Goal: Task Accomplishment & Management: Complete application form

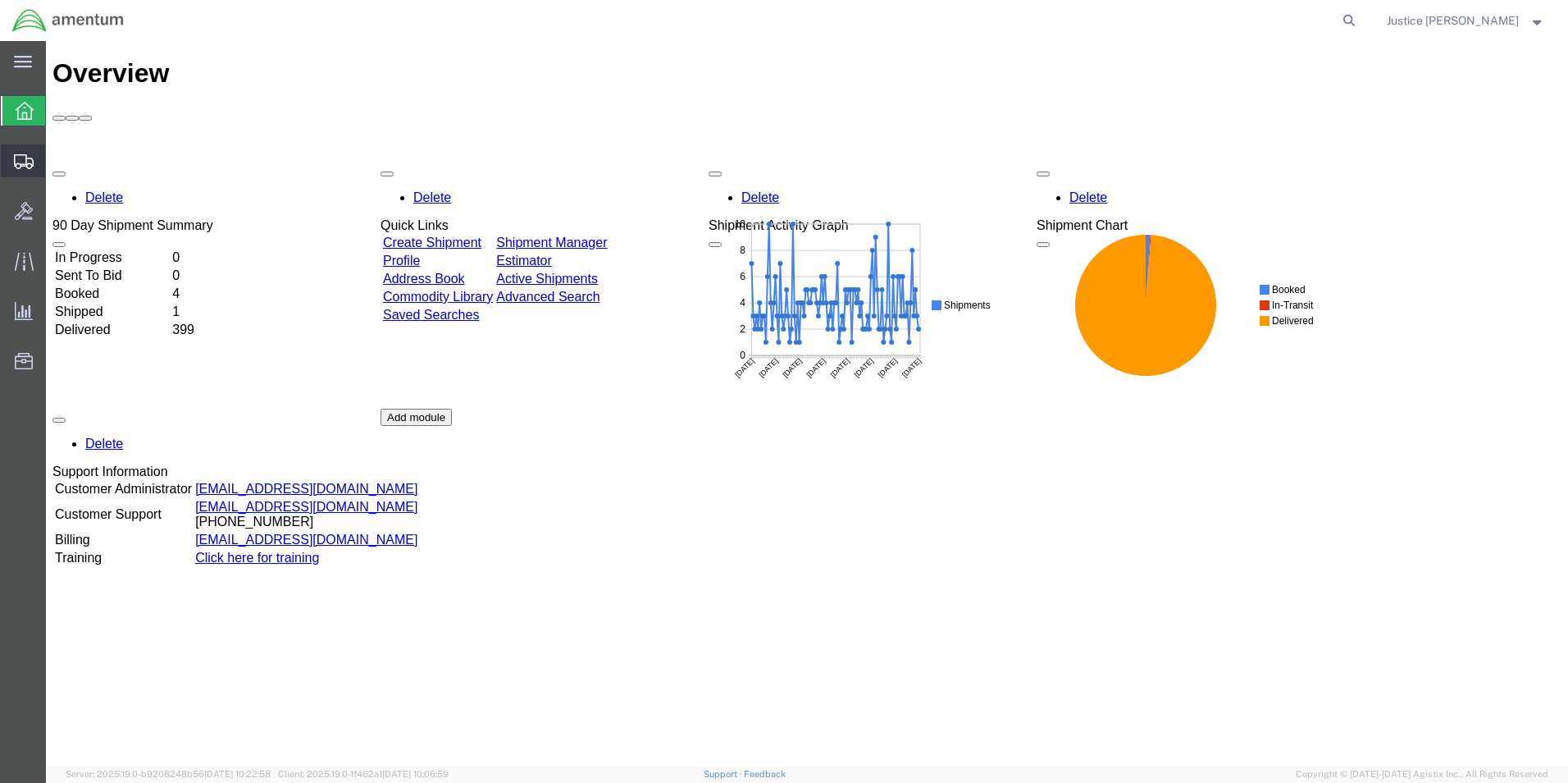
click at [0, 0] on span "Create Shipment" at bounding box center [0, 0] width 0 height 0
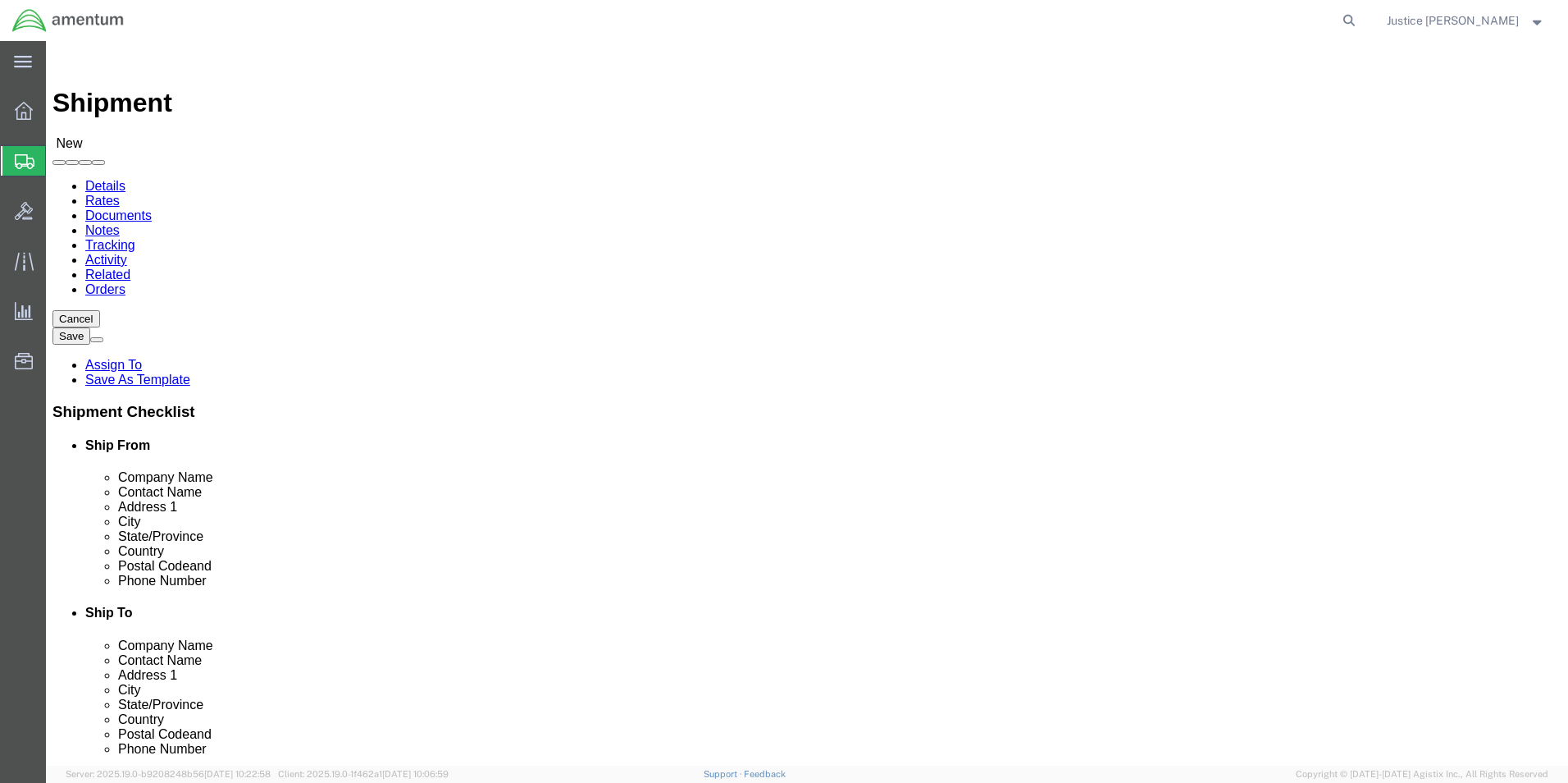
select select
select select "MYPROFILE"
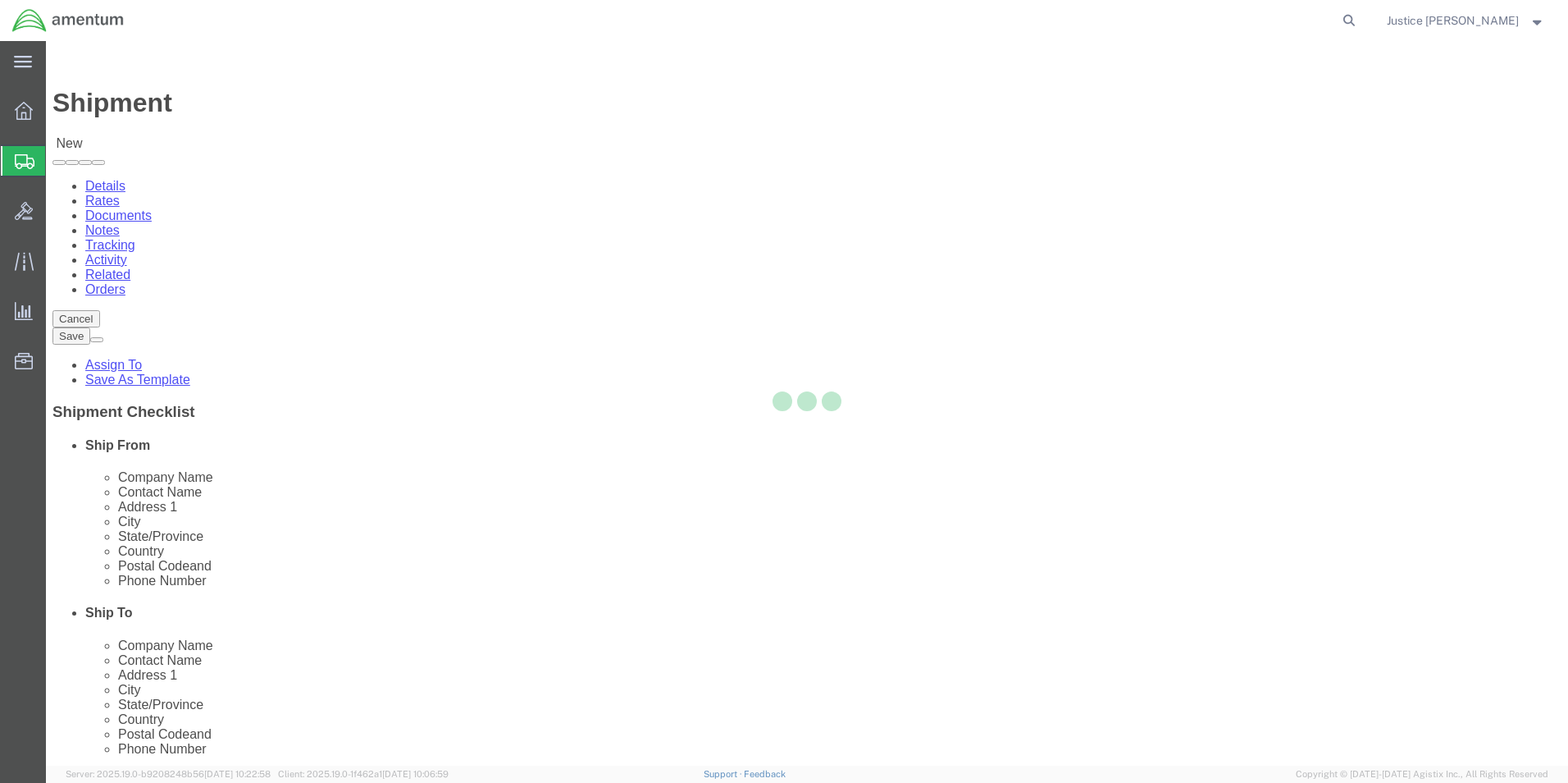
select select "OK"
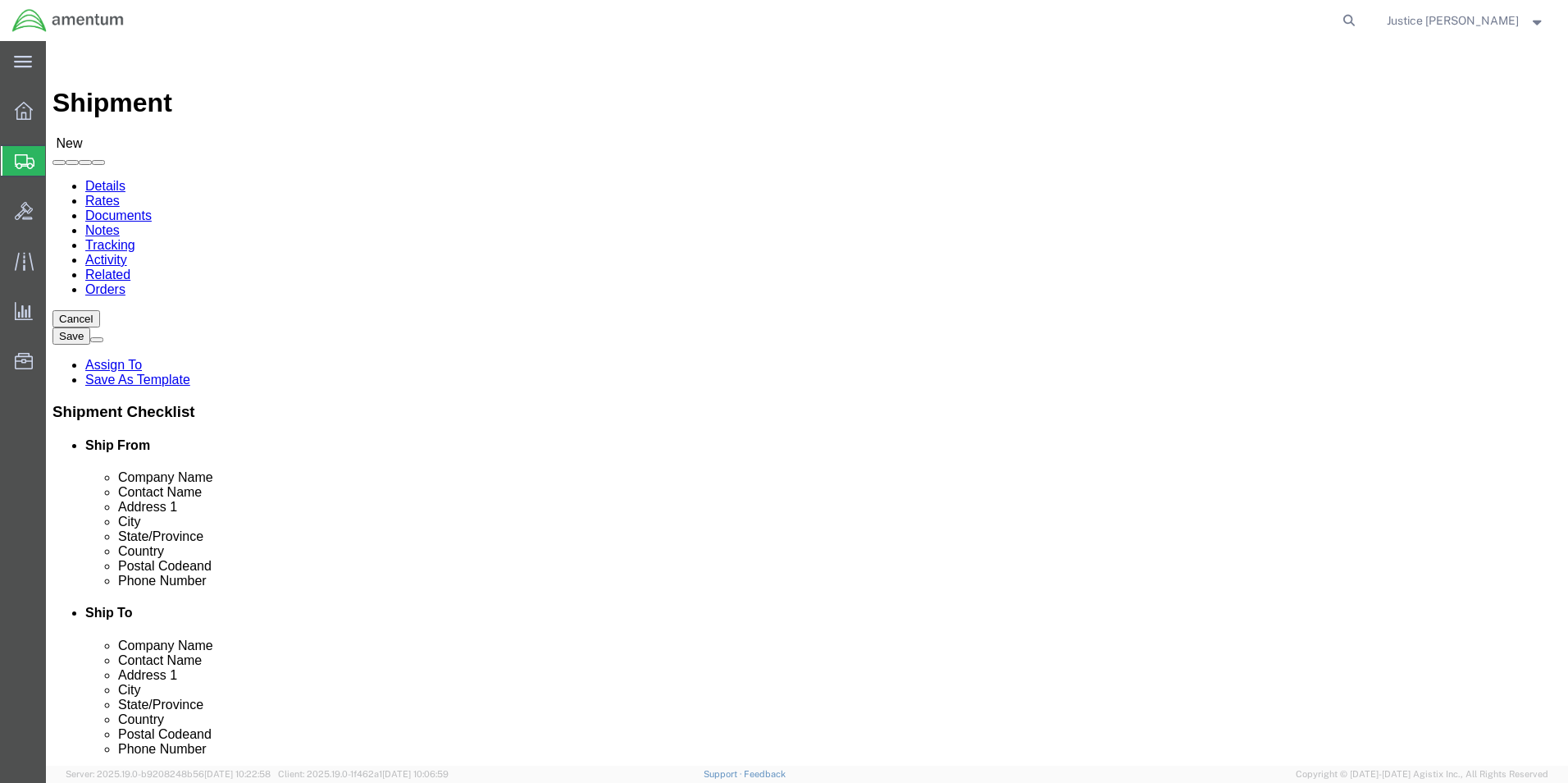
click input "text"
paste input "CONTINENTAL TESTING"
type input "CONTINENTAL TESTING"
click div "Ship From Location Location My Profile Location My Profile Location [PHONE_NUMB…"
click input "text"
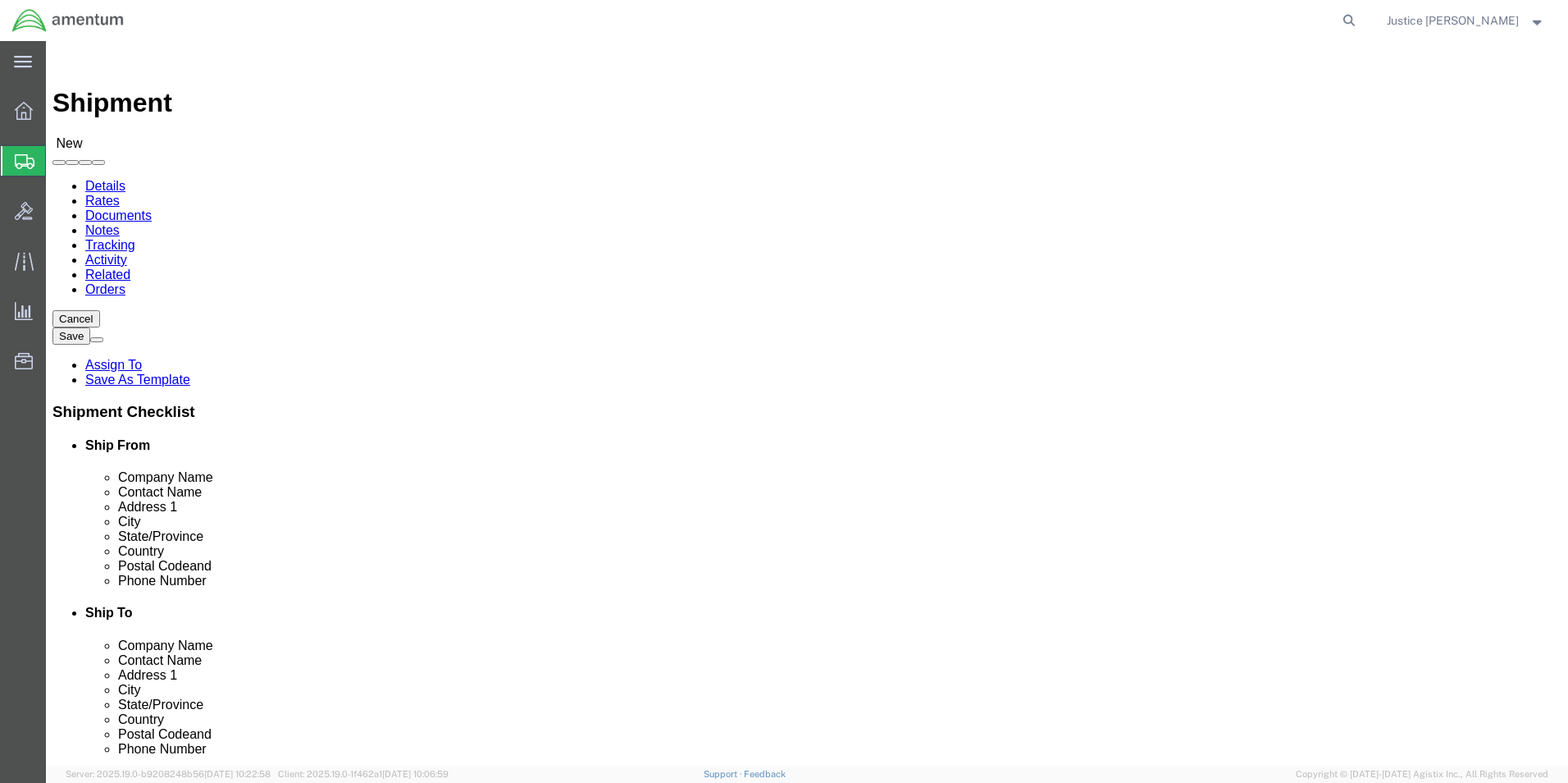
paste input "[PERSON_NAME]"
type input "[PERSON_NAME]"
click div "Ship To Location Location My Profile Location [PHONE_NUMBER] [PHONE_NUMBER] [PH…"
click input "text"
paste input "[STREET_ADDRESS]"
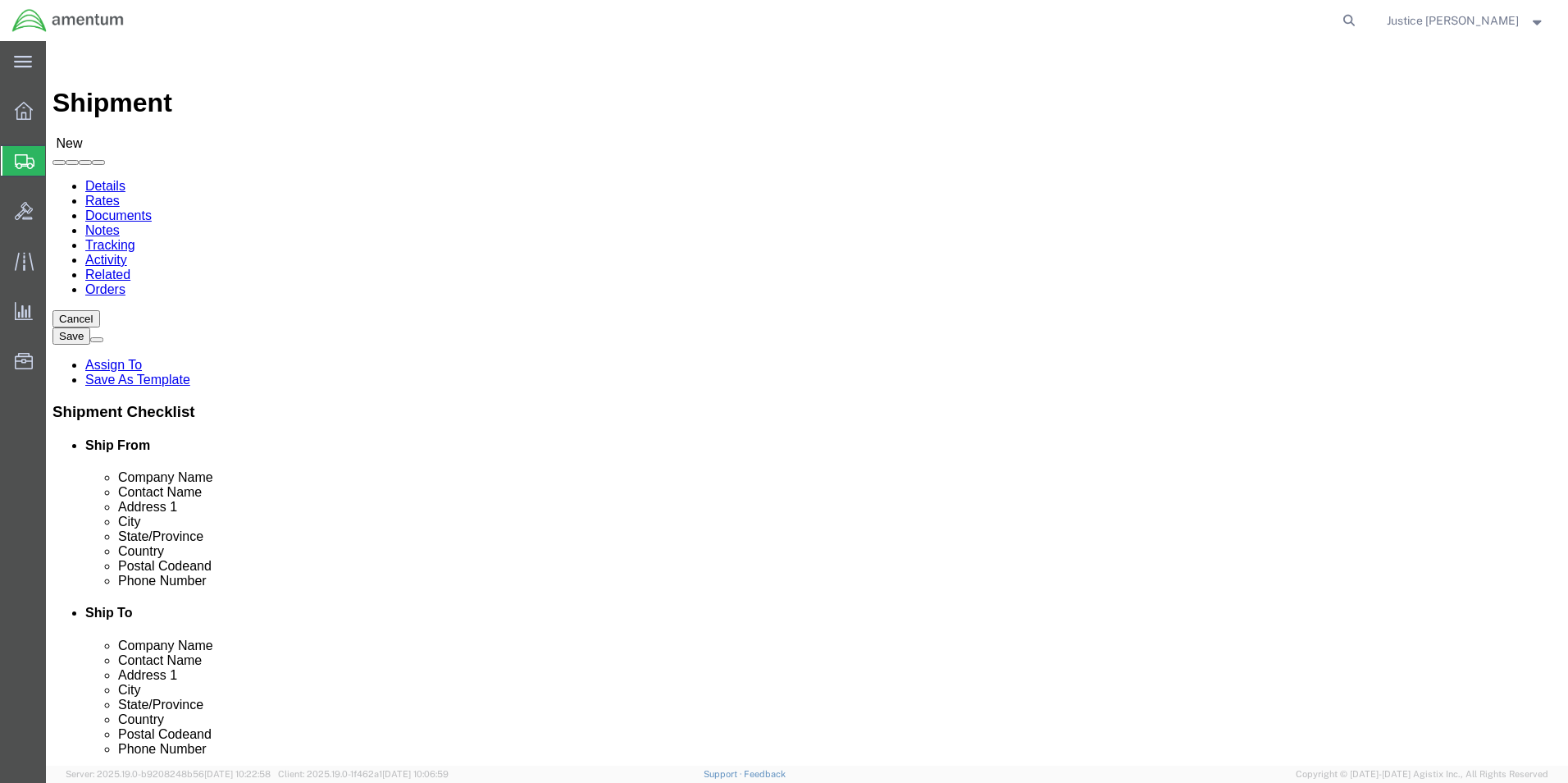
type input "[STREET_ADDRESS]"
click div "Ship From Location Location My Profile Location My Profile Location [PHONE_NUMB…"
click input "text"
paste input "UNION"
type input "UNION"
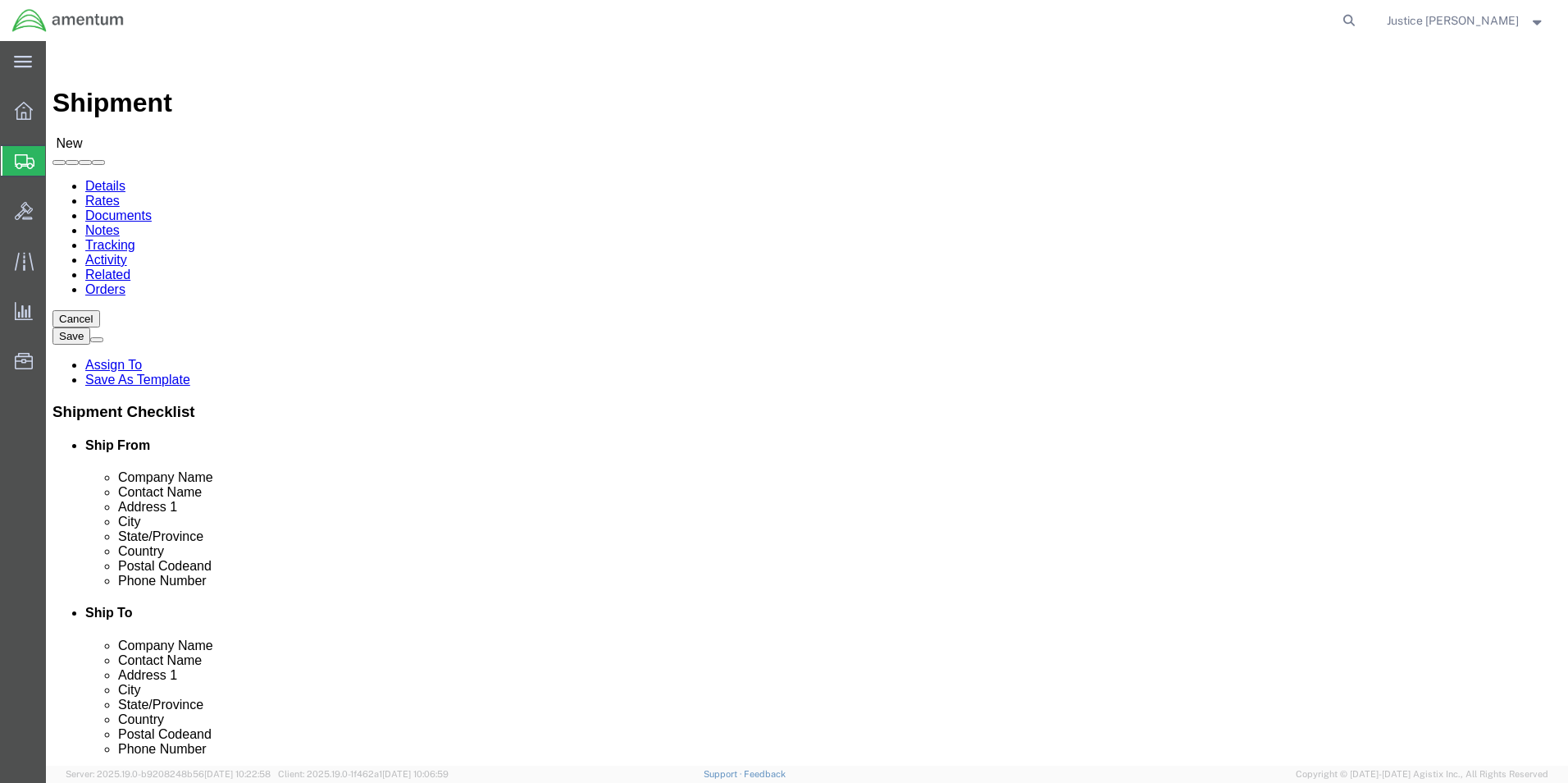
click div "Ship To Location Location My Profile Location [PHONE_NUMBER] [PHONE_NUMBER] [PH…"
click input "Postal Code"
paste input "45322"
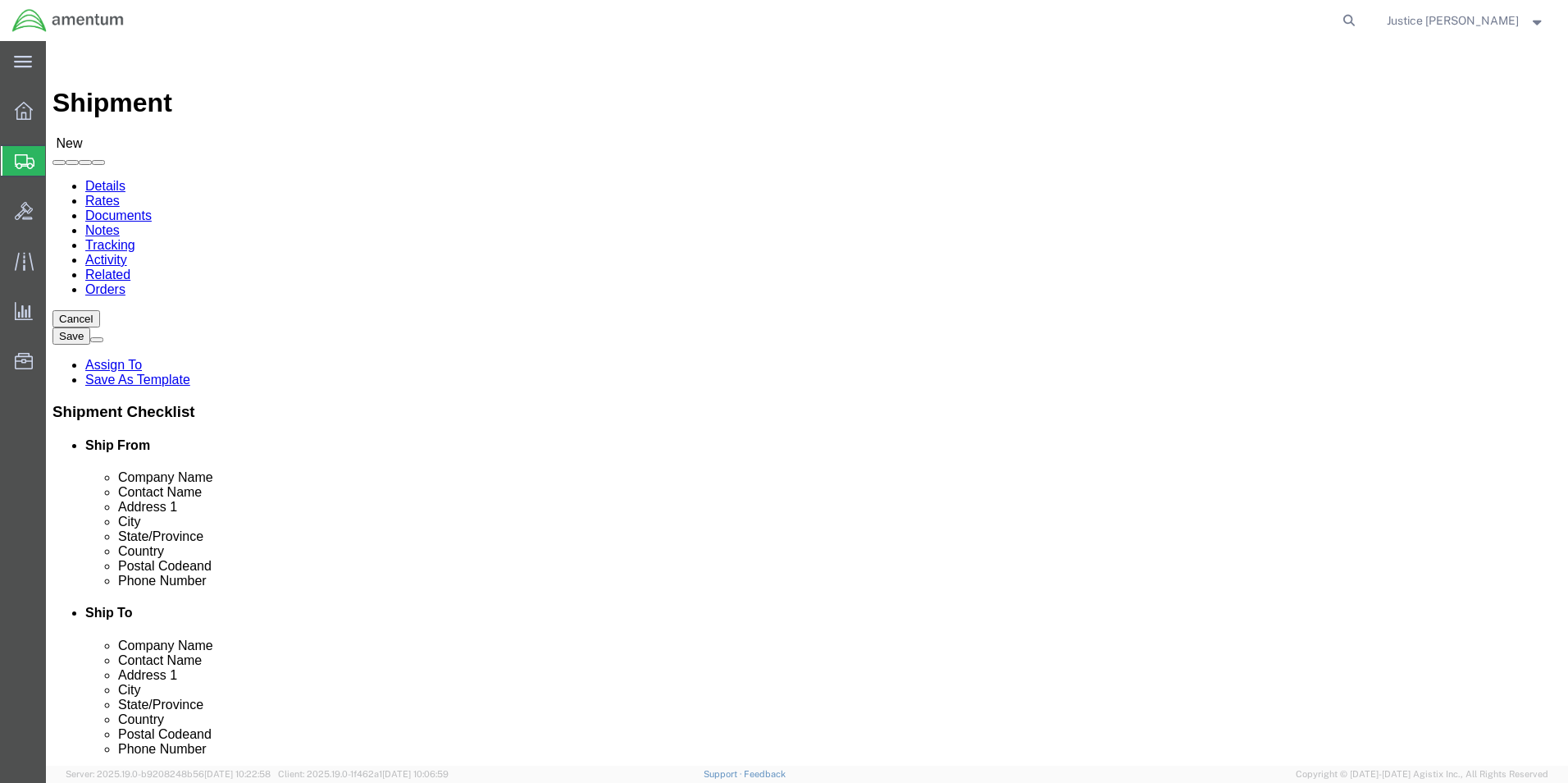
type input "45322"
click div "Ship To Location Location My Profile Location [PHONE_NUMBER] [PHONE_NUMBER] [PH…"
click input "text"
paste input "[PHONE_NUMBER]"
type input "[PHONE_NUMBER]"
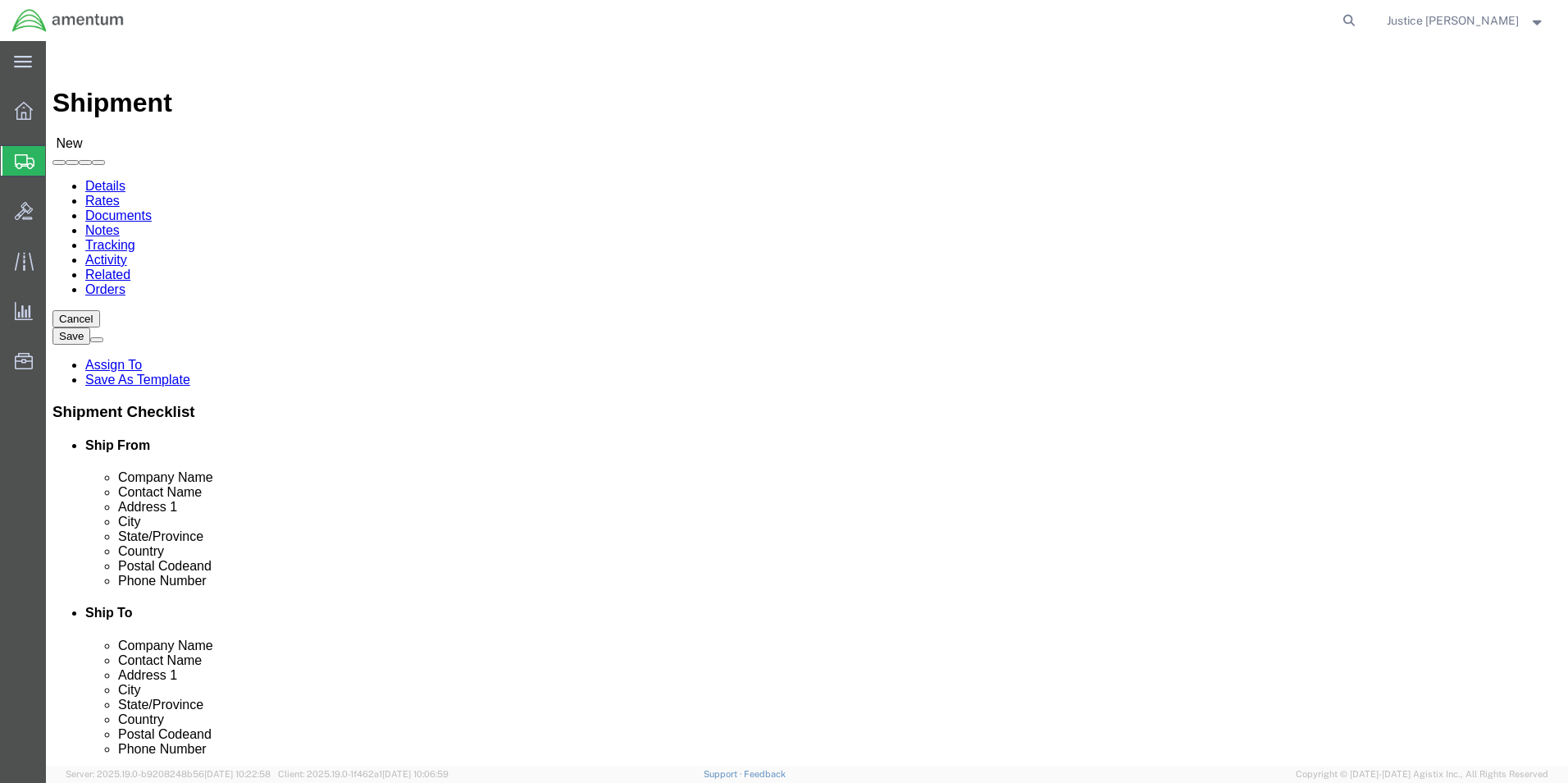
click div "Ship To Location Location My Profile Location [PHONE_NUMBER] [PHONE_NUMBER] [PH…"
click input "text"
paste input "[EMAIL_ADDRESS][DOMAIN_NAME]"
type input "[EMAIL_ADDRESS][DOMAIN_NAME]"
click div "Ship To Location Location My Profile Location [PHONE_NUMBER] [PHONE_NUMBER] [PH…"
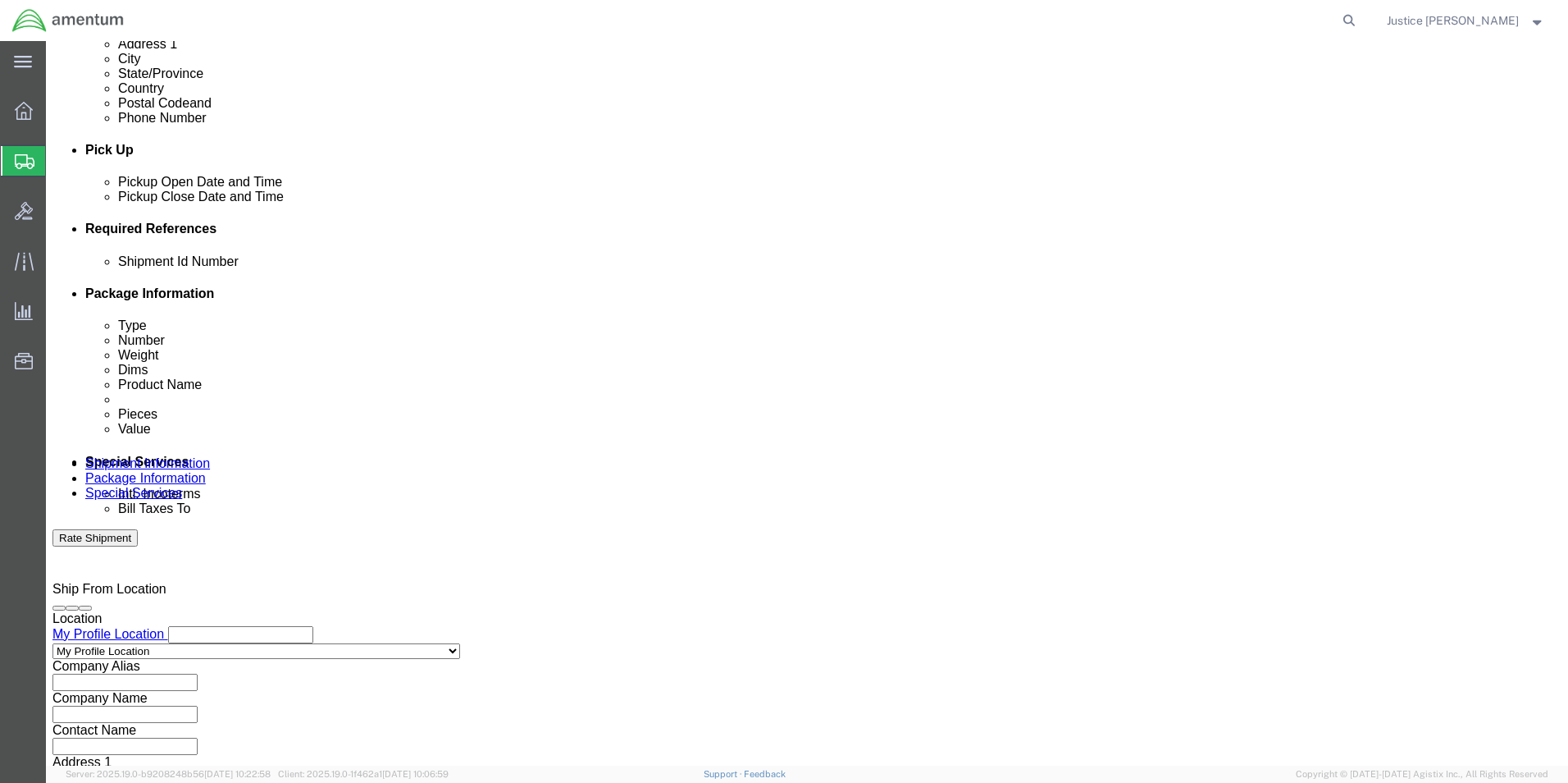
scroll to position [684, 0]
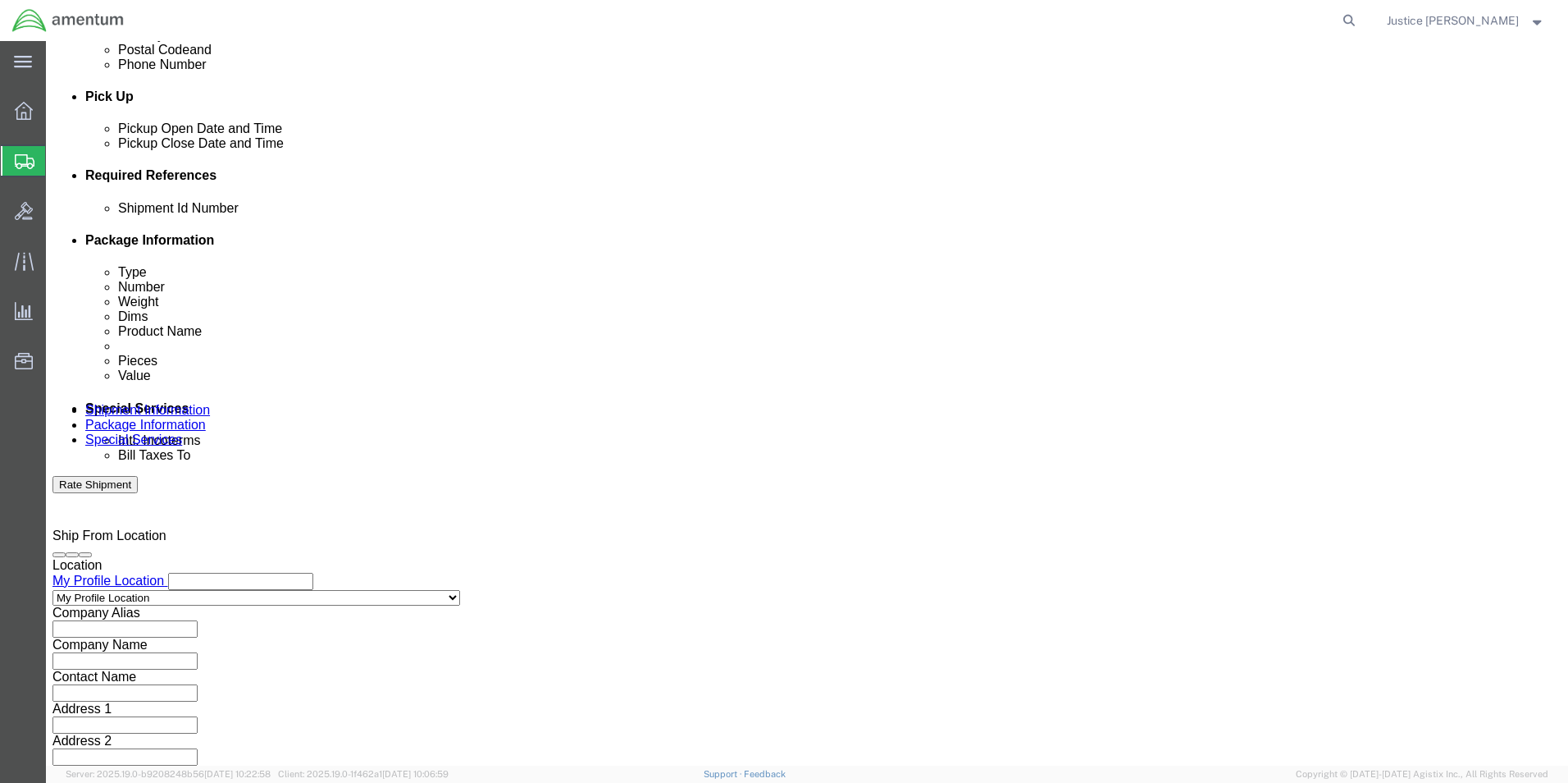
click button "Continue"
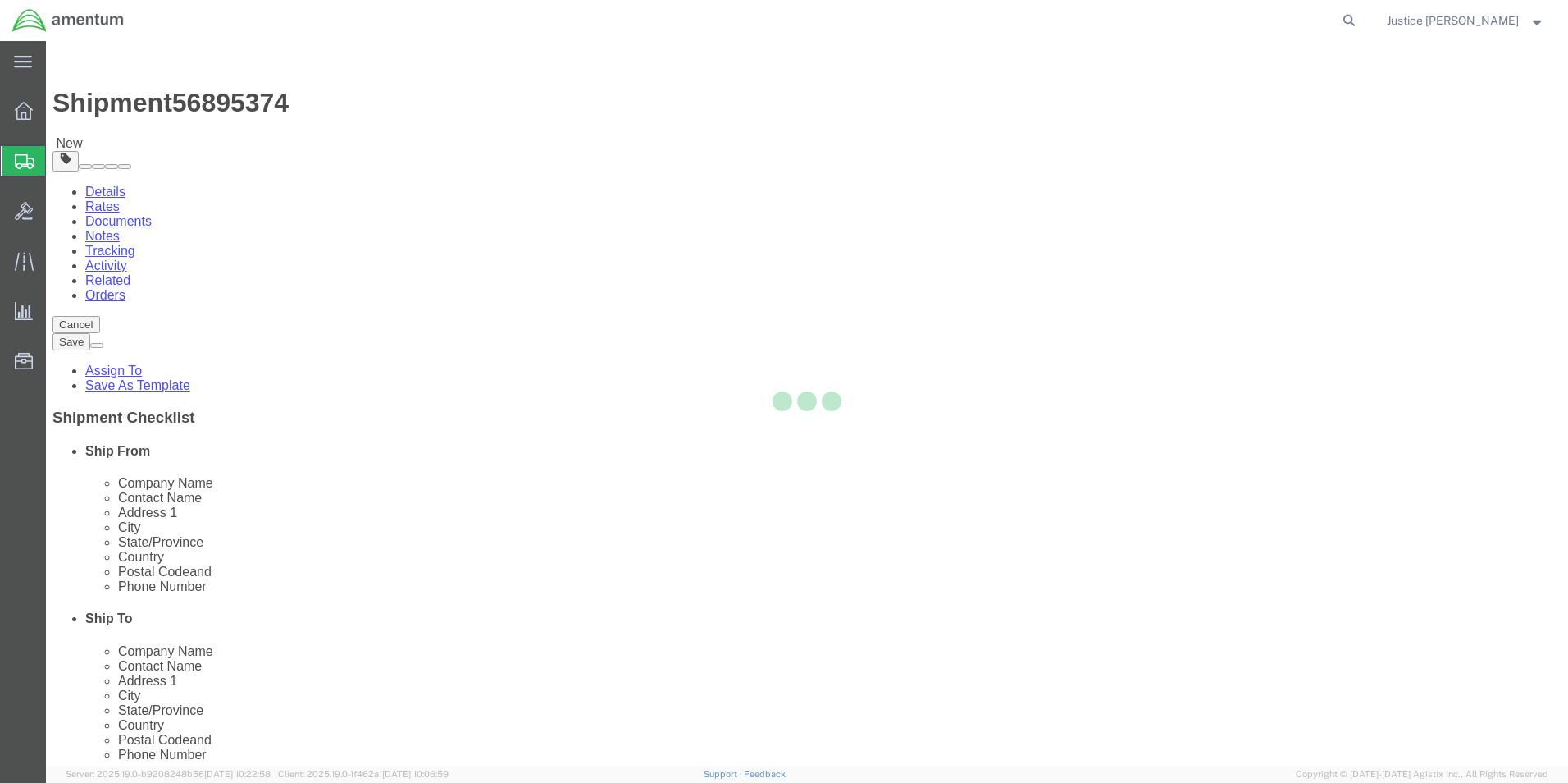
select select "CBOX"
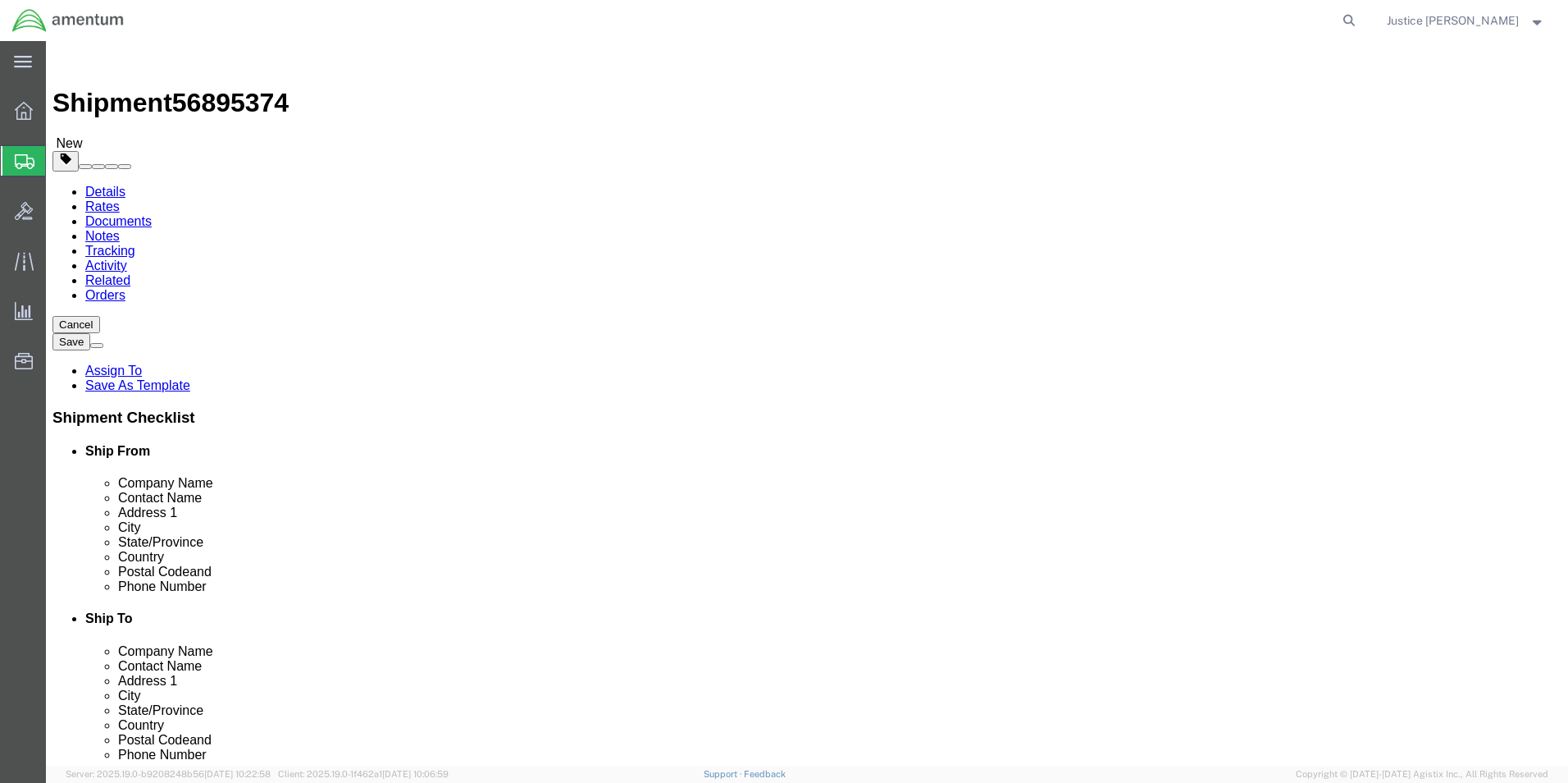
click button "Previous"
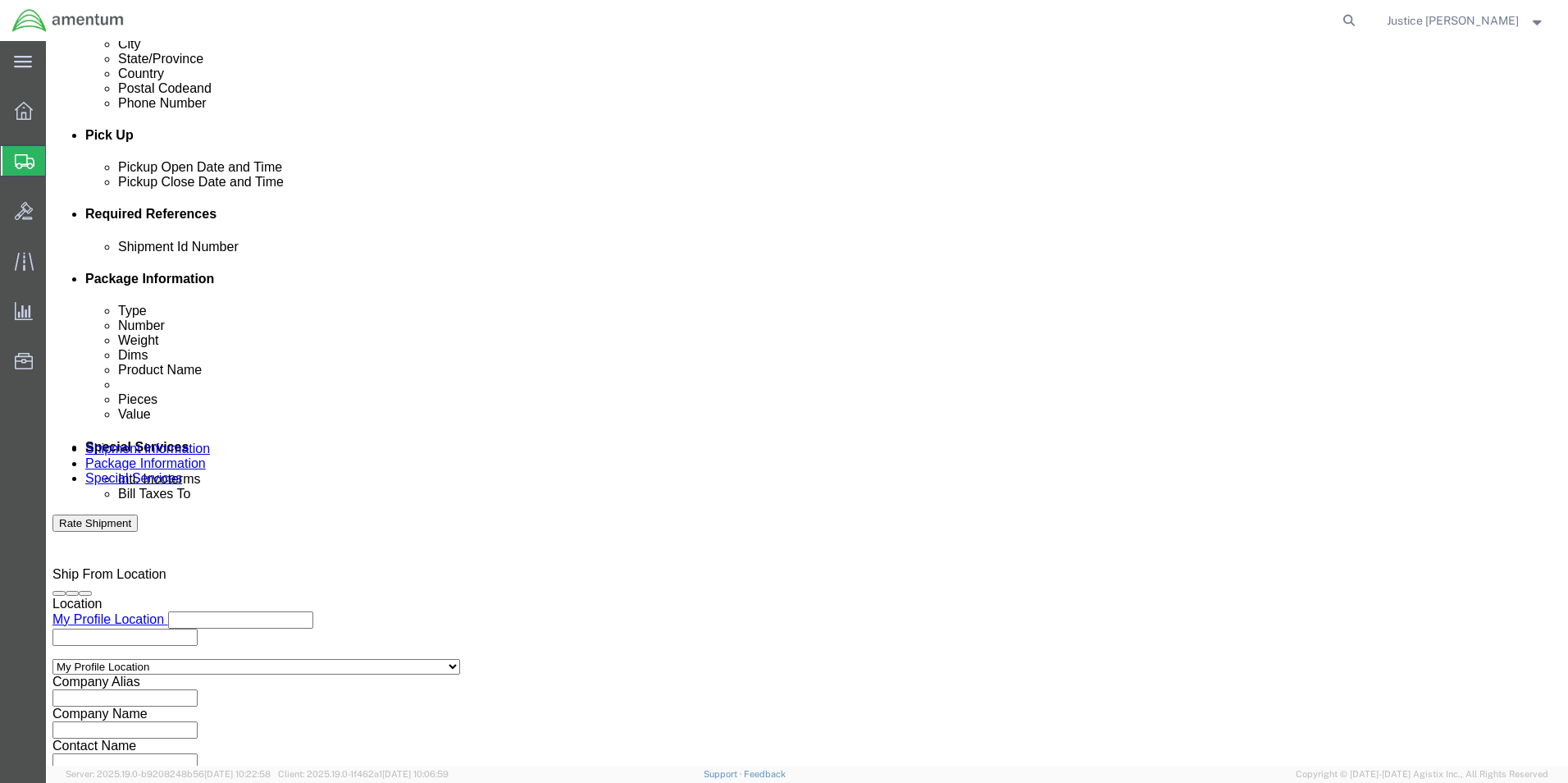
scroll to position [656, 0]
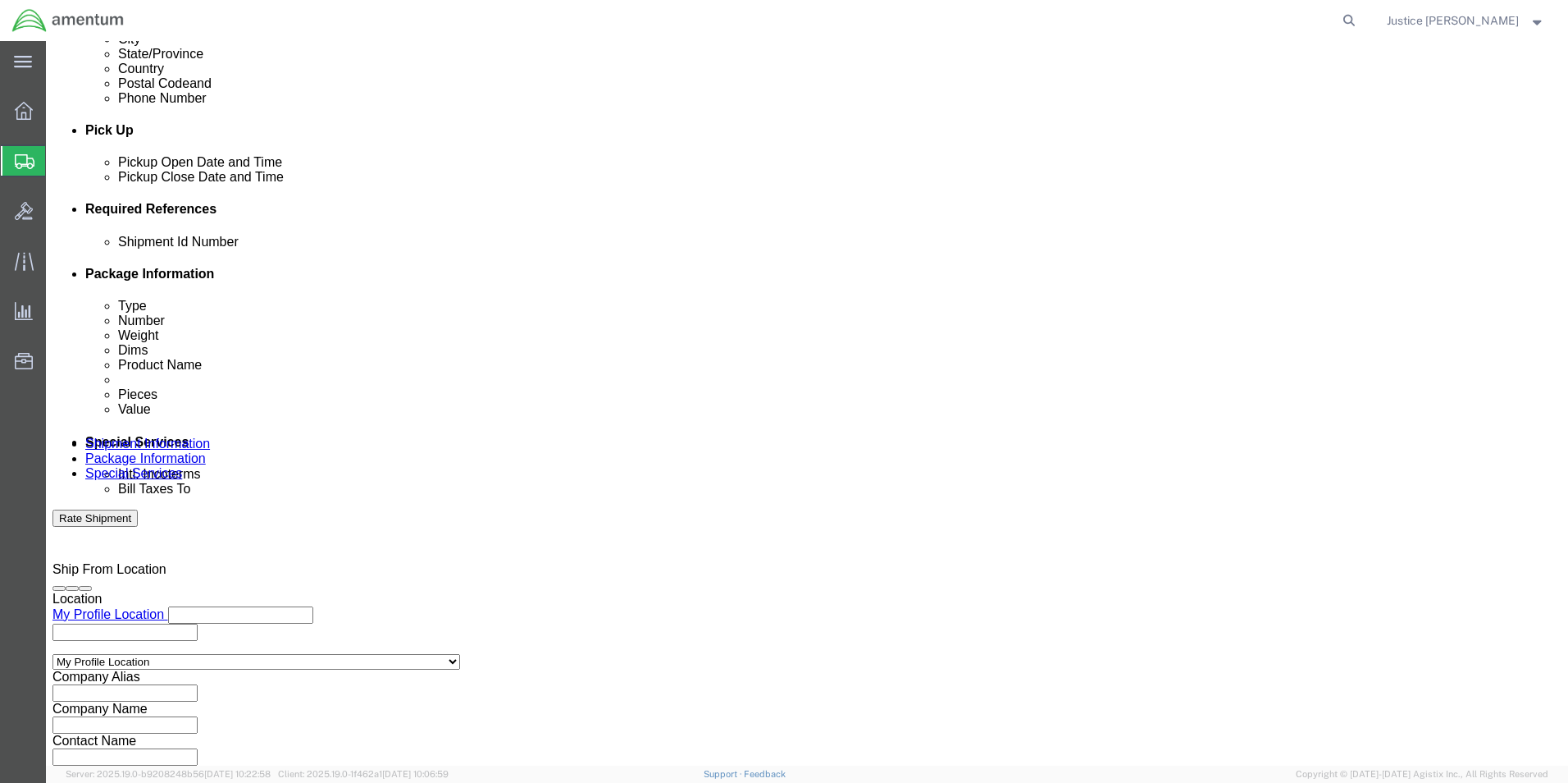
drag, startPoint x: 138, startPoint y: 19, endPoint x: 222, endPoint y: 27, distance: 84.4
click span "56895374"
copy span "56895374"
click input "text"
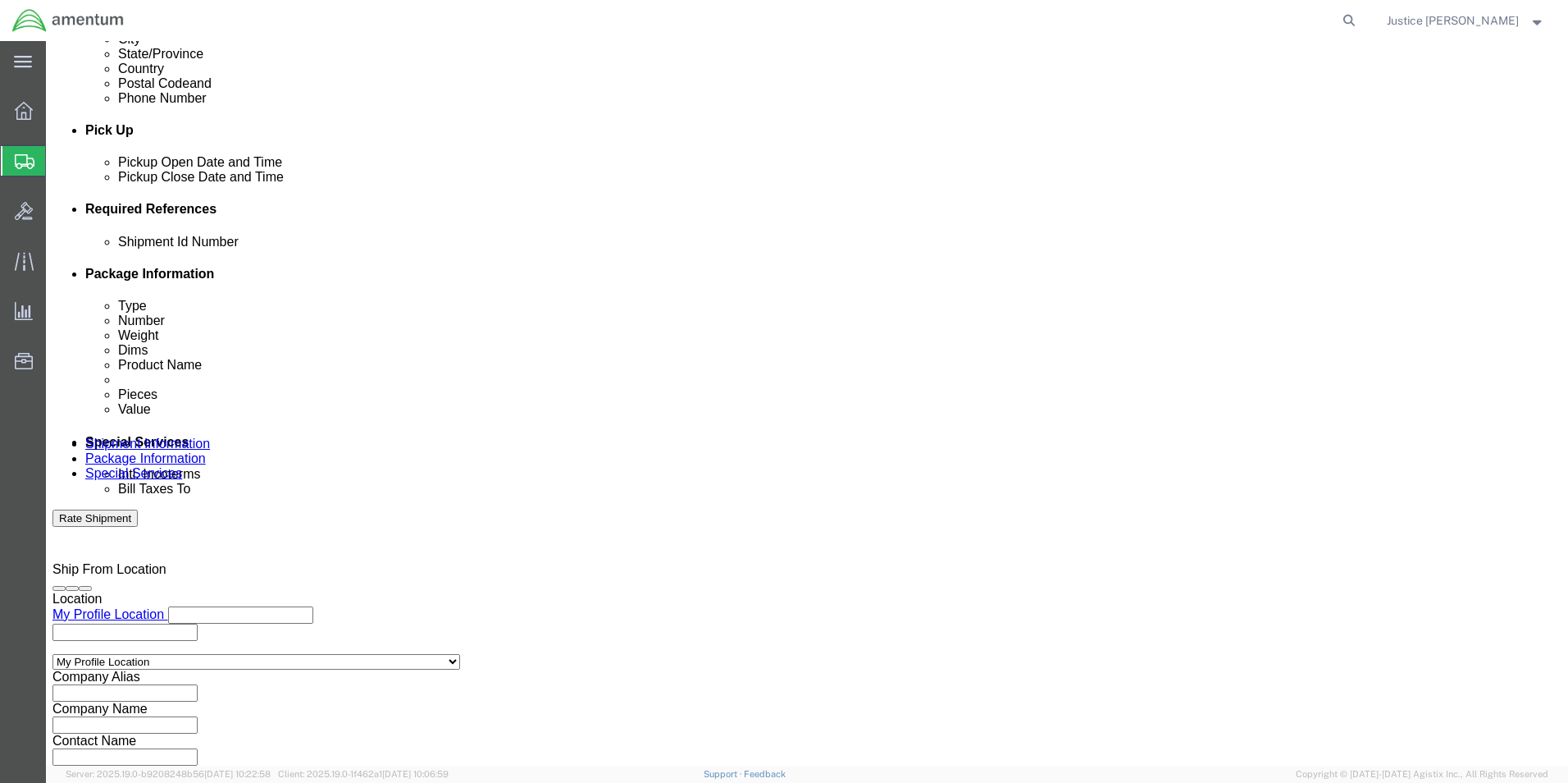
paste input "56895374"
type input "56895374"
click div "Ship From Location Location My Profile Location My Profile Location [PHONE_NUMB…"
click button "Add reference"
click select "Select Account Type Activity ID Airline Appointment Number ASN Batch Request # …"
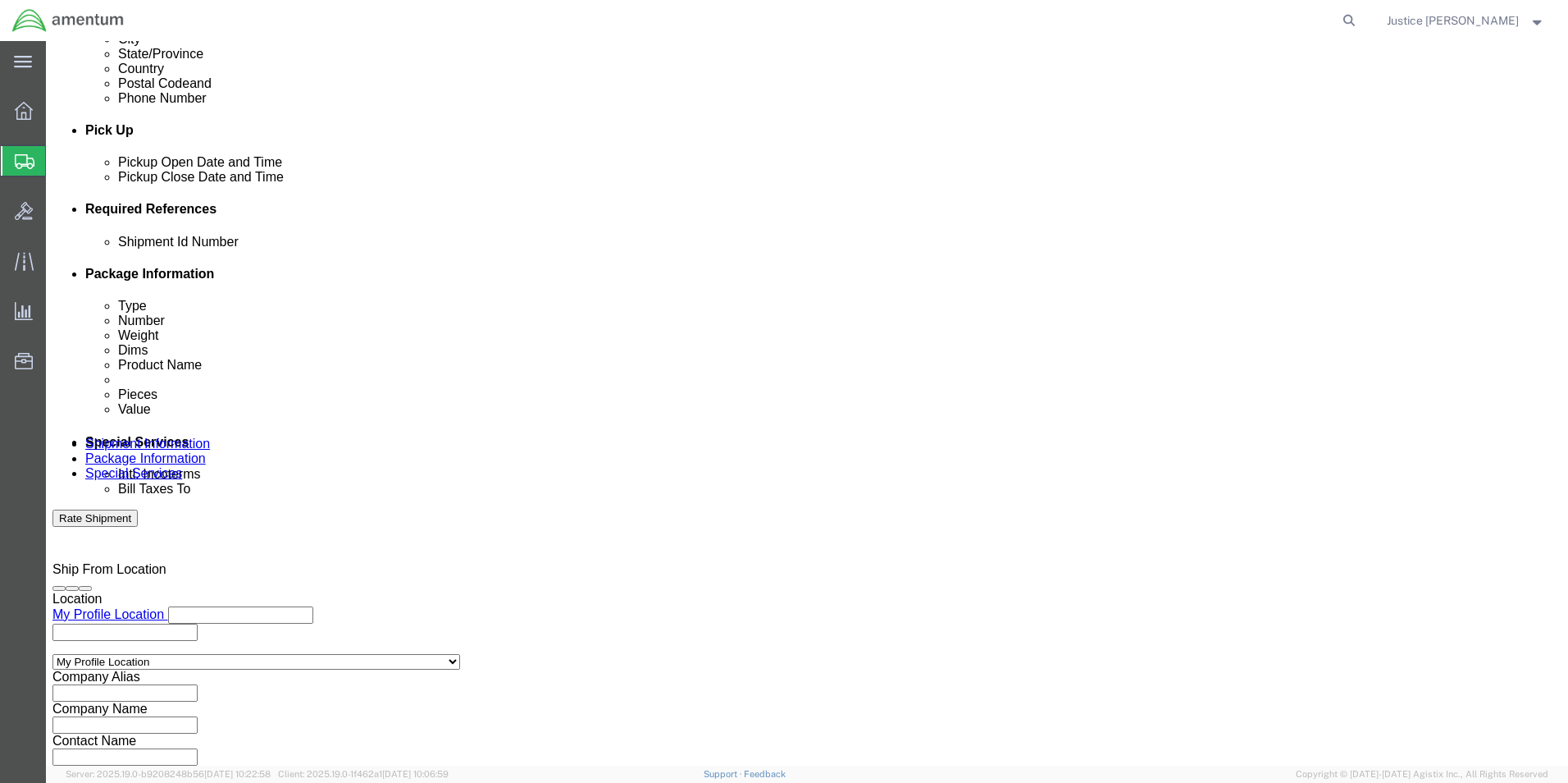
select select "DEPT"
click select "Select Account Type Activity ID Airline Appointment Number ASN Batch Request # …"
click input "text"
type input "CBP"
click button "Add reference"
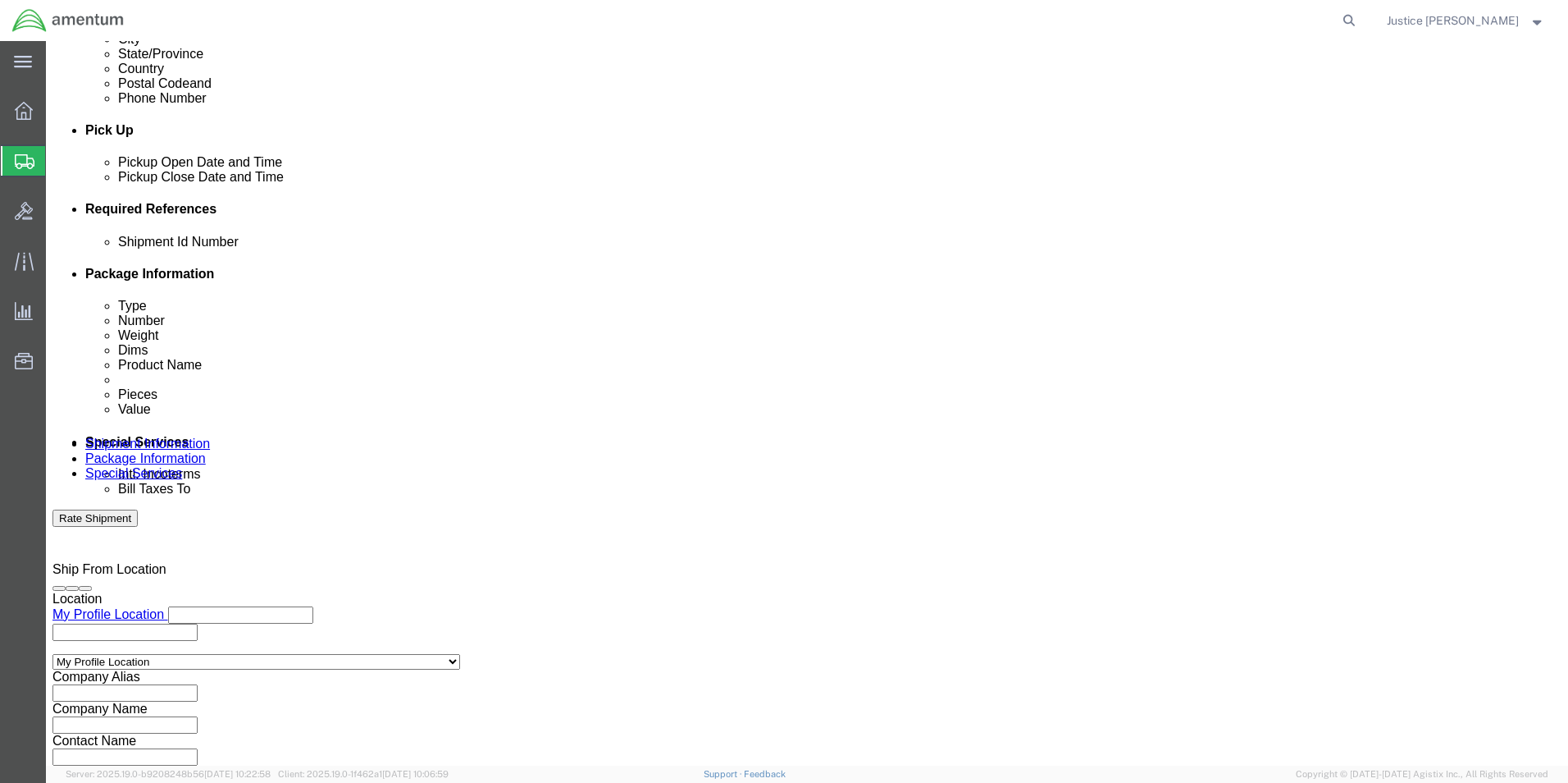
click select "Select Account Type Activity ID Airline Appointment Number ASN Batch Request # …"
select select "CUSTREF"
click select "Select Account Type Activity ID Airline Appointment Number ASN Batch Request # …"
click input "text"
type input "CALIBRATIONS"
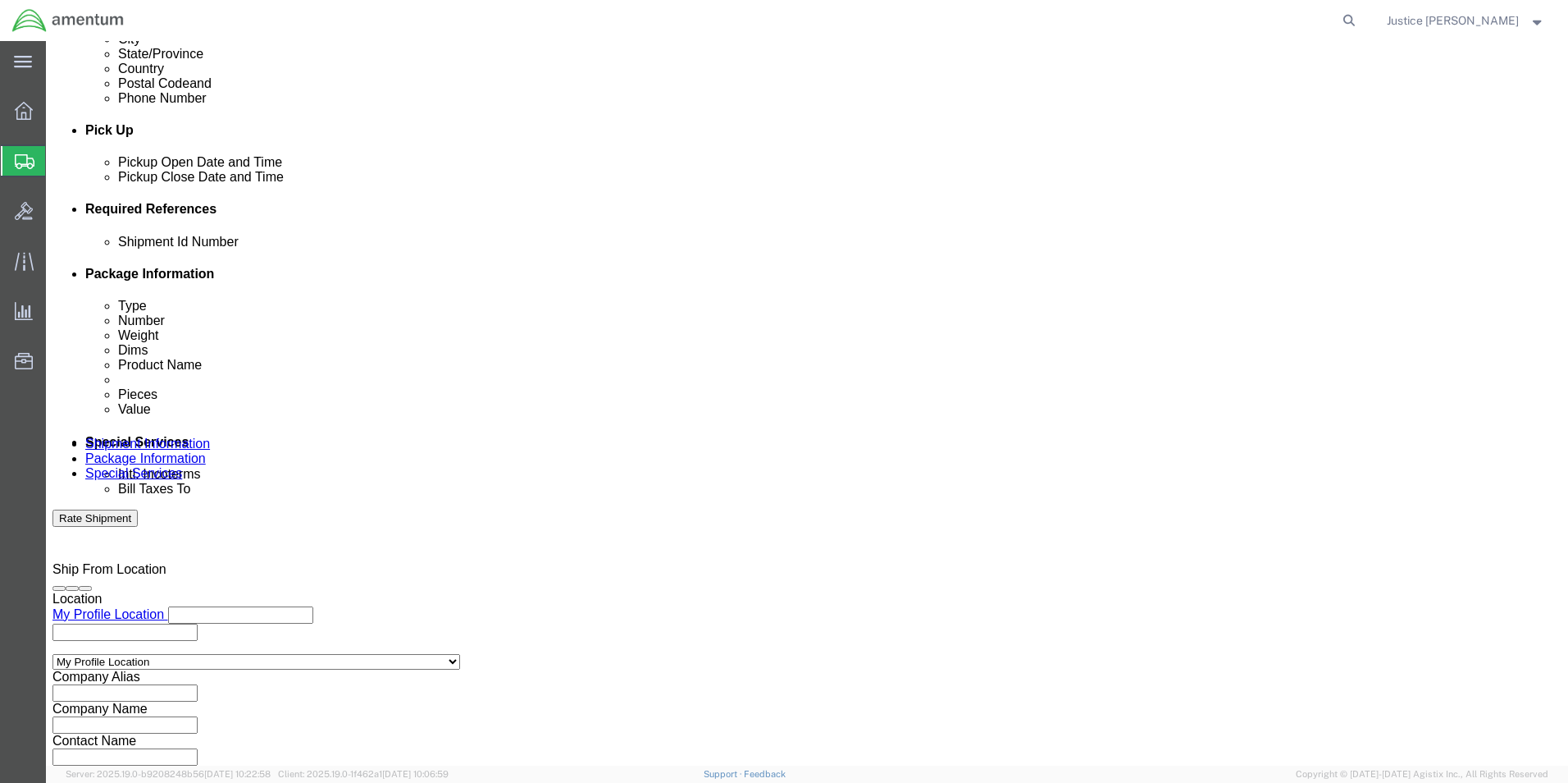
click button "Add reference"
click select "Select Account Type Activity ID Airline Appointment Number ASN Batch Request # …"
select select "PURCHORD"
click select "Select Account Type Activity ID Airline Appointment Number ASN Batch Request # …"
click input "text"
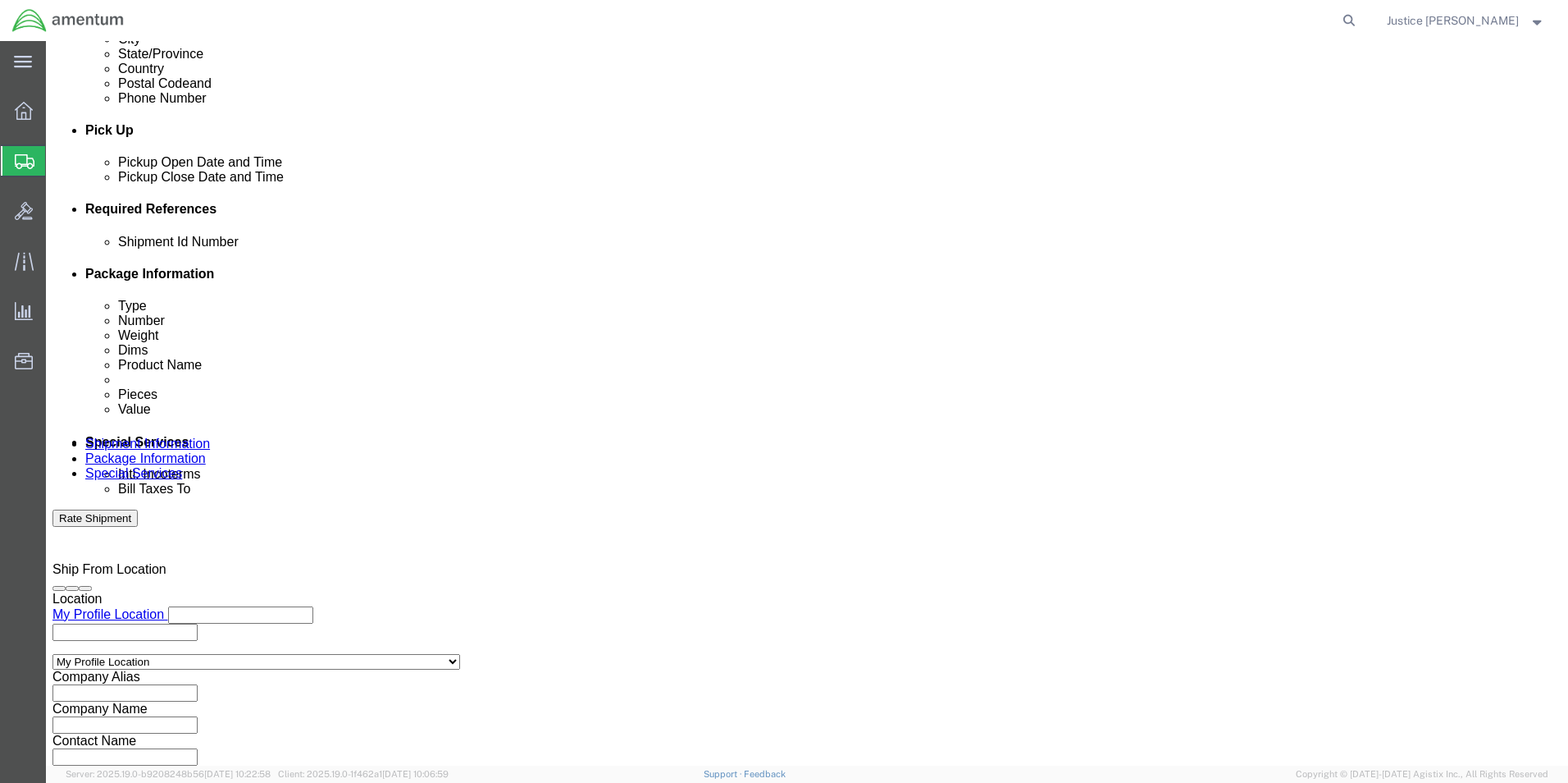
paste input "CBP0044432"
type input "CBP0044432"
click div "Shipment Id Number 56895374 Select Account Type Activity ID Airline Appointment…"
click button "Continue"
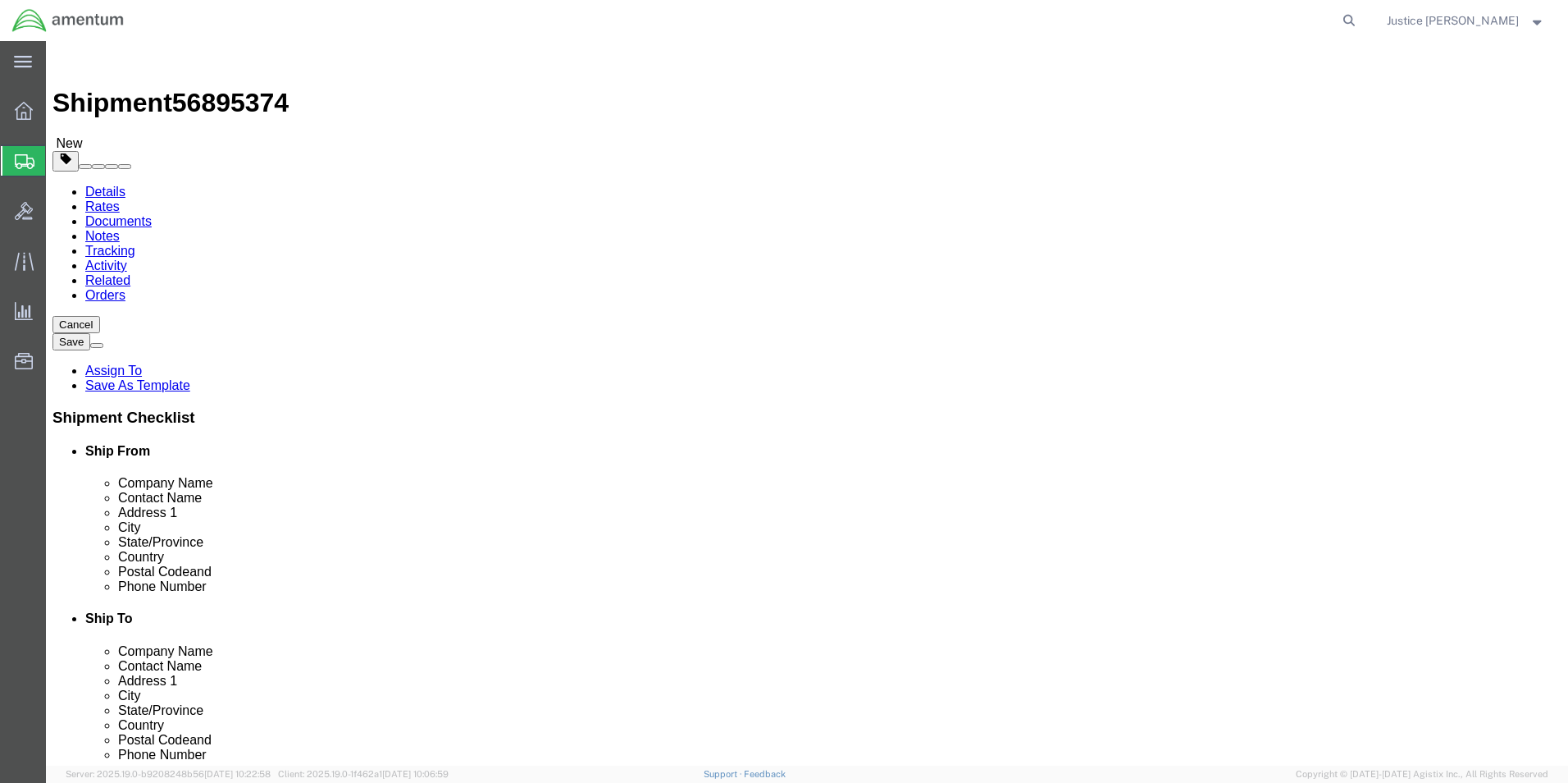
click input "text"
type input "29"
type input "25"
type input "18"
drag, startPoint x: 261, startPoint y: 390, endPoint x: 220, endPoint y: 395, distance: 41.3
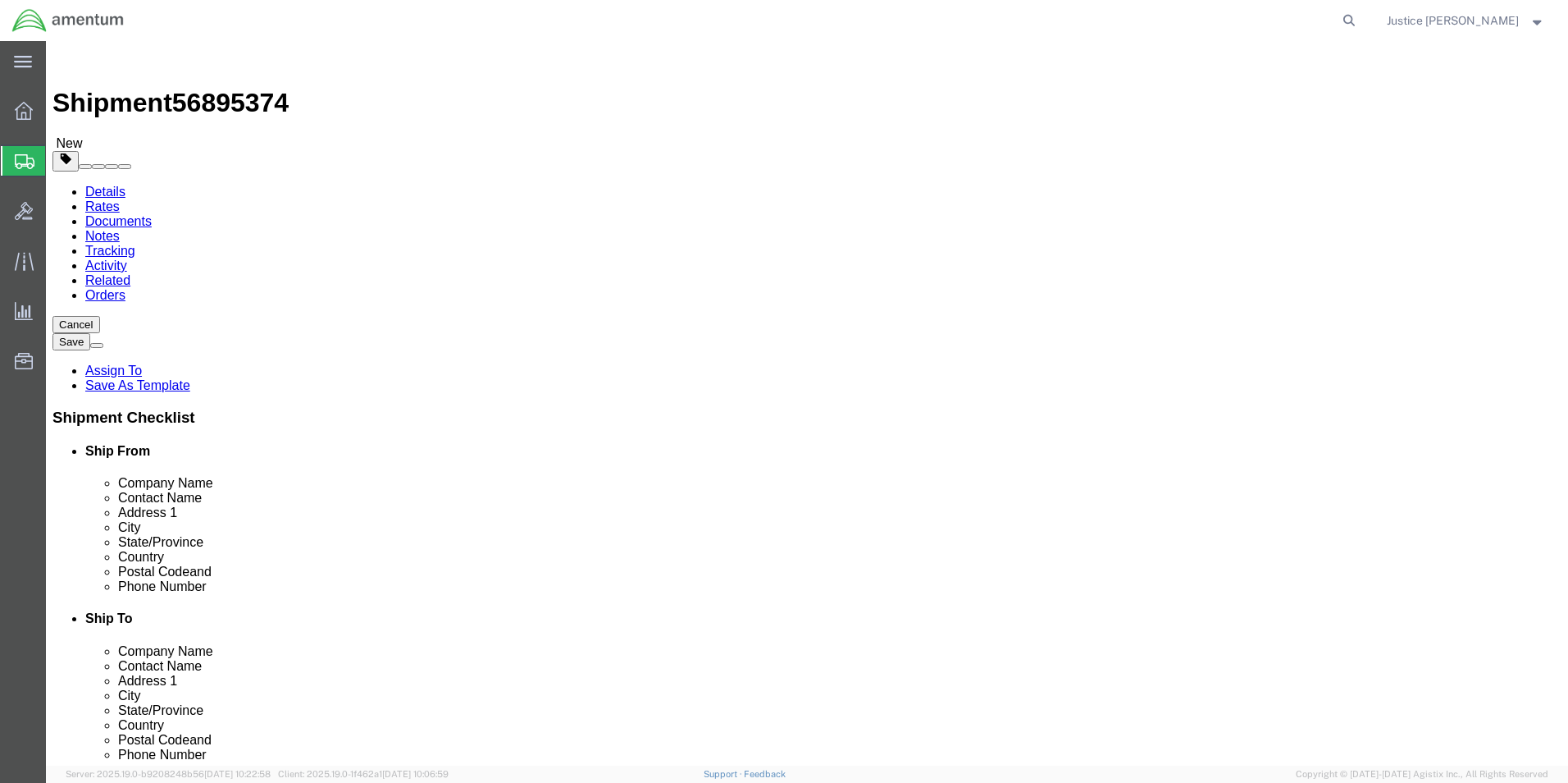
click div "Package Type Select BCK Boxes Bale(s) Basket(s) Bolt(s) Bottle(s) Buckets Bulk …"
type input "50"
click div "Previous Continue"
click link "Add Content"
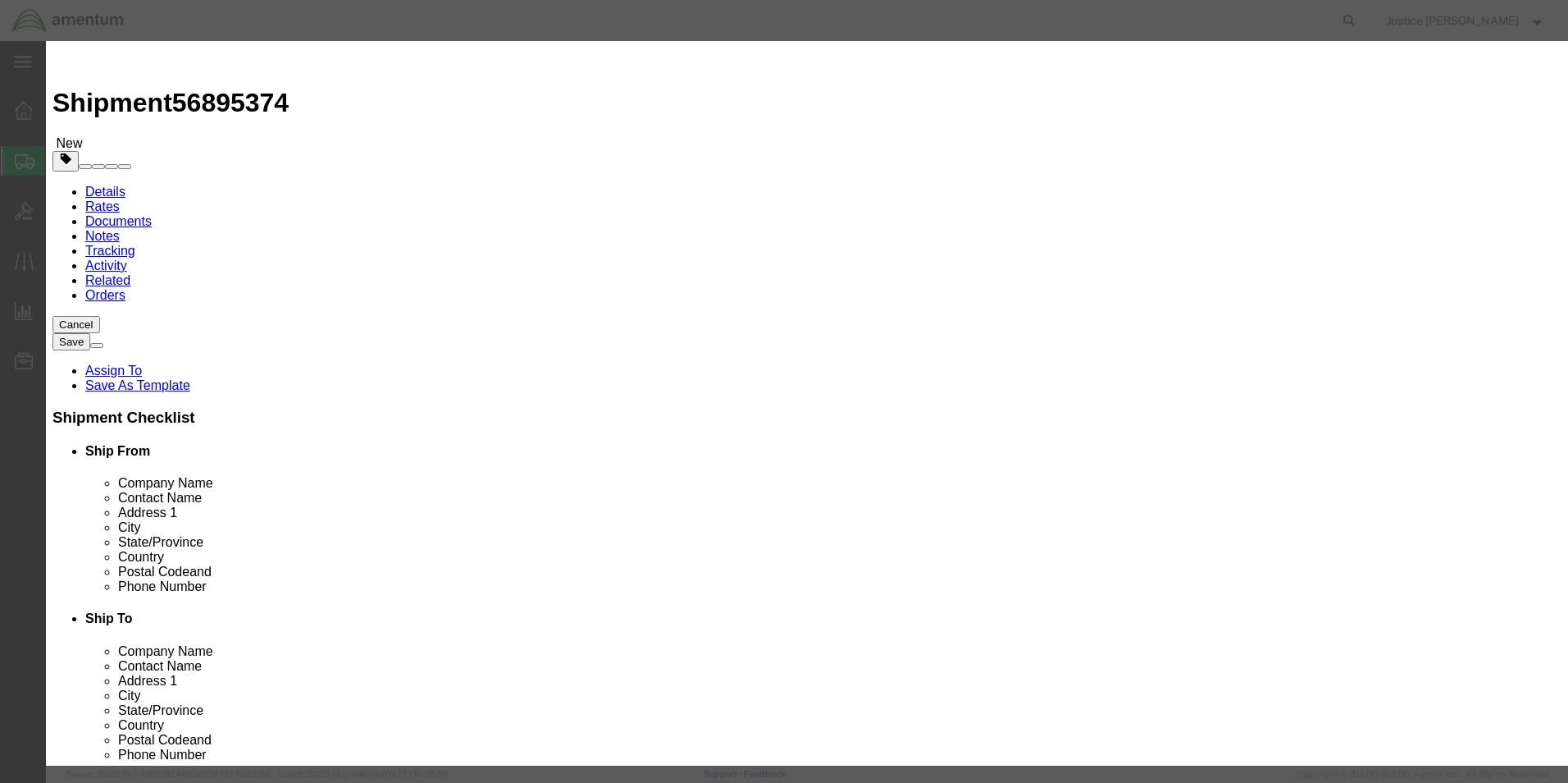
click input "text"
type input "CALIBRATIONS"
click input "0"
type input "1"
click div "Commodity library Product Name CALIBRATIONS Pieces 1 Select Bag Barrels 100Boar…"
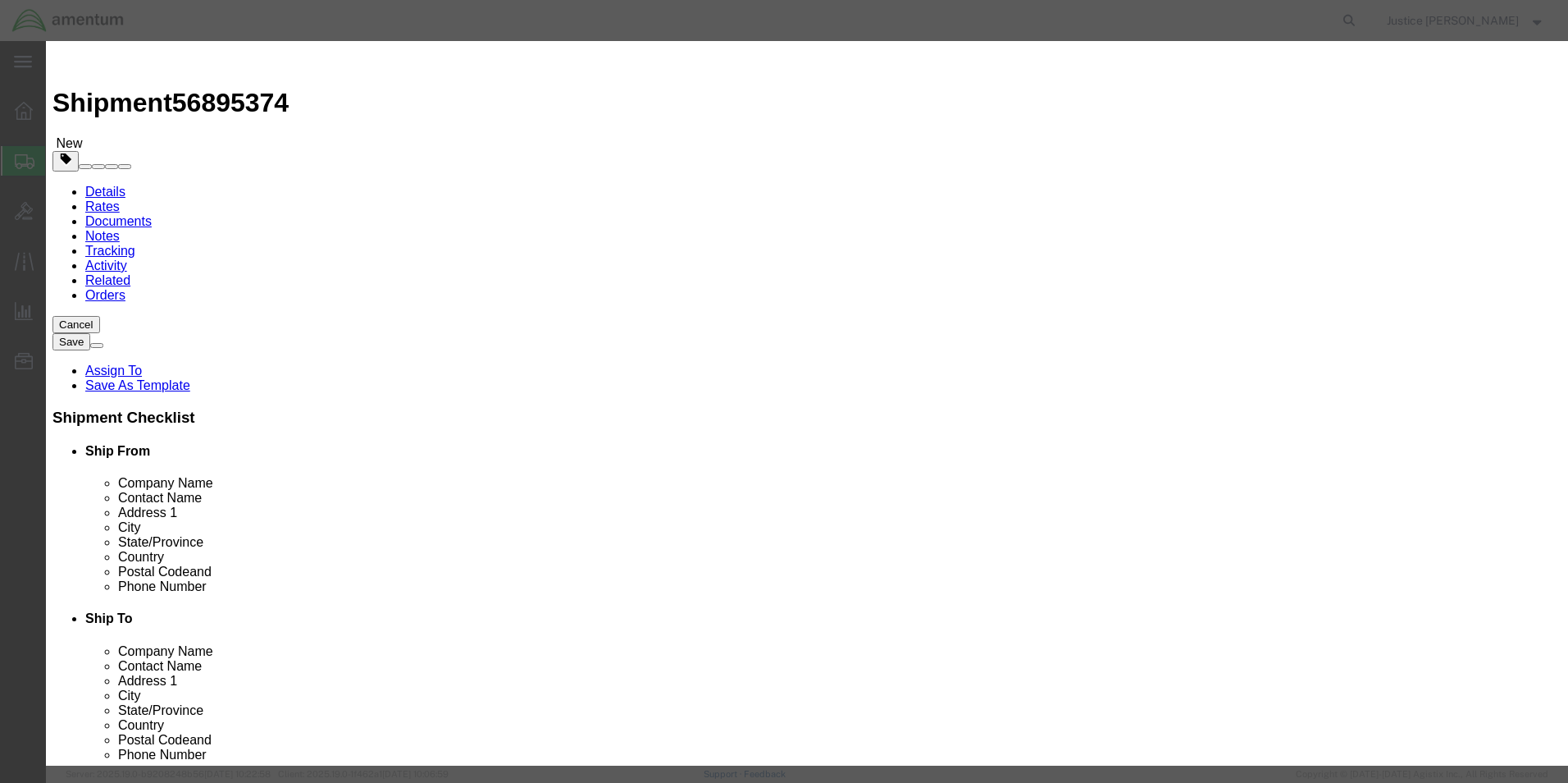
click input "text"
type input "5000"
click h3 "Add content"
click button "Save & Close"
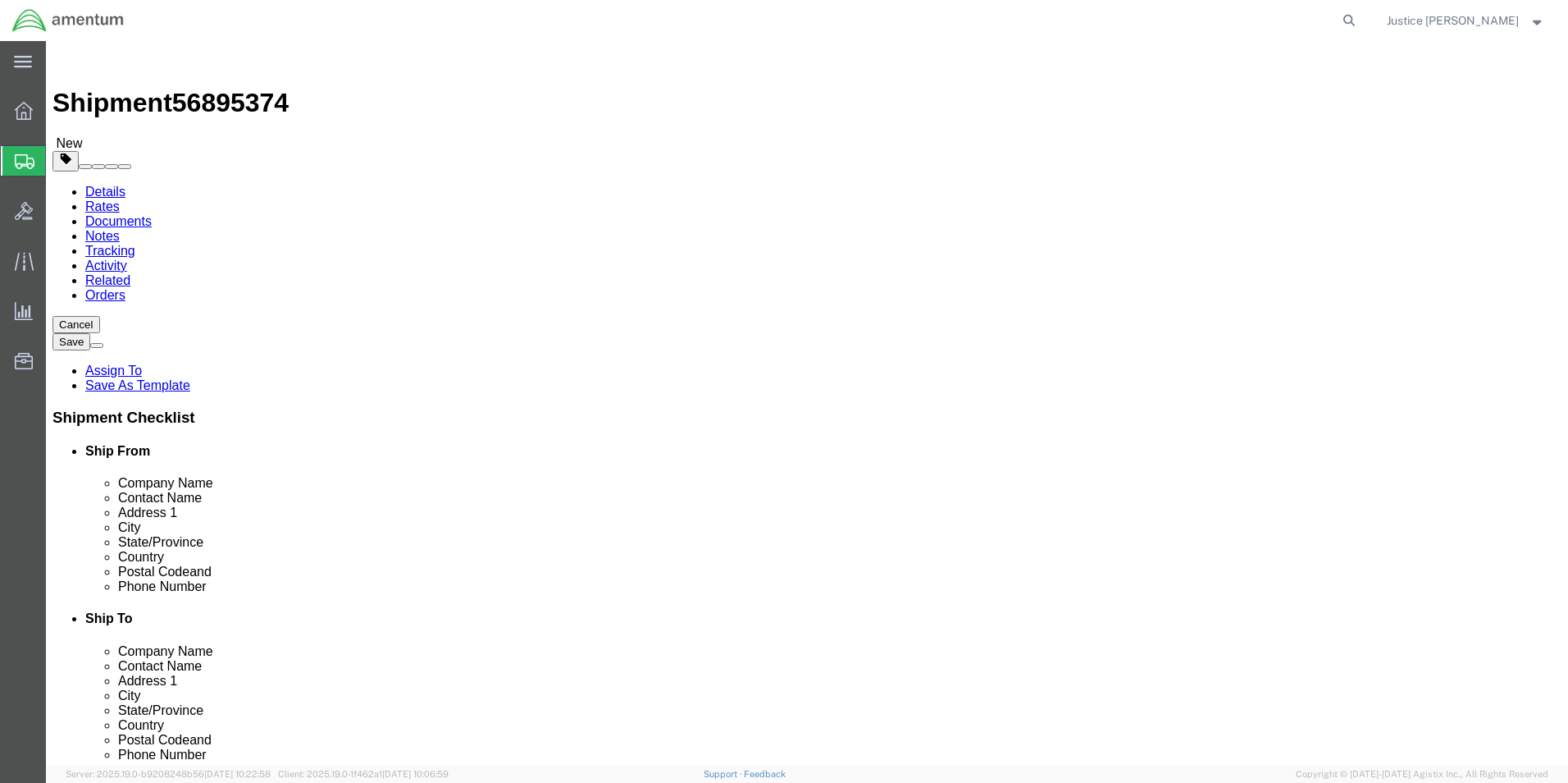
click link "Add Package"
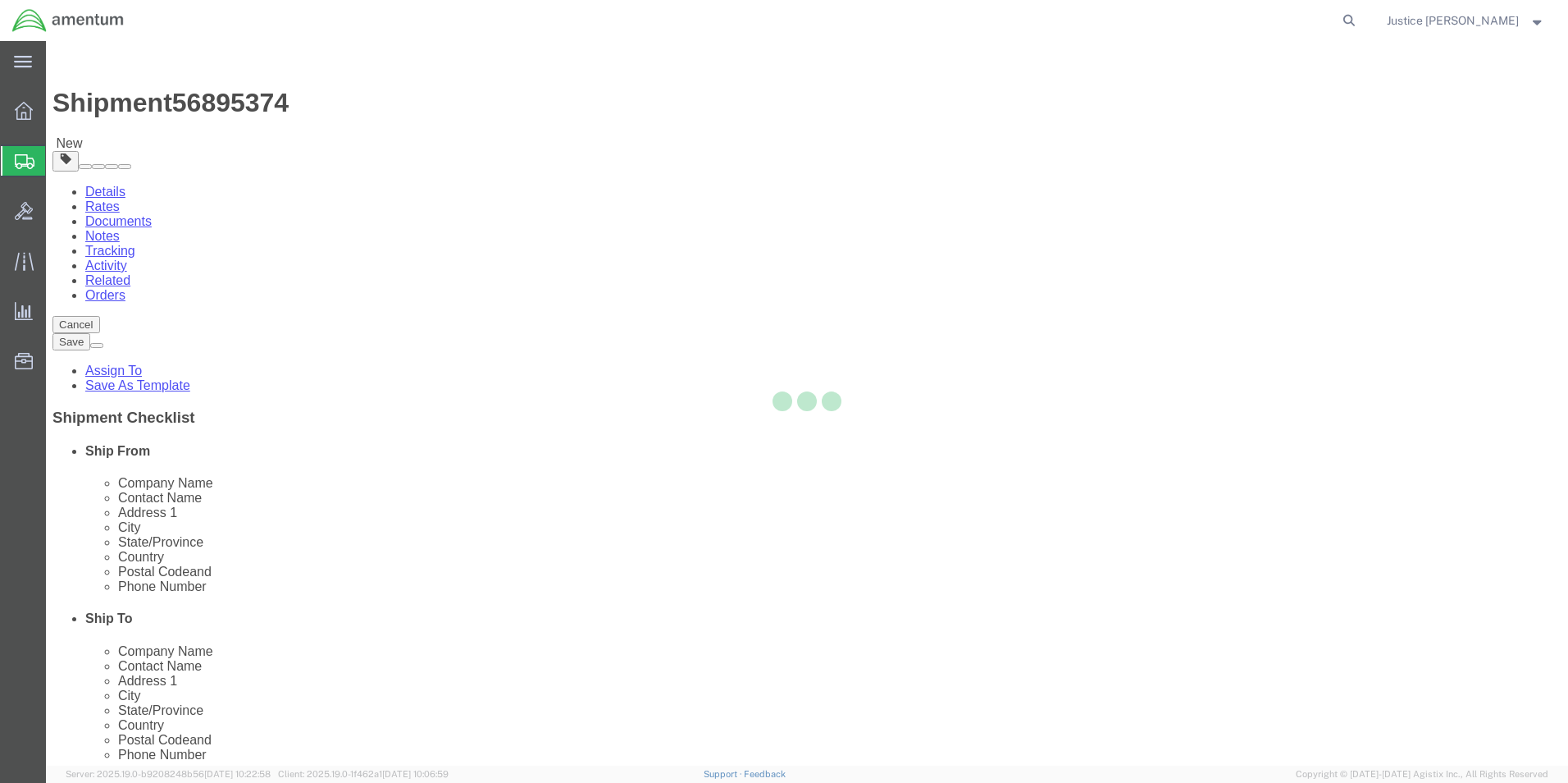
select select "CBOX"
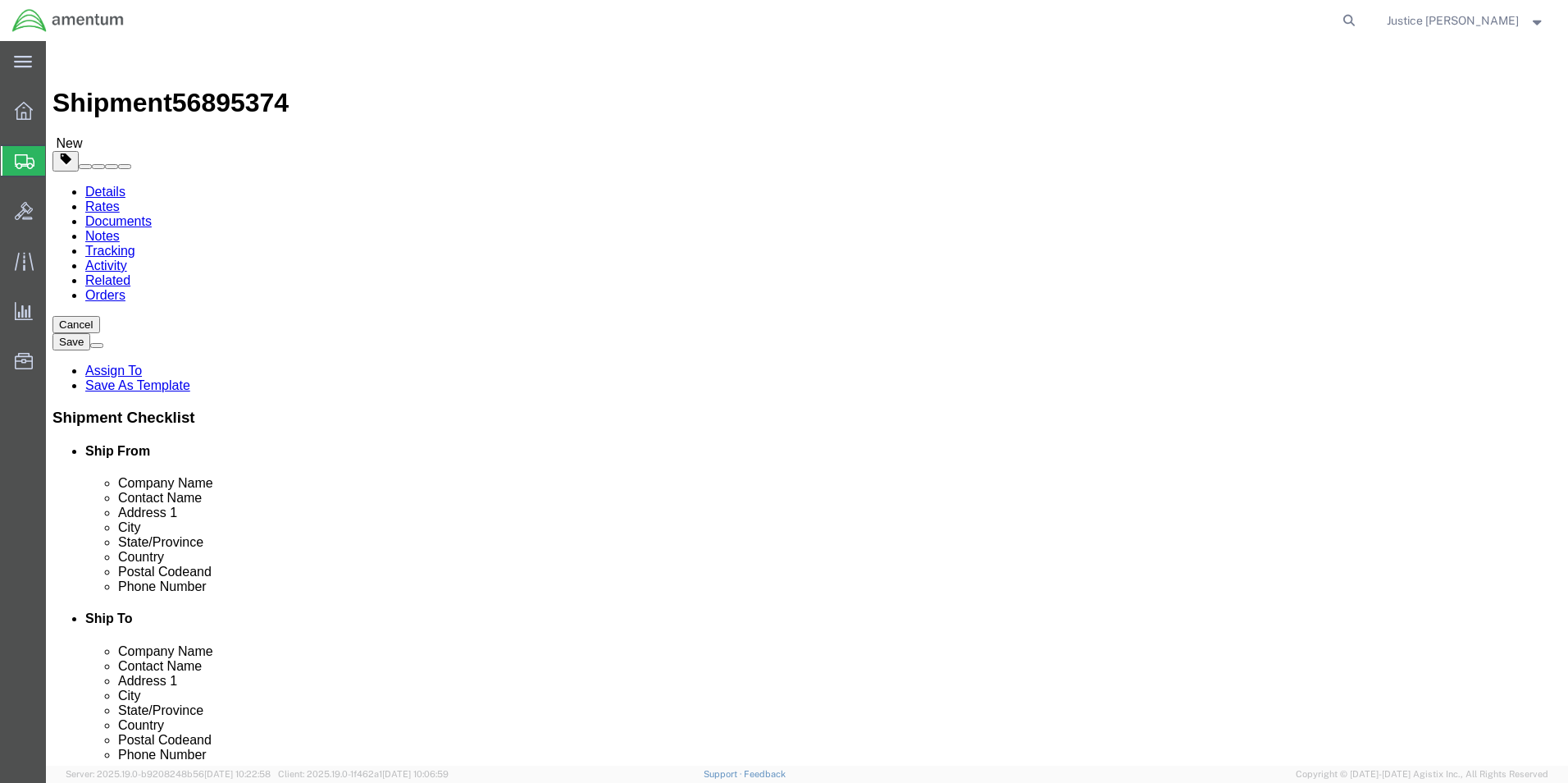
click input "text"
type input "20"
drag, startPoint x: 873, startPoint y: 377, endPoint x: 806, endPoint y: 380, distance: 67.1
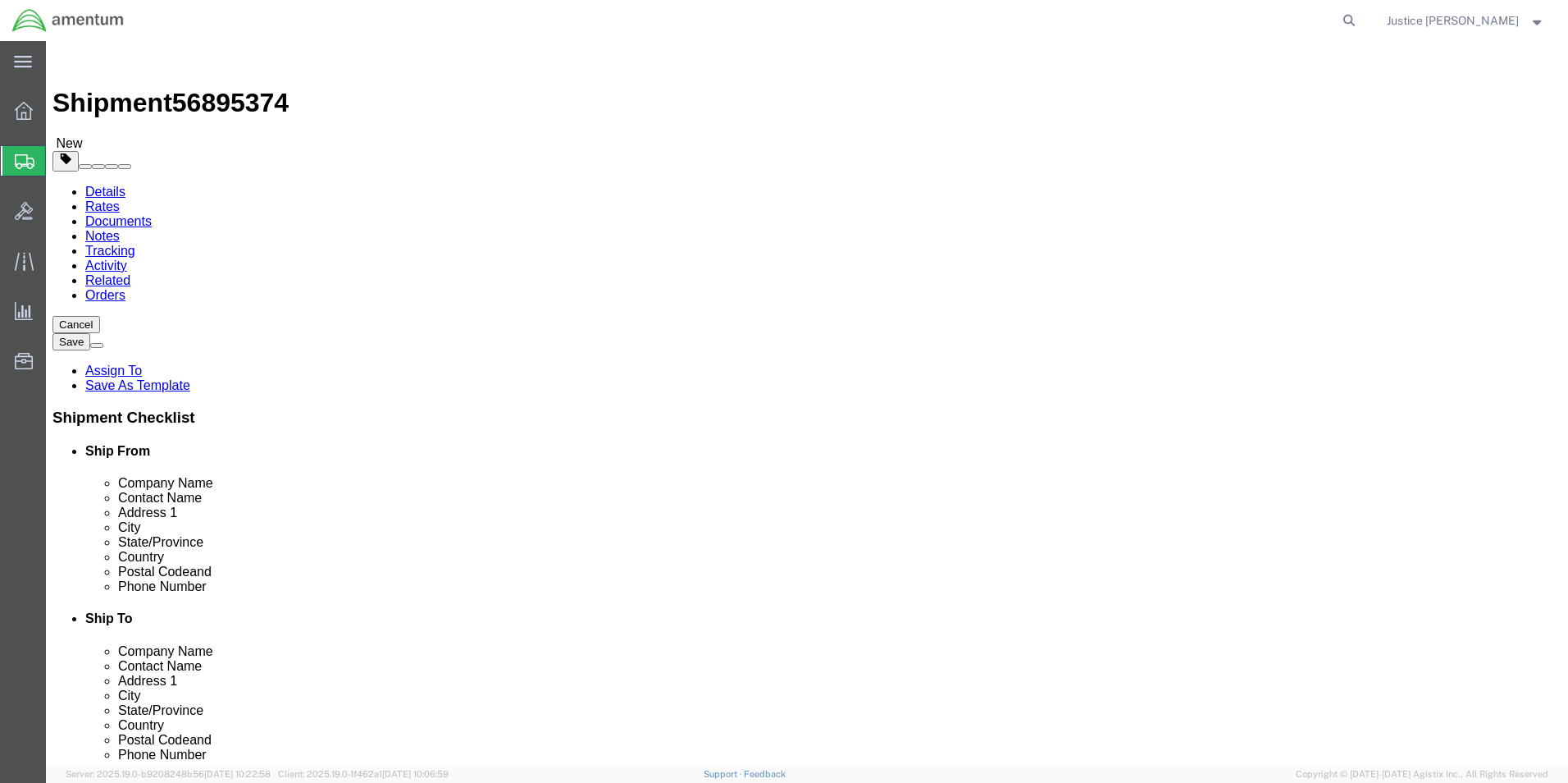
click div "0.00 Select kgs lbs"
type input "30"
click link "Add Content"
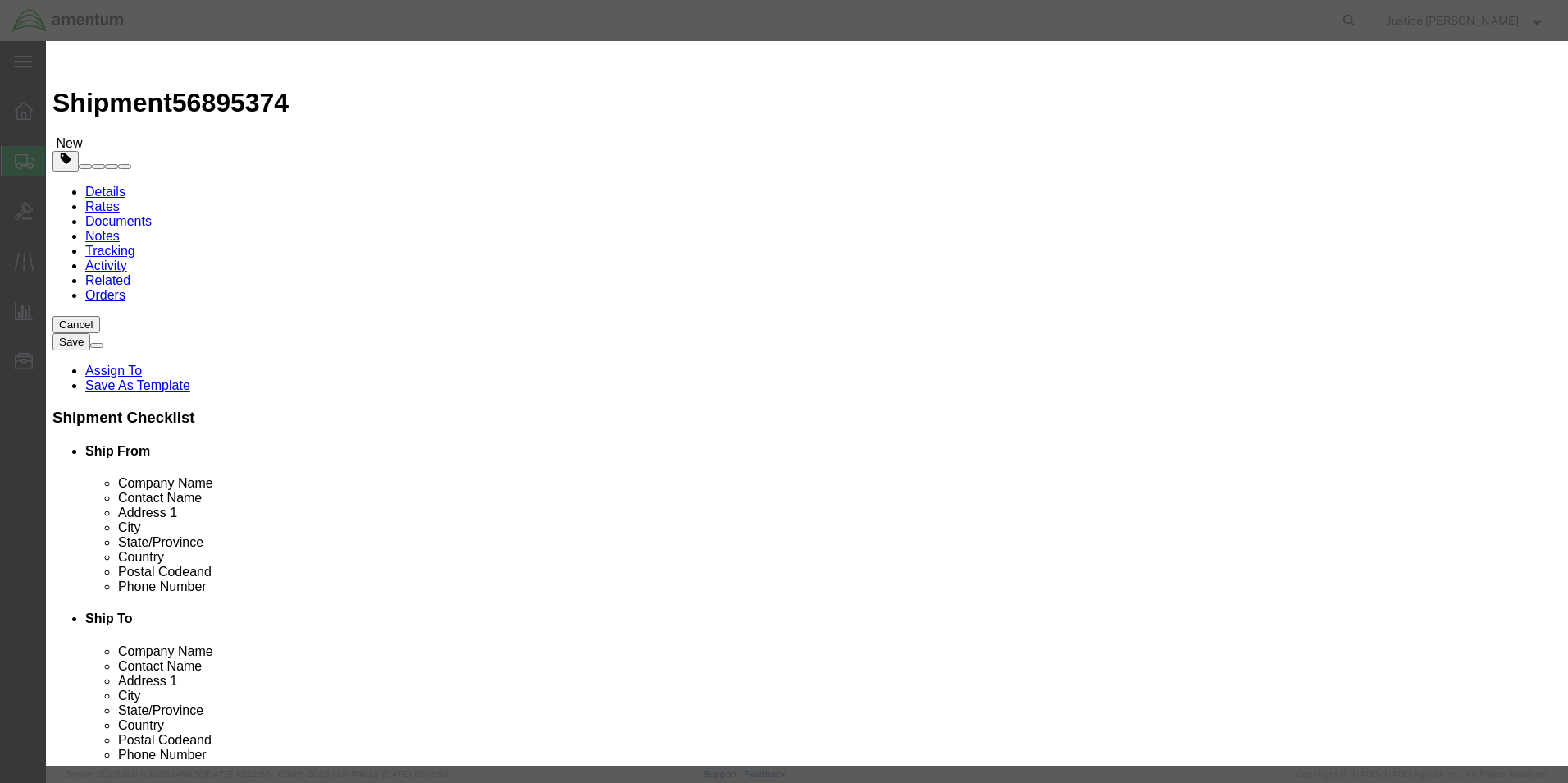
click input "text"
type input "CALIBRATIONS"
click div "Commodity library"
drag, startPoint x: 495, startPoint y: 156, endPoint x: 438, endPoint y: 160, distance: 57.1
click div "Pieces Number of pieces inside all the packages 0 Select Bag Barrels 100Board F…"
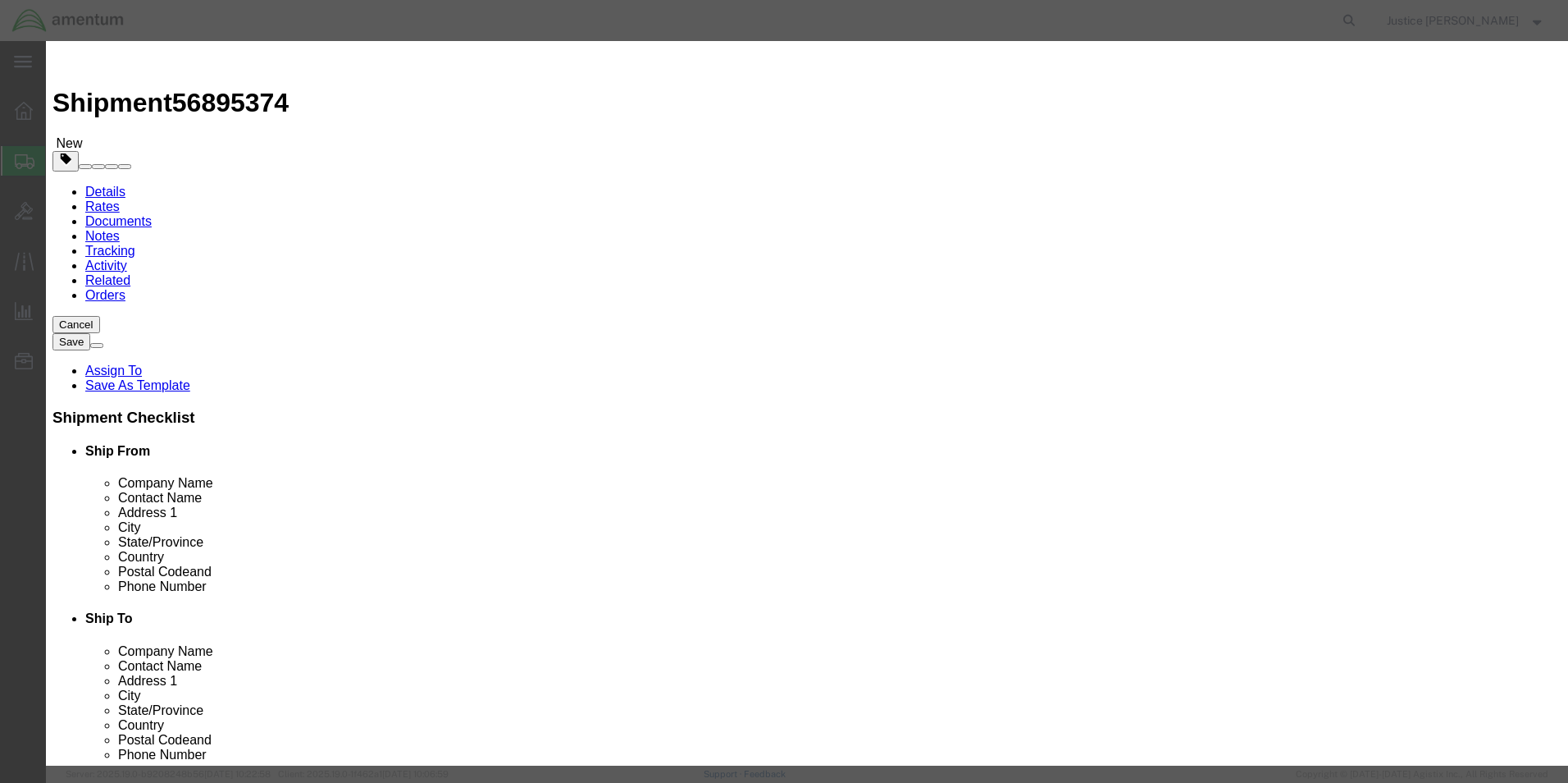
type input "1"
click h3 "Add content"
click div "Product Name CALIBRATIONS CALIB Pieces 1 Select Bag Barrels 100Board Feet Bottl…"
click input "text"
type input "2500"
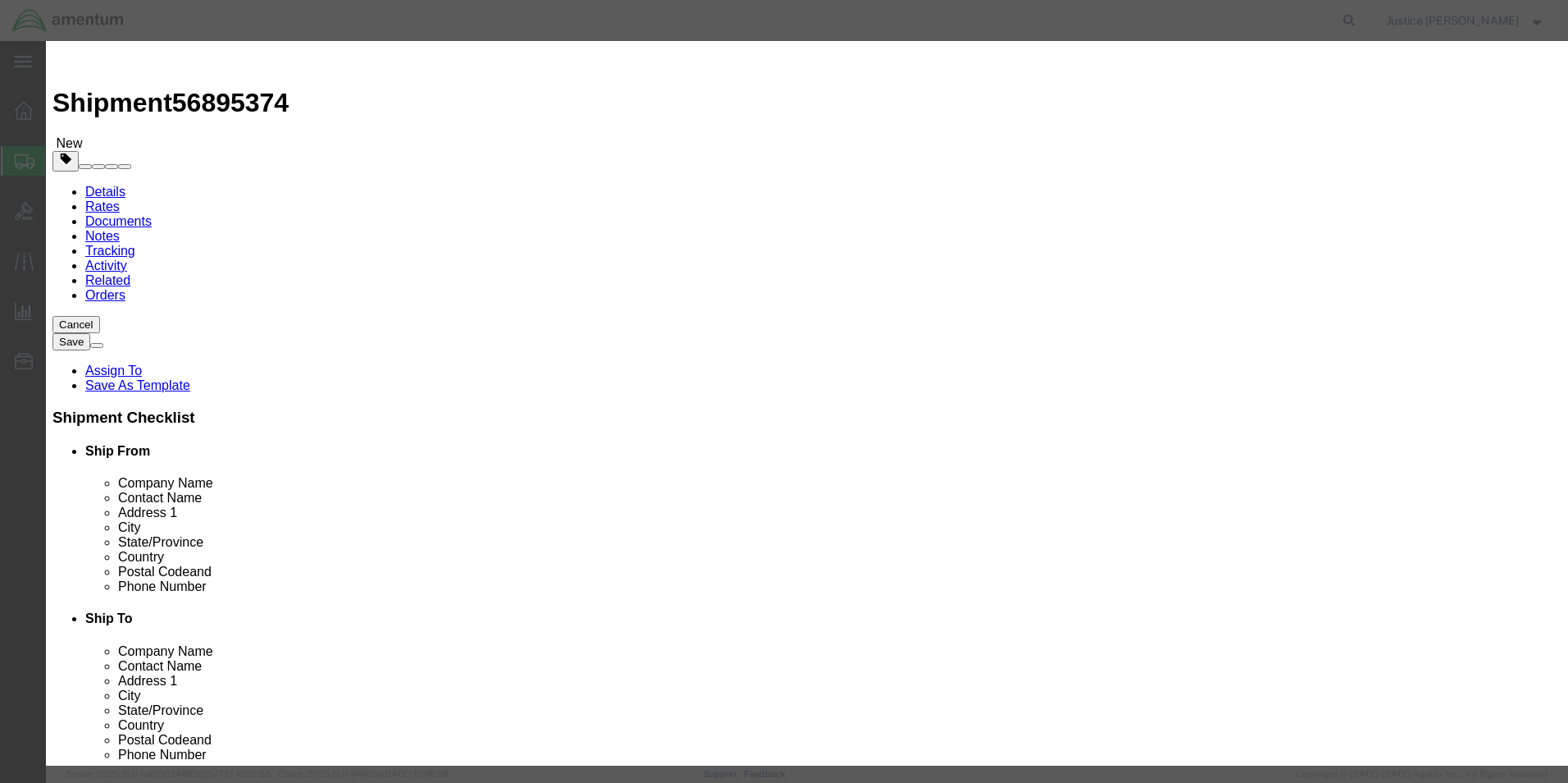
click div "Commodity library"
click button "Save & Close"
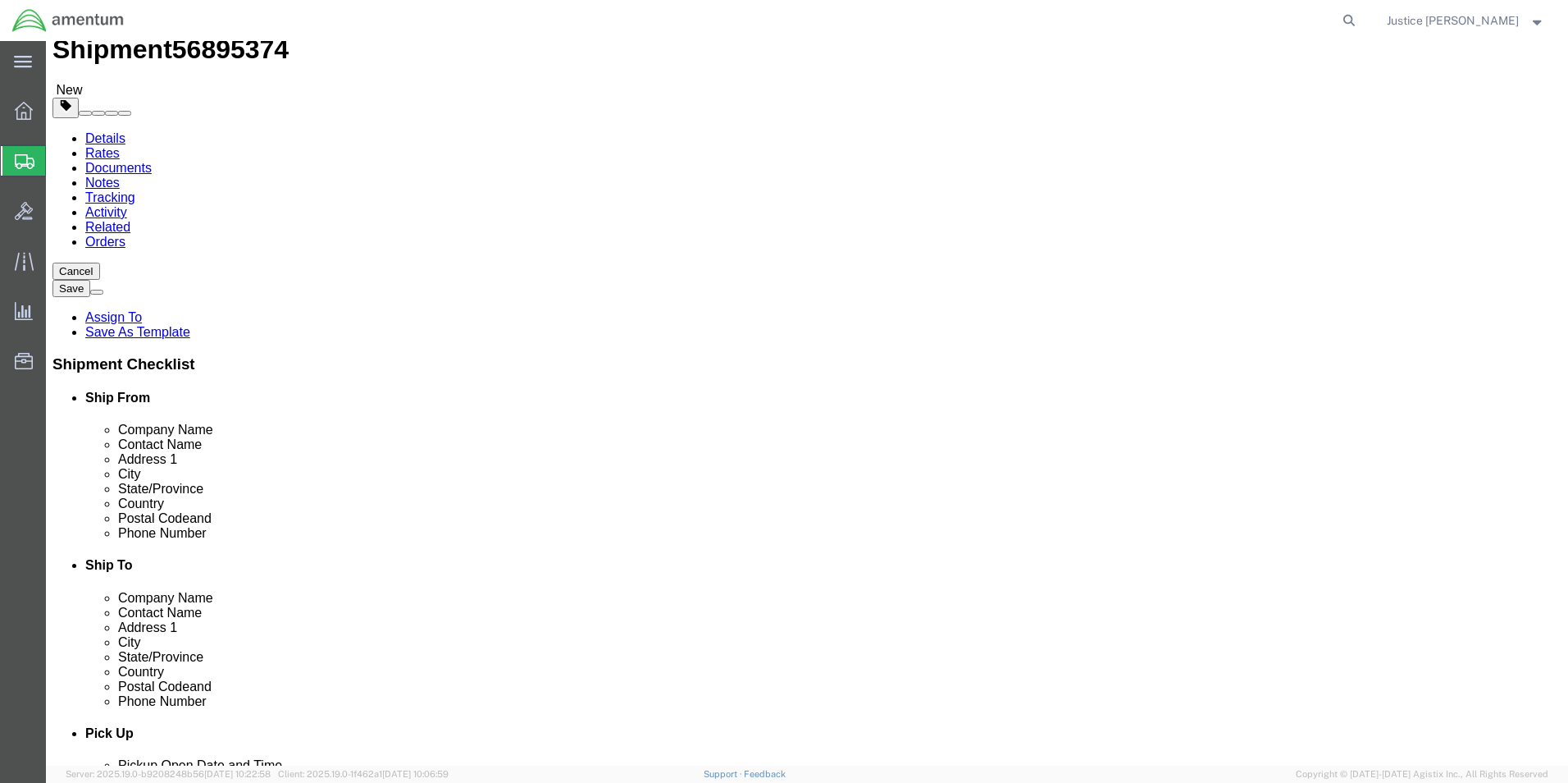
scroll to position [83, 0]
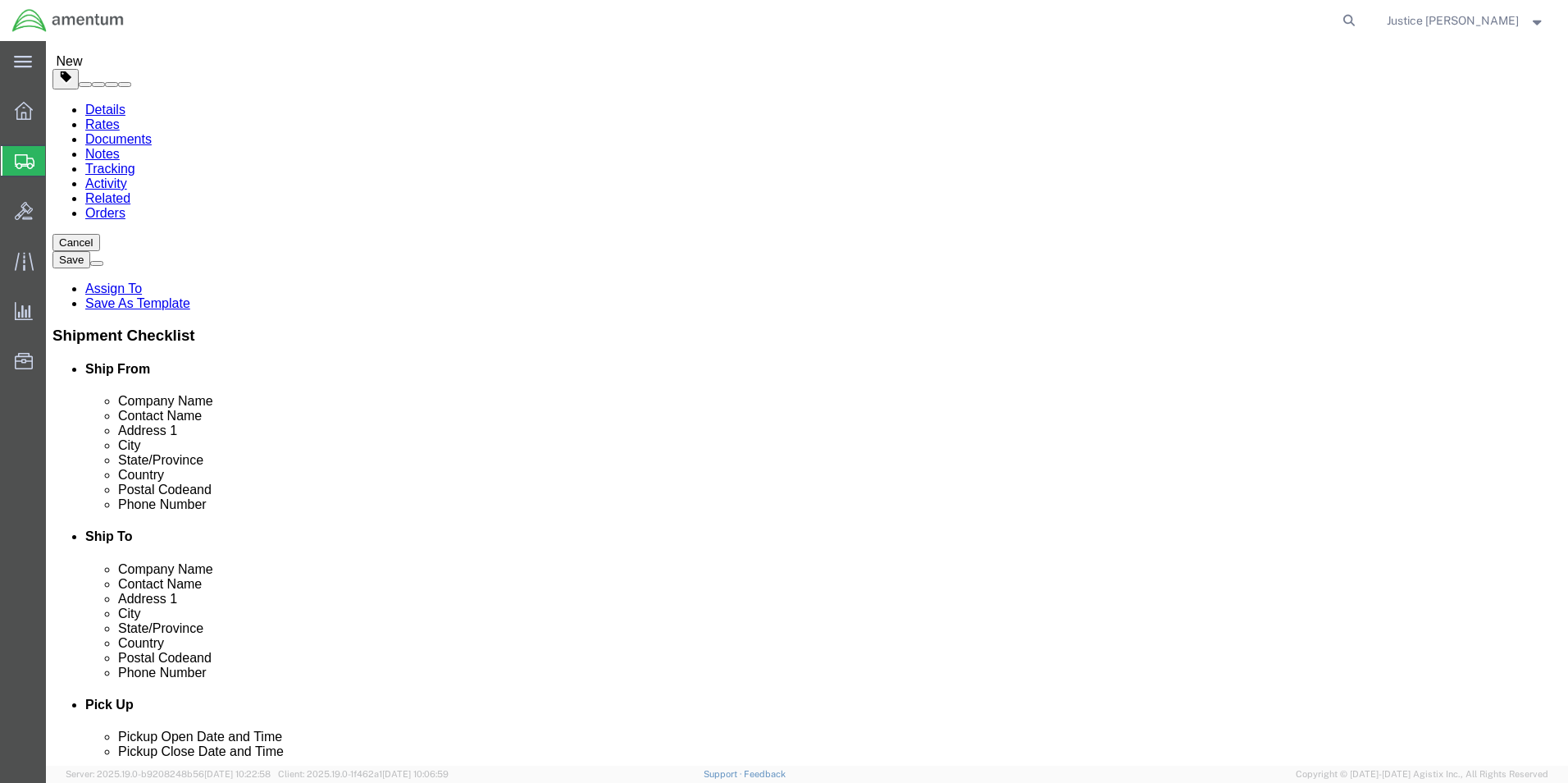
click link "Add Package"
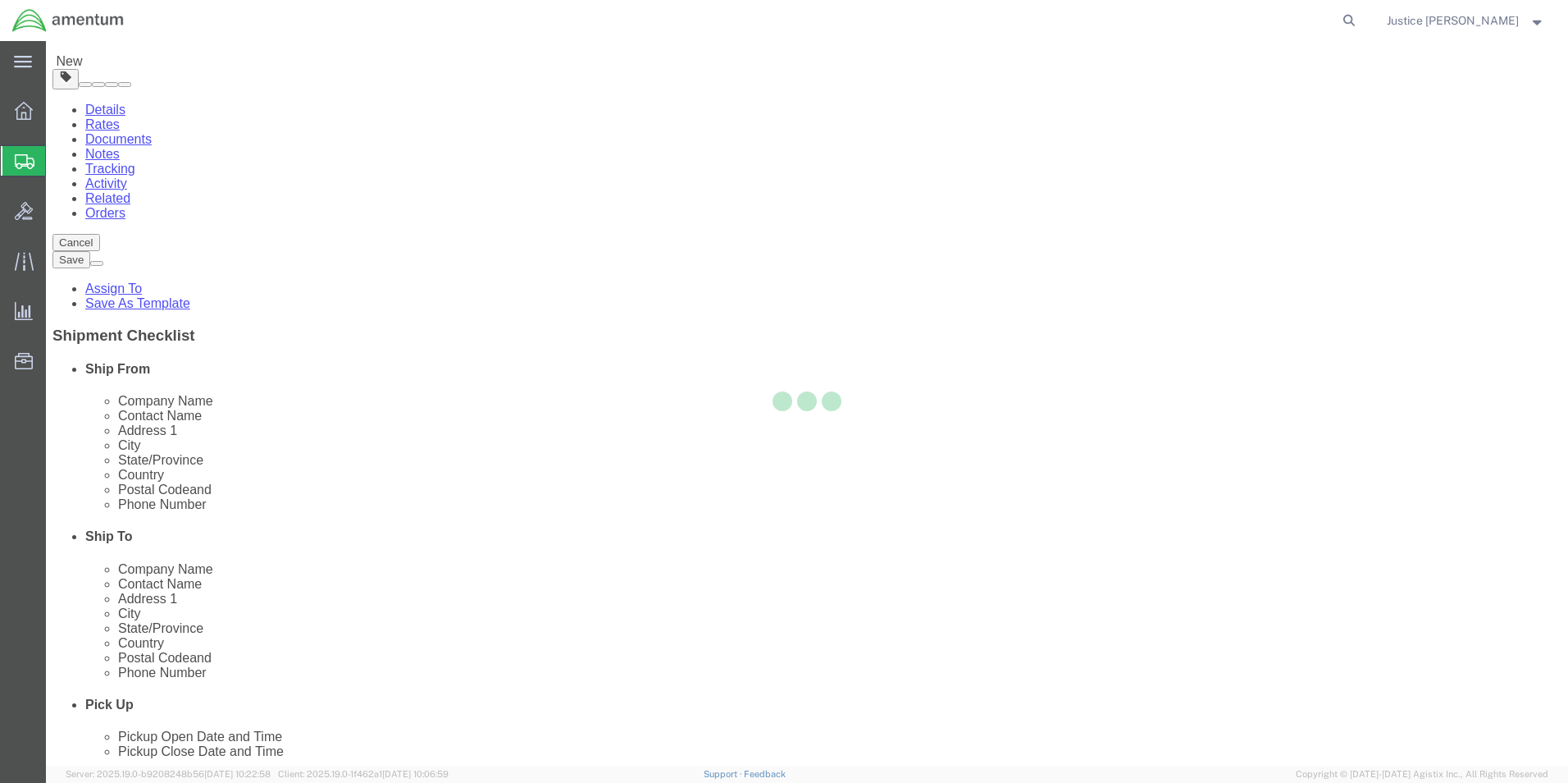
scroll to position [0, 0]
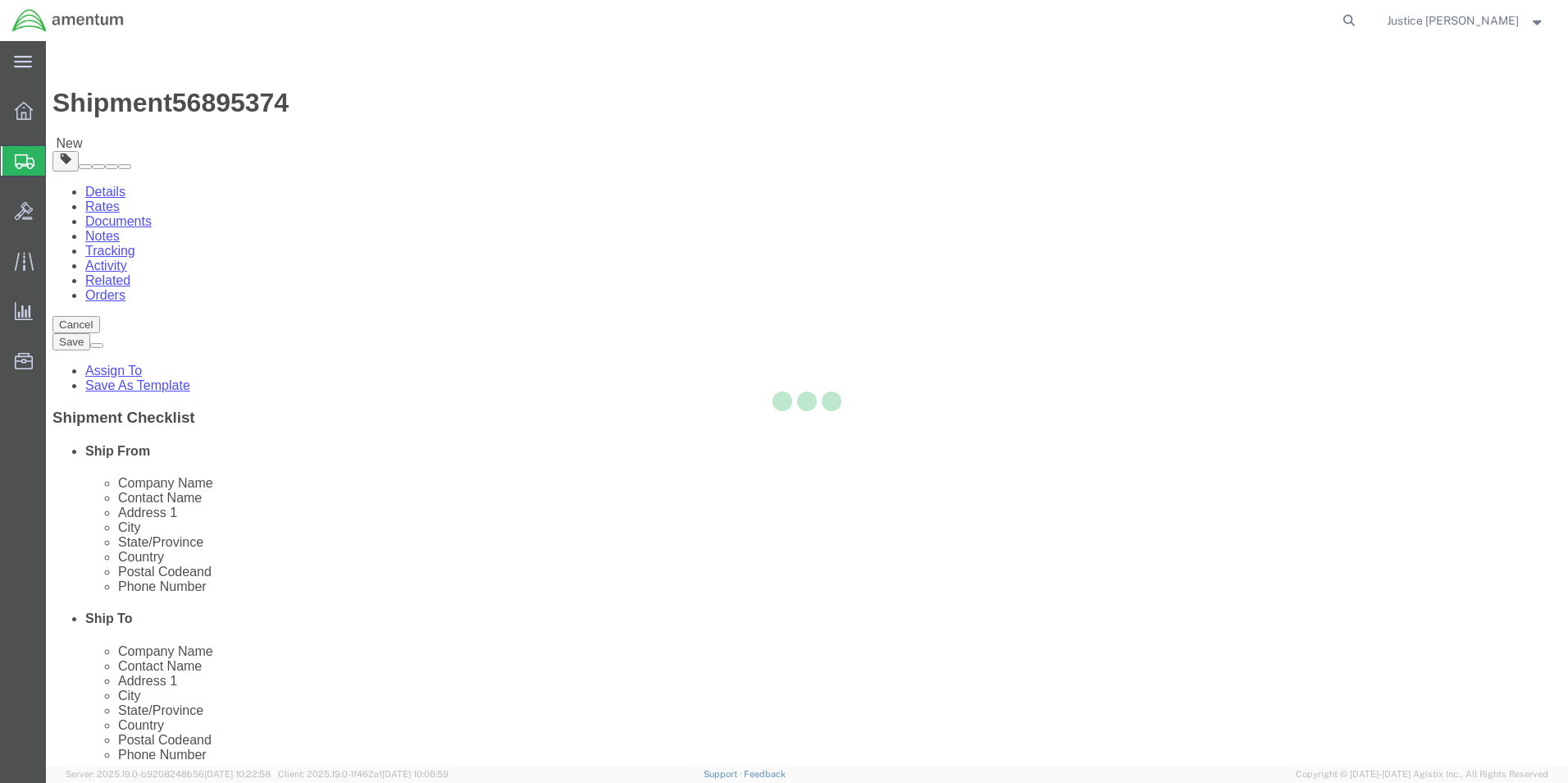
select select "CBOX"
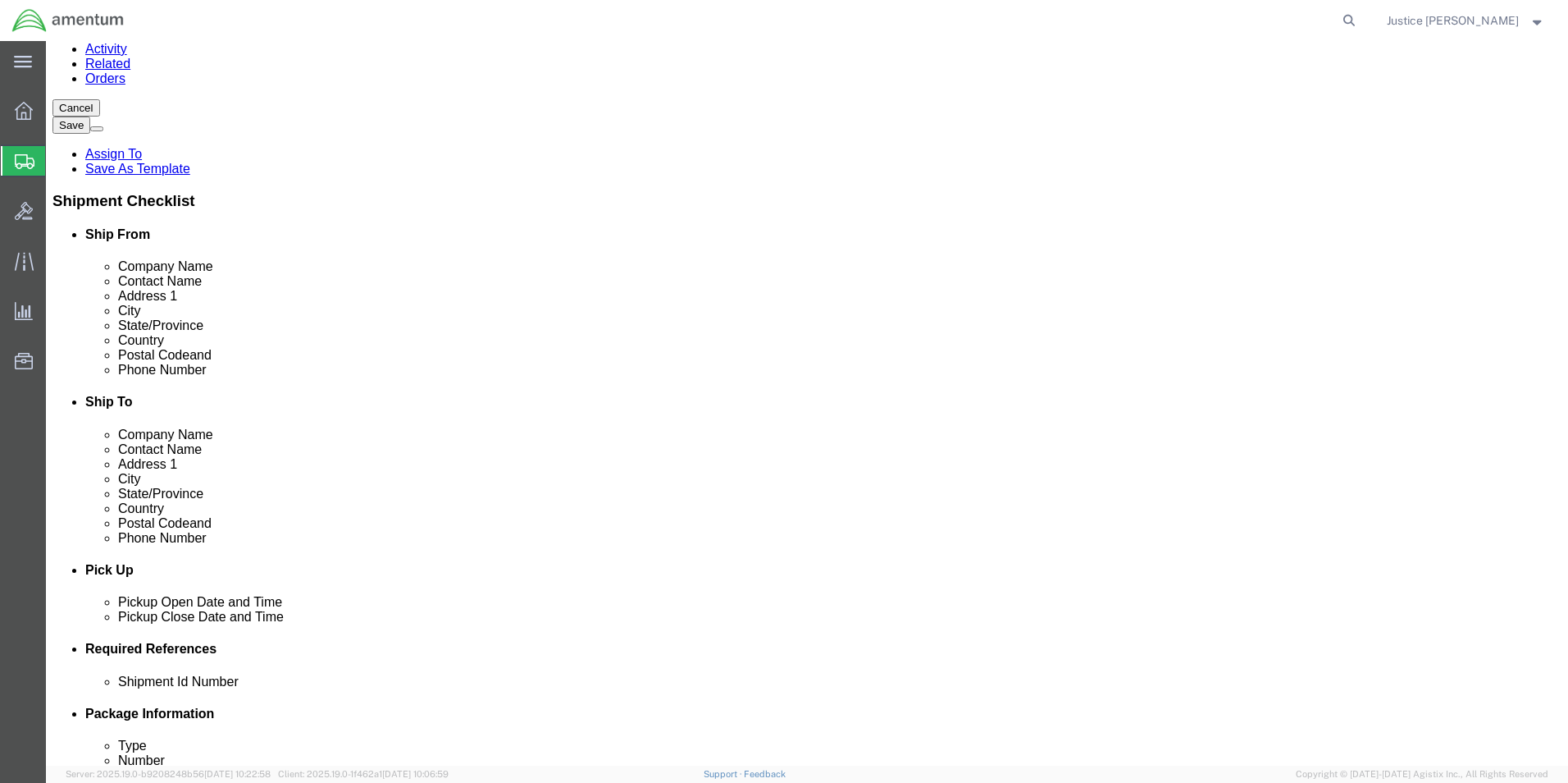
scroll to position [247, 0]
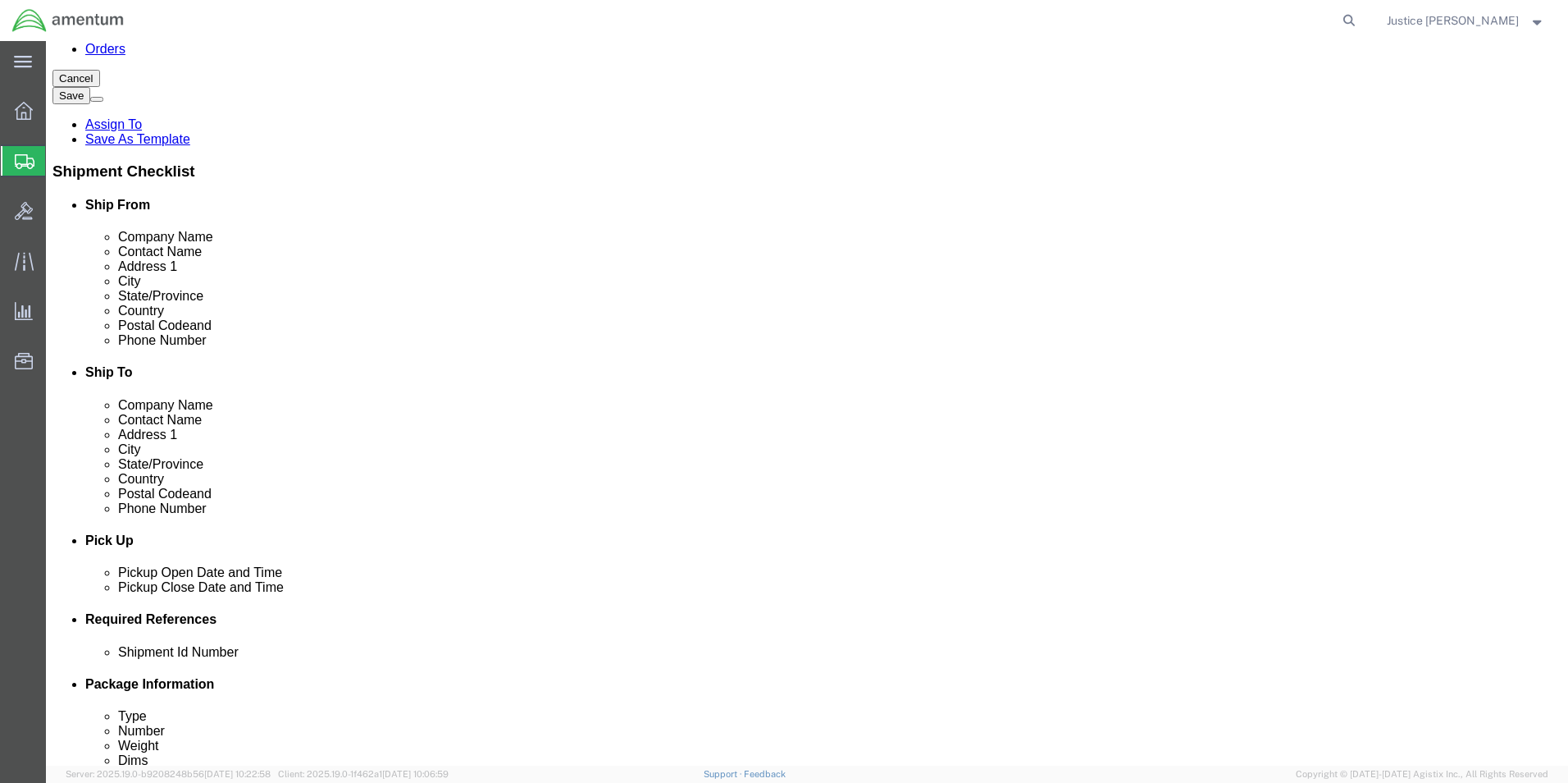
click input "text"
type input "24"
type input "10"
drag, startPoint x: 272, startPoint y: 535, endPoint x: 226, endPoint y: 542, distance: 46.5
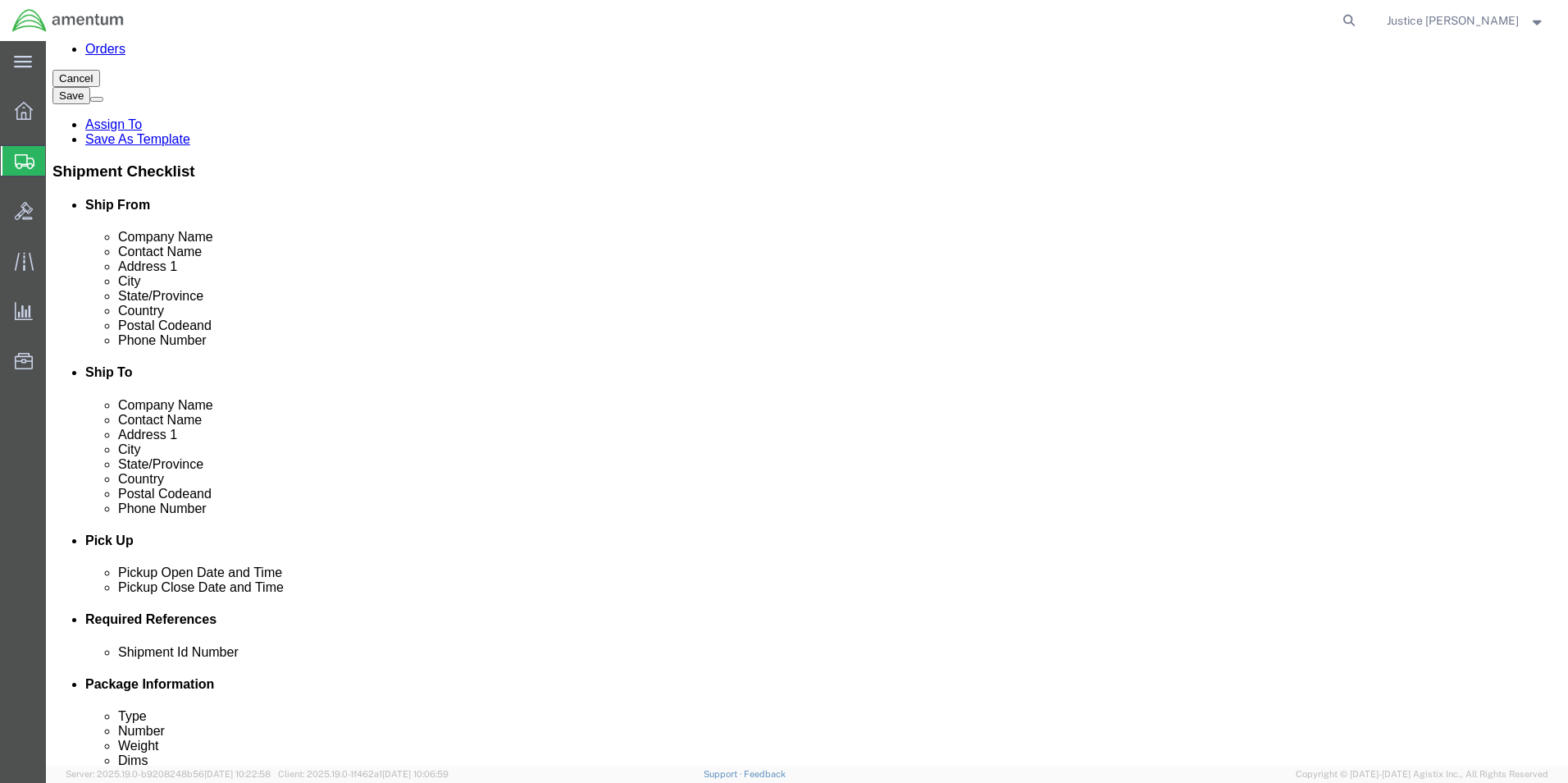
click input "0.00"
type input "25"
click div "Package Content # 1 1 x Cardboard Box(es) Package Type Select BCK Boxes Bale(s)…"
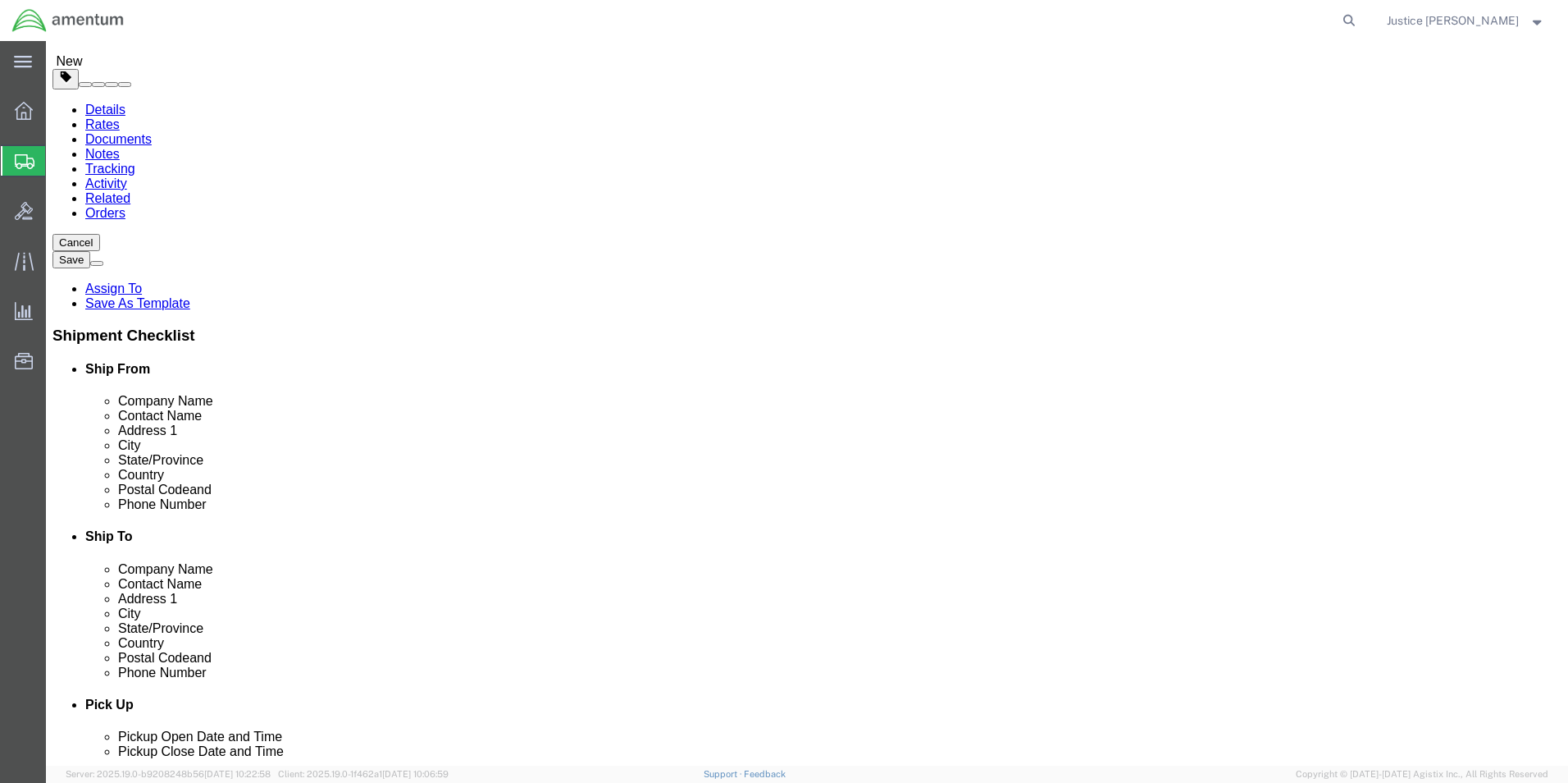
scroll to position [295, 0]
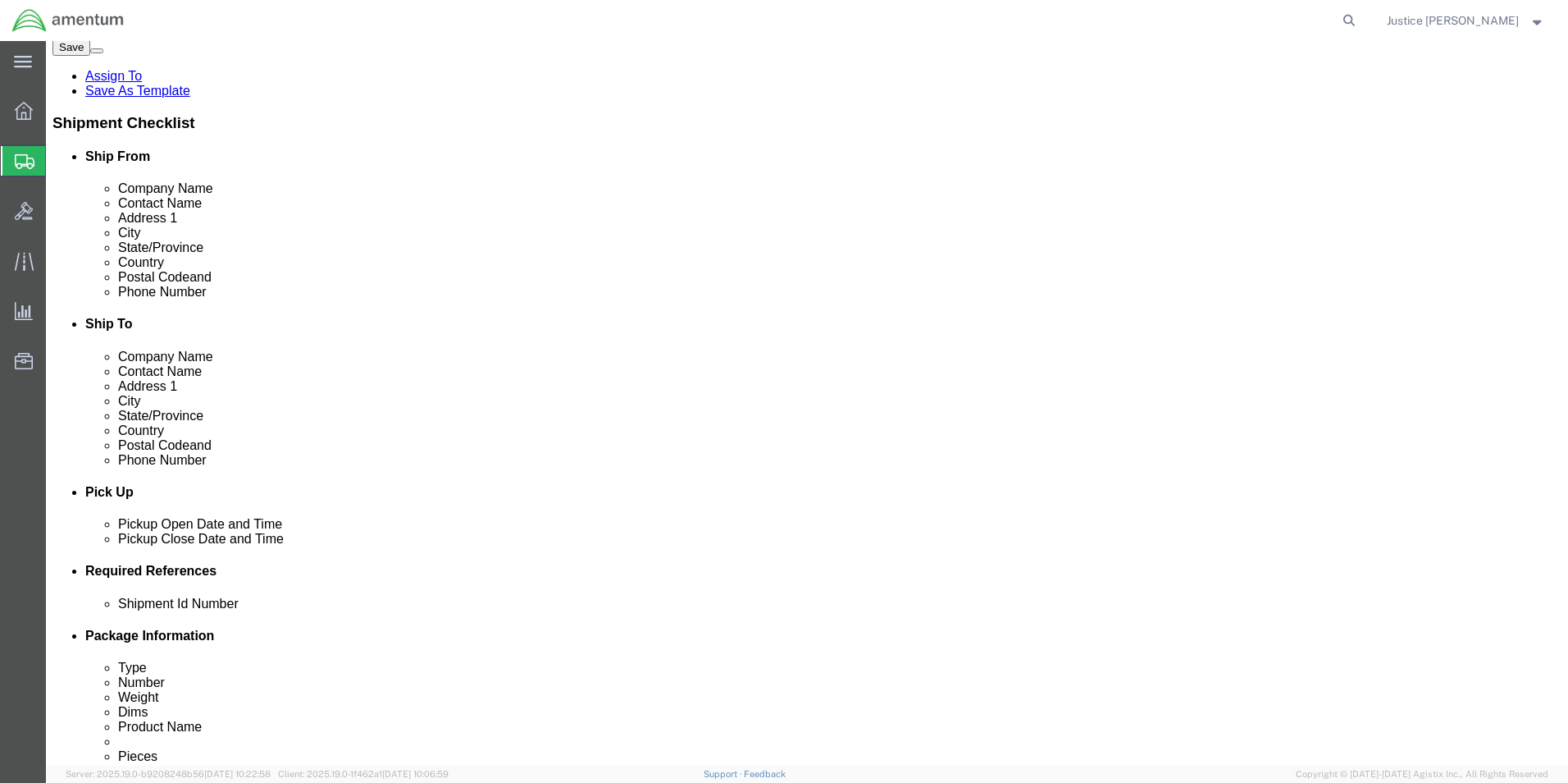
click link "Add Content"
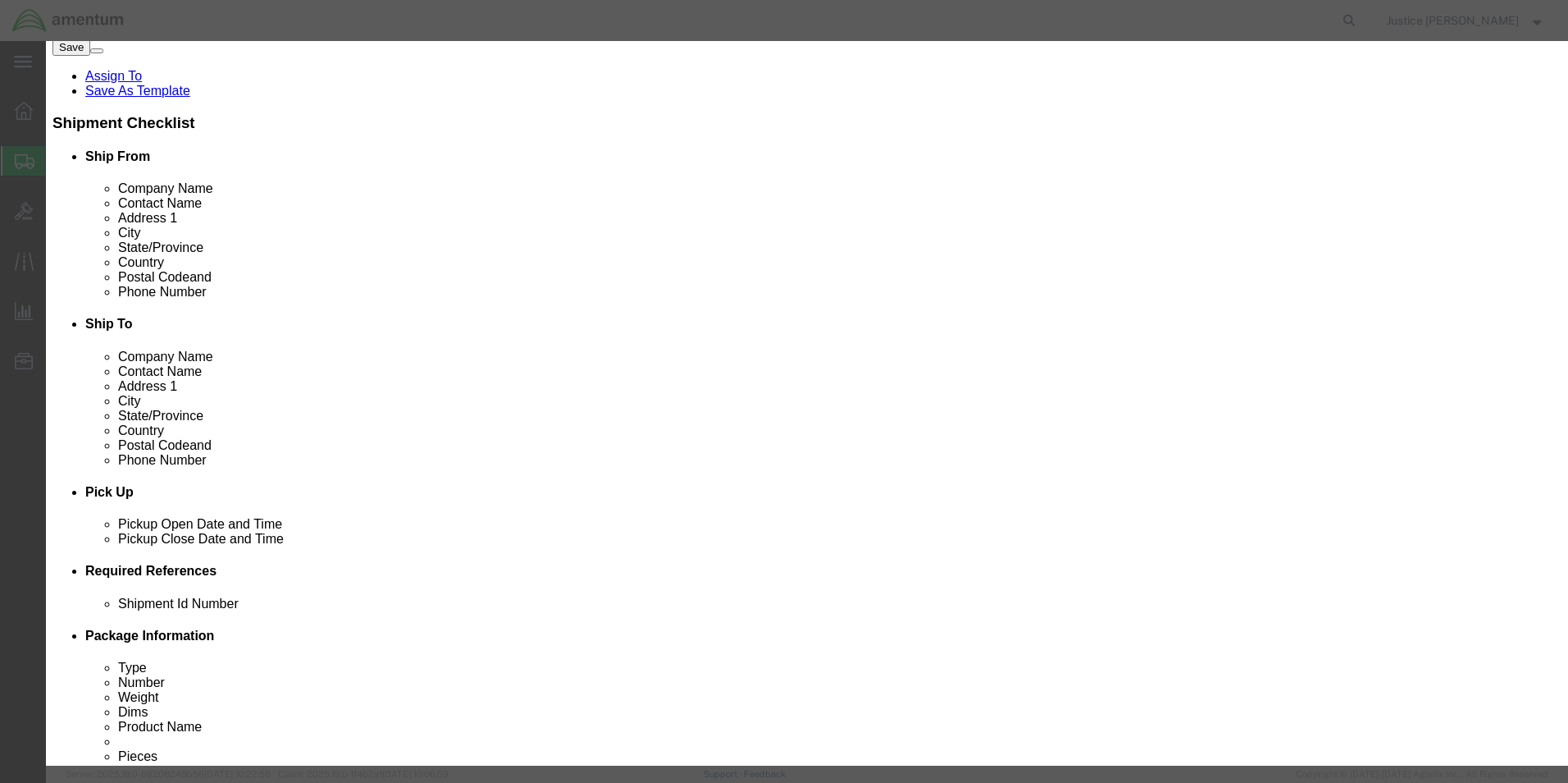
click input "text"
type input "CALIBRATIONS"
click div "Commodity library"
drag, startPoint x: 494, startPoint y: 169, endPoint x: 463, endPoint y: 156, distance: 33.6
click div "Product Name CALIBRATIONS CALIBRA Pieces 0 Select Bag Barrels 100Board Feet Bot…"
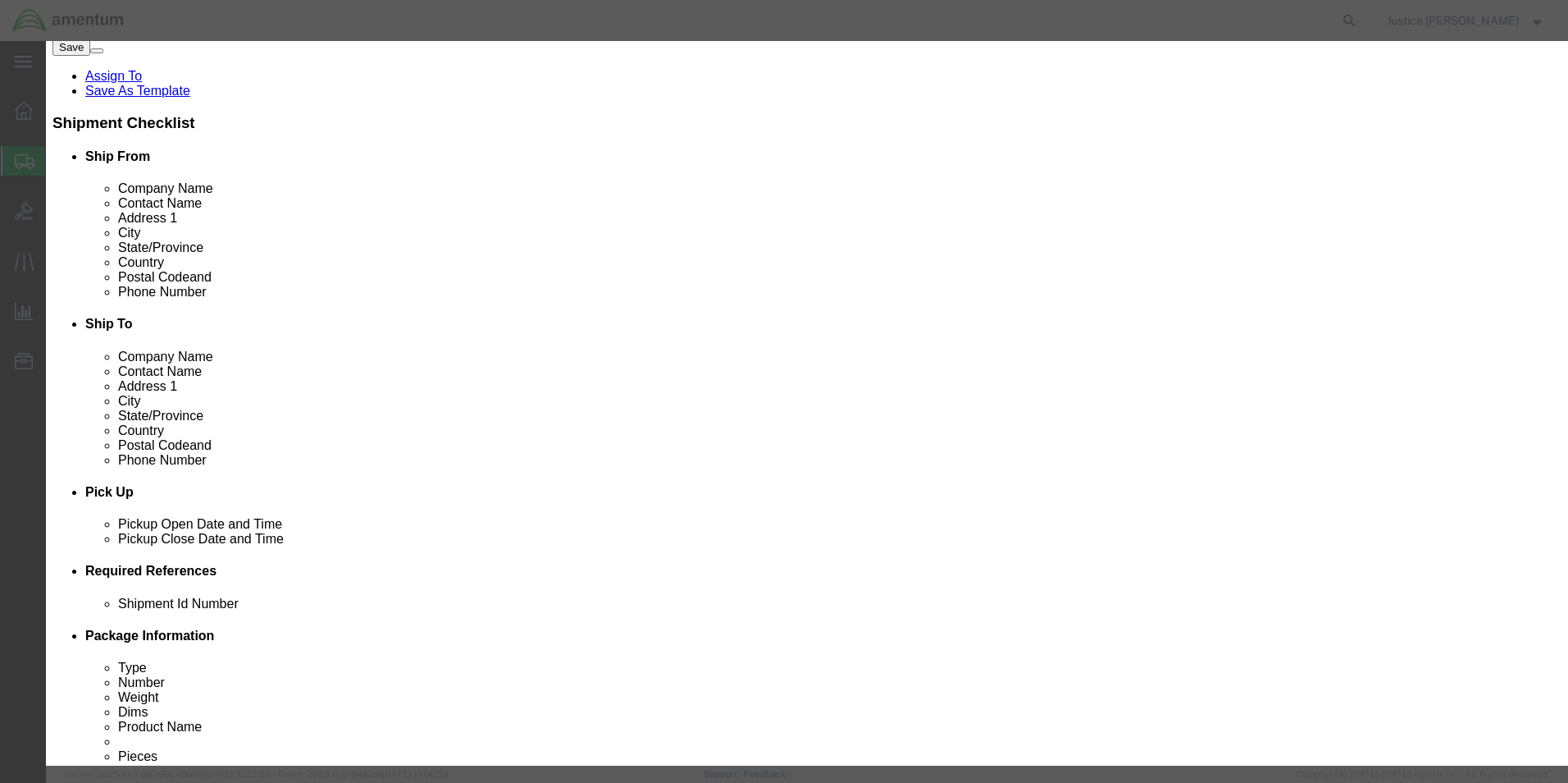
drag, startPoint x: 463, startPoint y: 156, endPoint x: 483, endPoint y: 160, distance: 20.4
click input "0"
drag, startPoint x: 495, startPoint y: 157, endPoint x: 466, endPoint y: 152, distance: 29.4
click div "0"
type input "4"
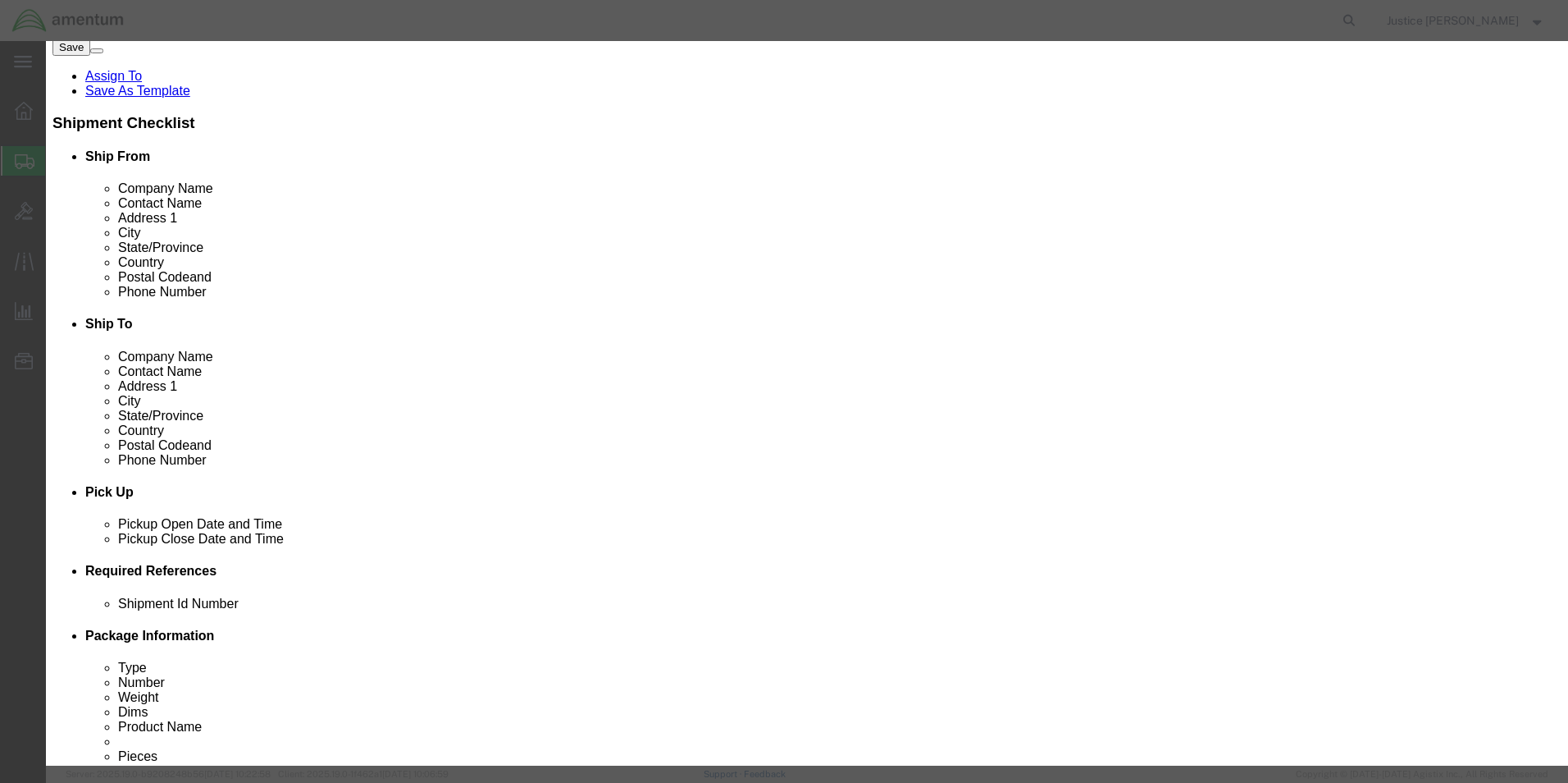
click div "Commodity library Product Name CALIBRATIONS CALIBRA Pieces 4 Select Bag Barrels…"
click input "text"
type input "3000"
click div "Commodity library"
click button "Save & Close"
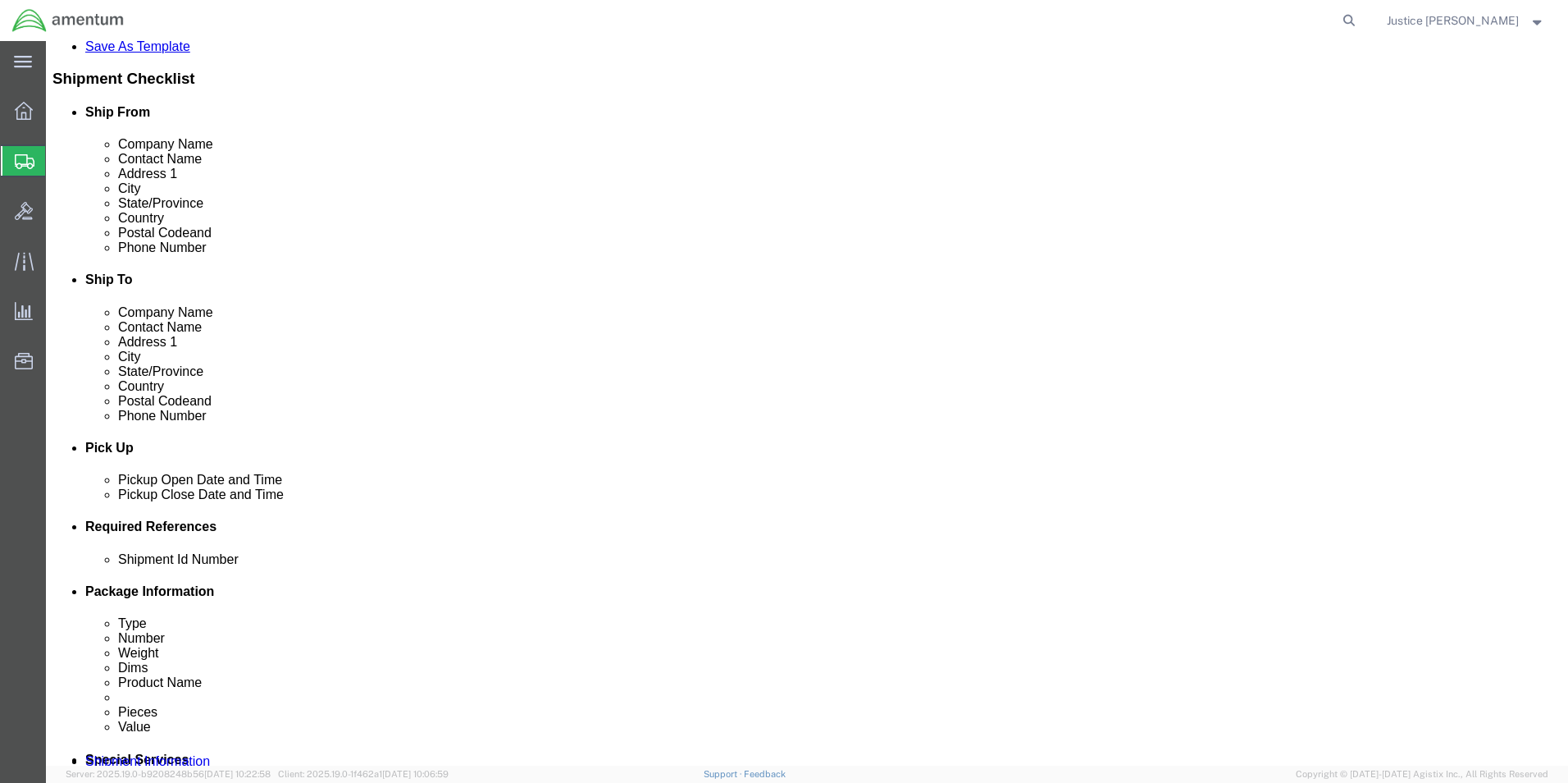
scroll to position [380, 0]
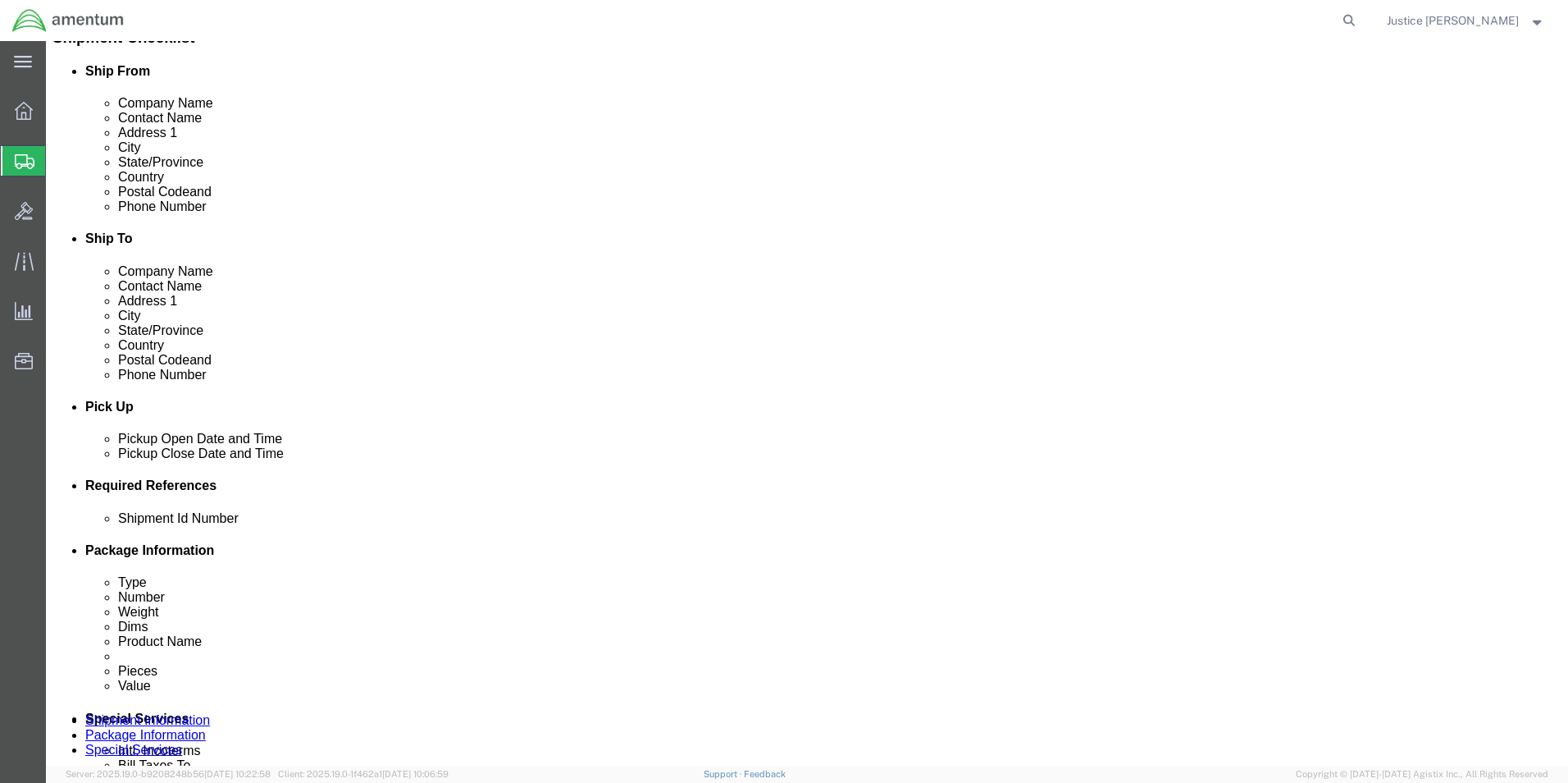
click button "Continue"
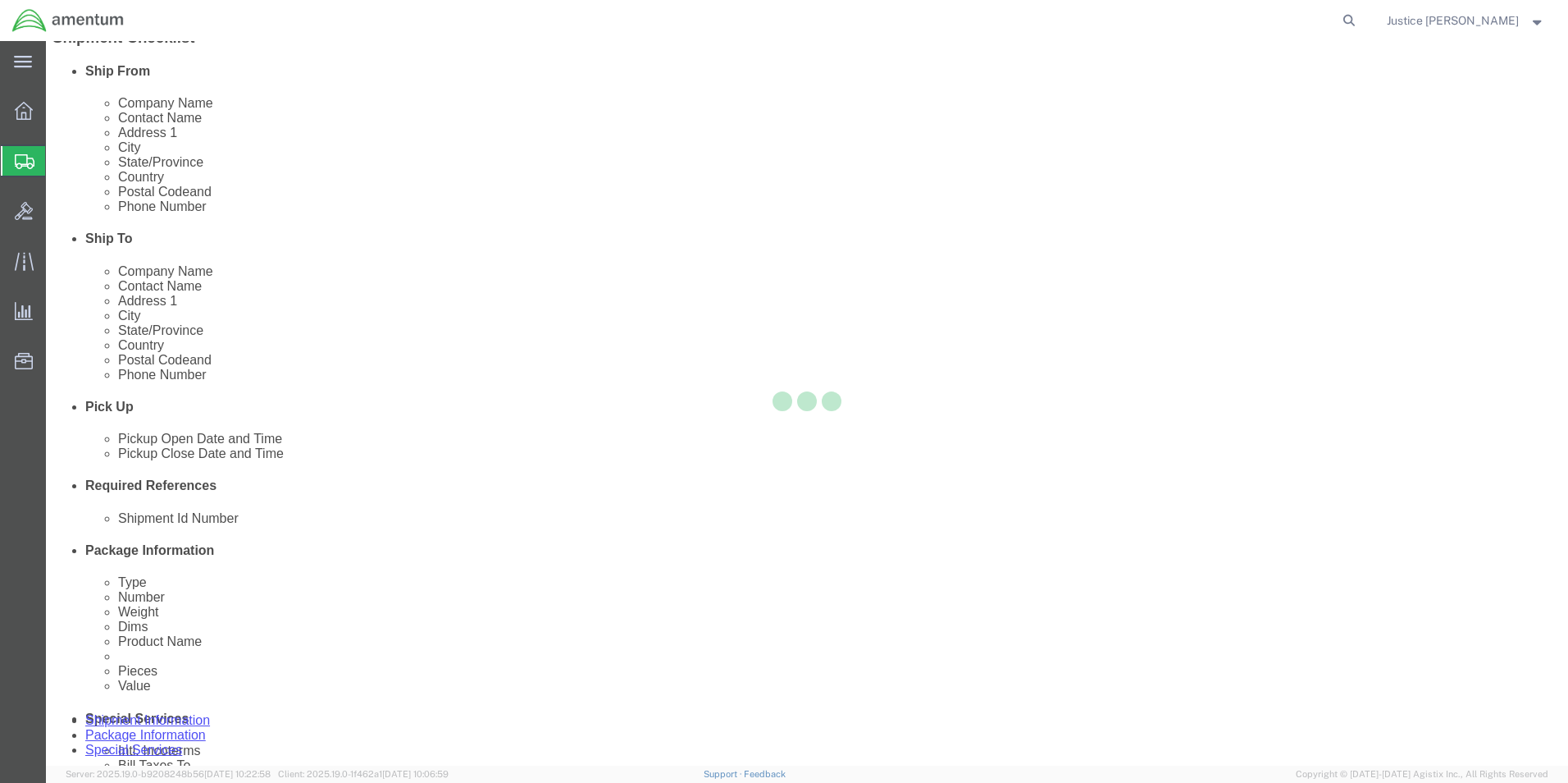
select select
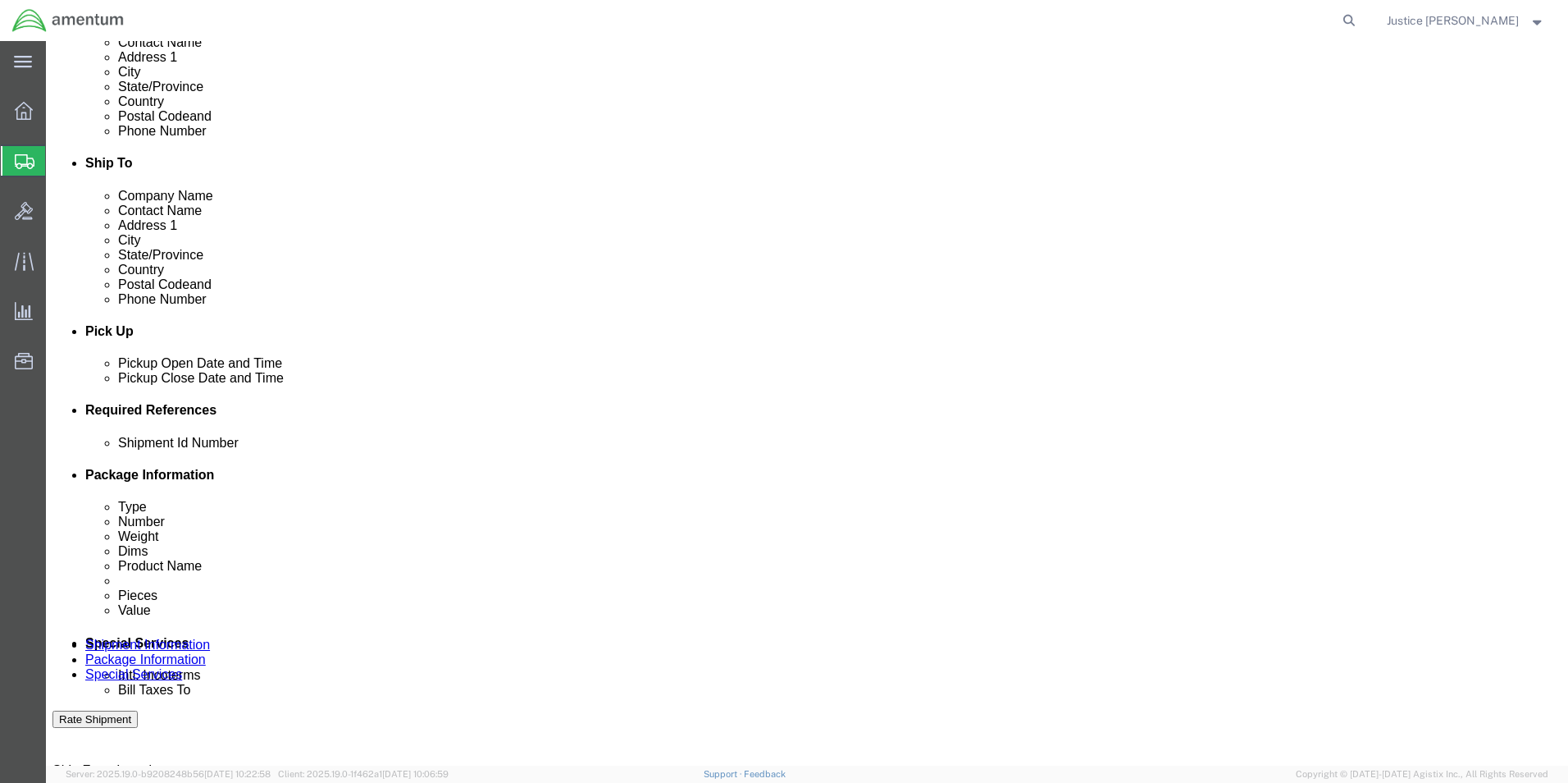
scroll to position [373, 0]
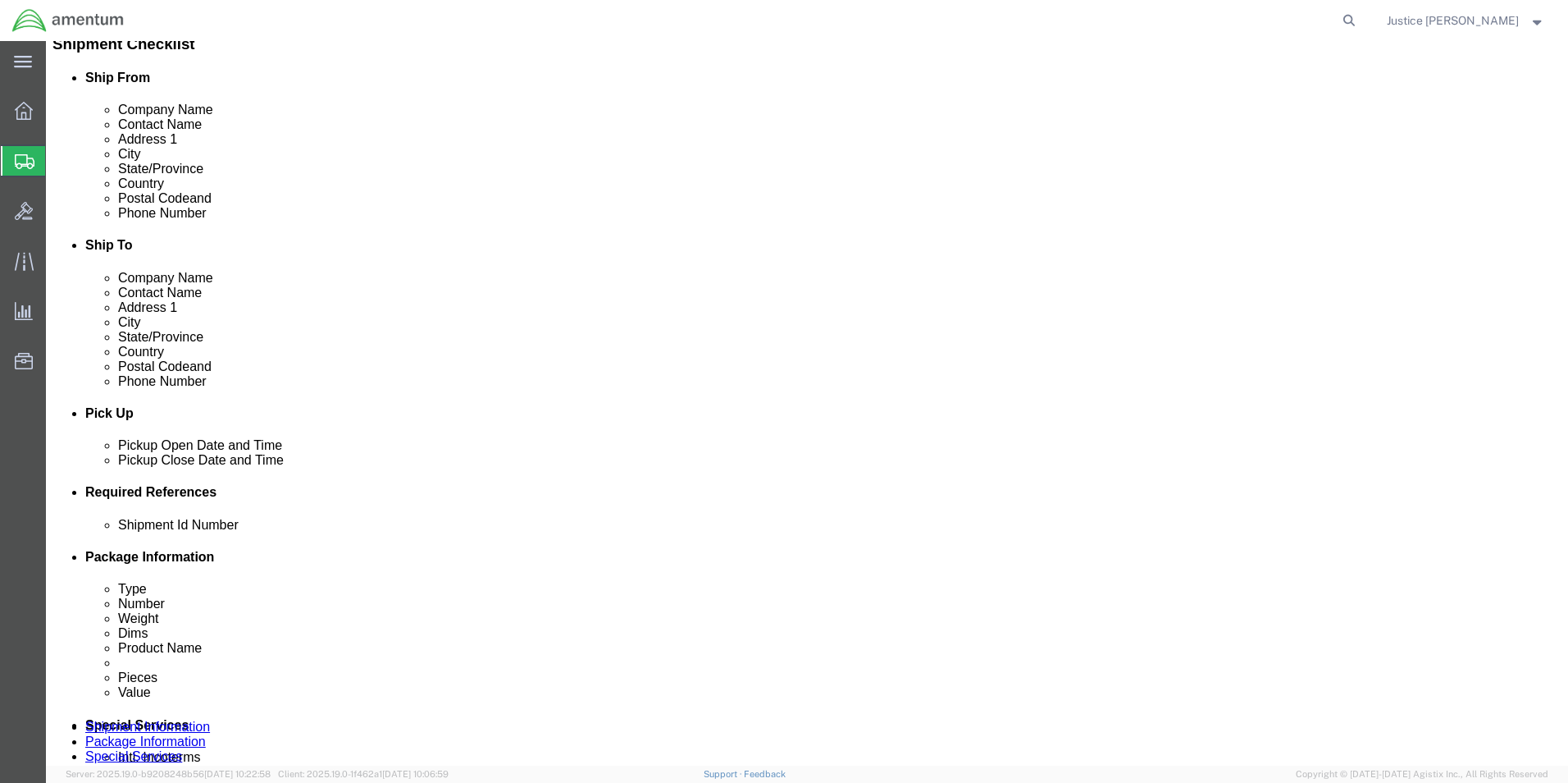
click div "Rate Shipment"
click button "Rate Shipment"
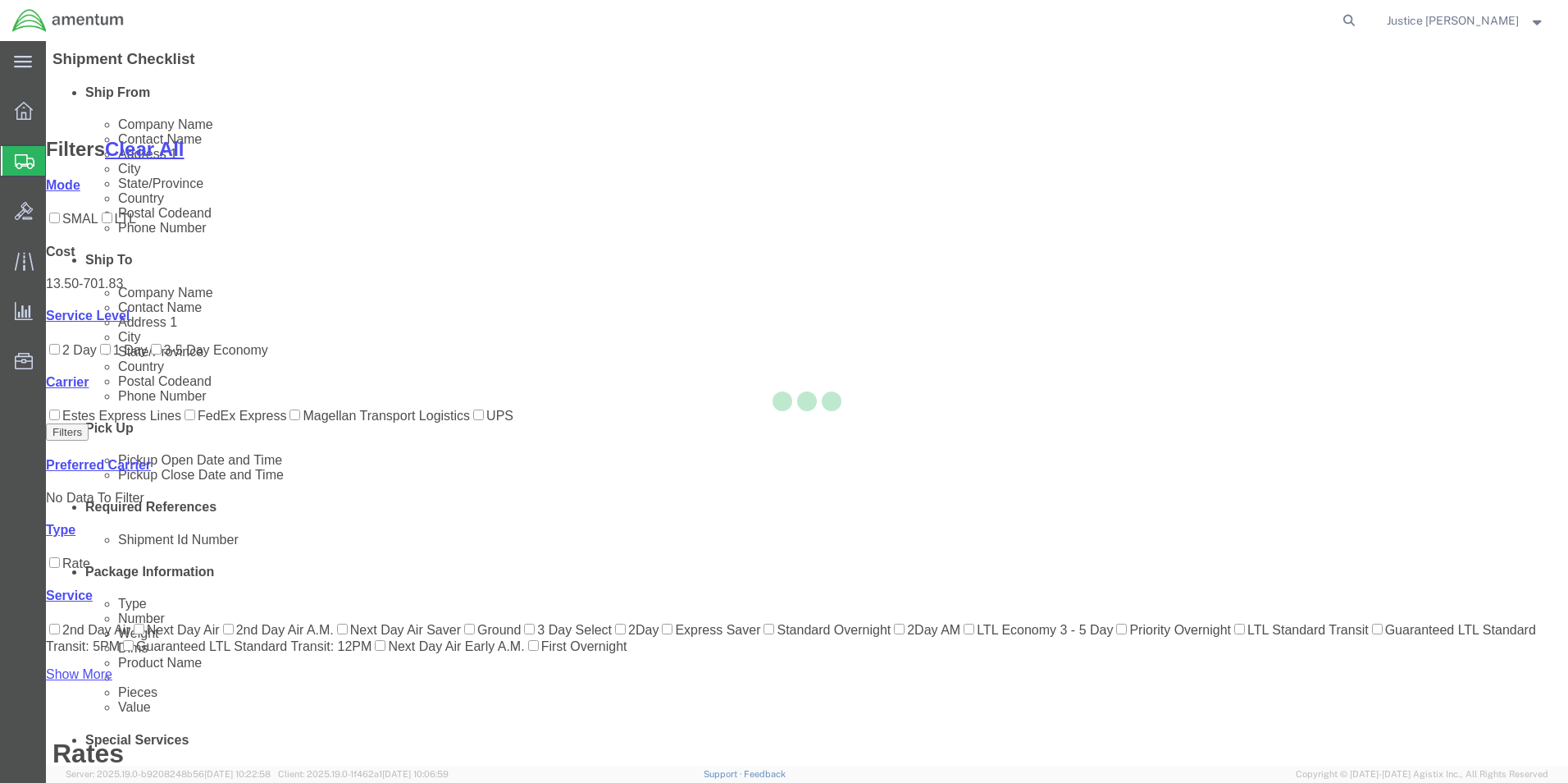
scroll to position [165, 0]
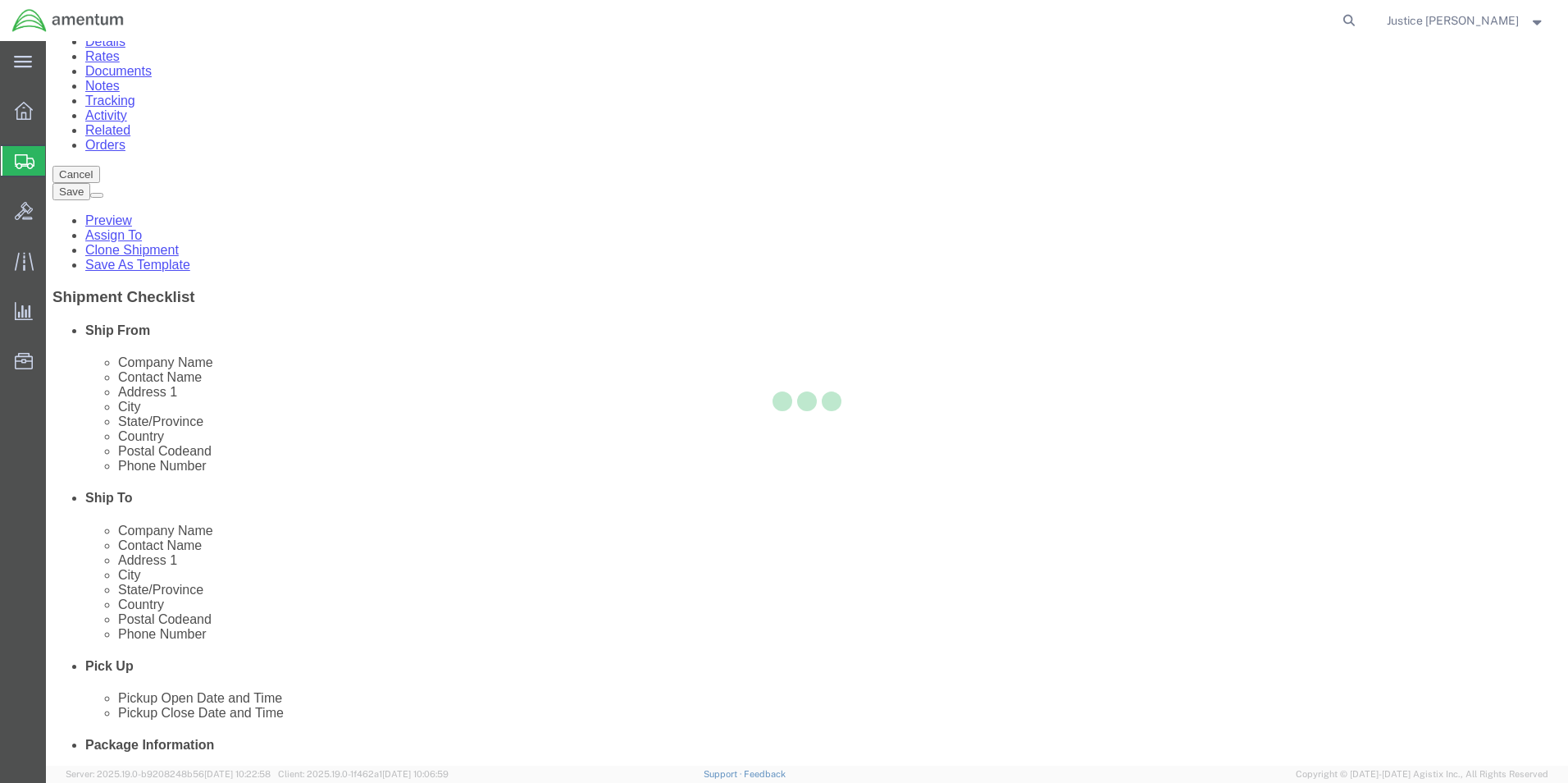
scroll to position [0, 0]
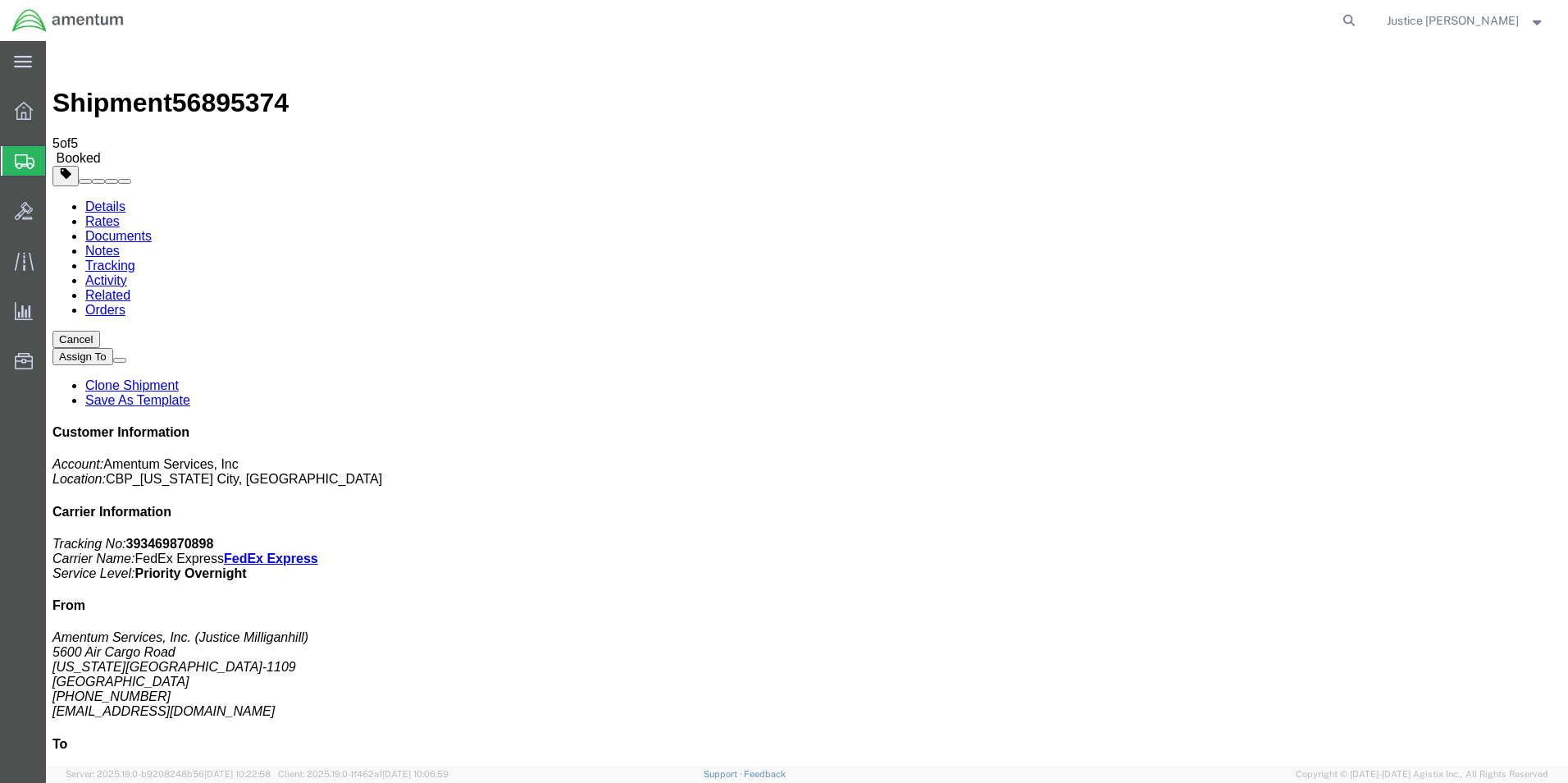
drag, startPoint x: 683, startPoint y: 360, endPoint x: 685, endPoint y: 351, distance: 9.2
drag, startPoint x: 1416, startPoint y: 252, endPoint x: 1338, endPoint y: 253, distance: 78.0
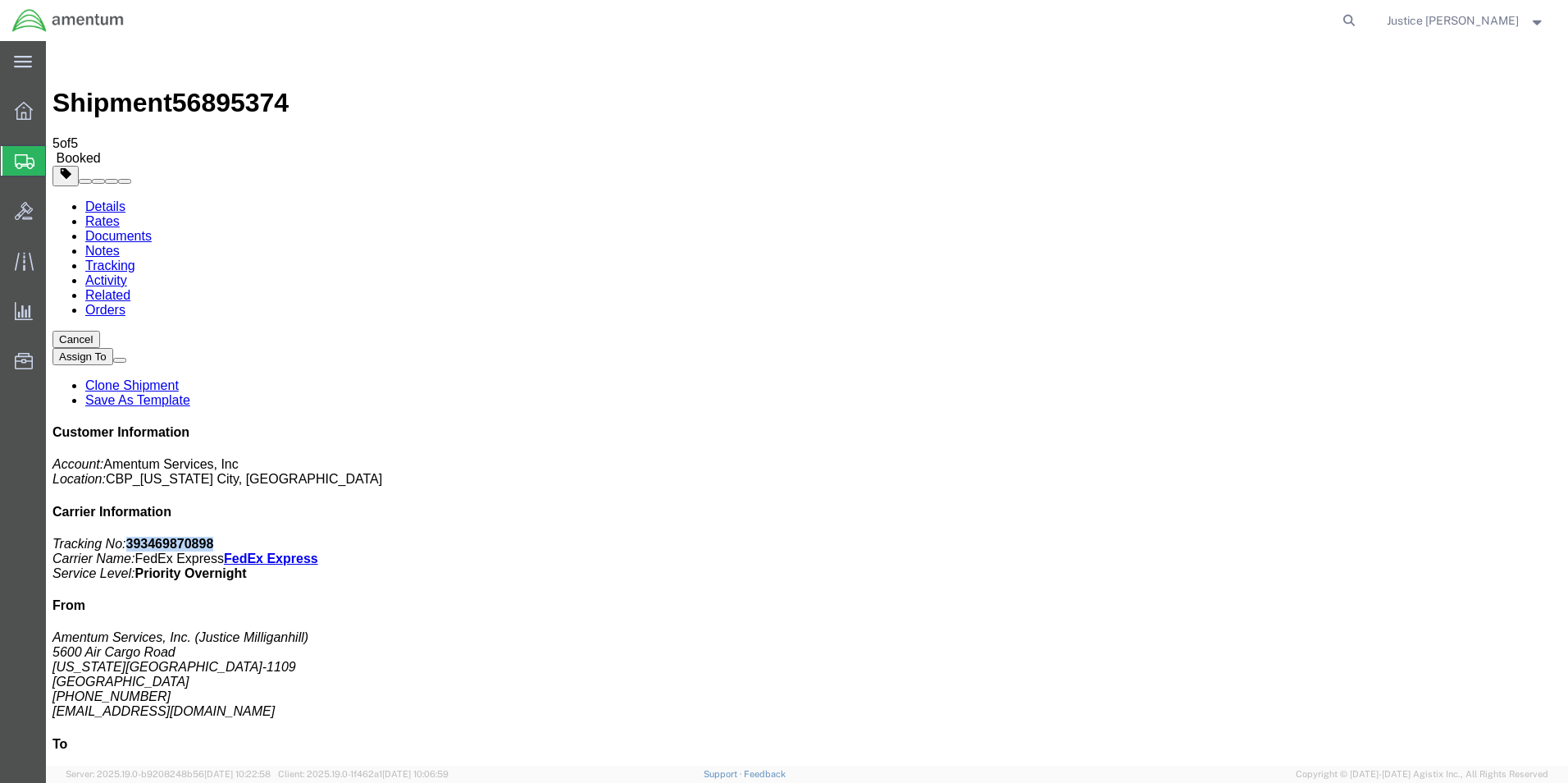
click at [1338, 536] on p "Tracking No: 393469870898 Carrier Name: FedEx Express FedEx Express Service Lev…" at bounding box center [806, 558] width 1509 height 44
copy b "393469870898"
click at [32, 100] on div at bounding box center [24, 110] width 46 height 32
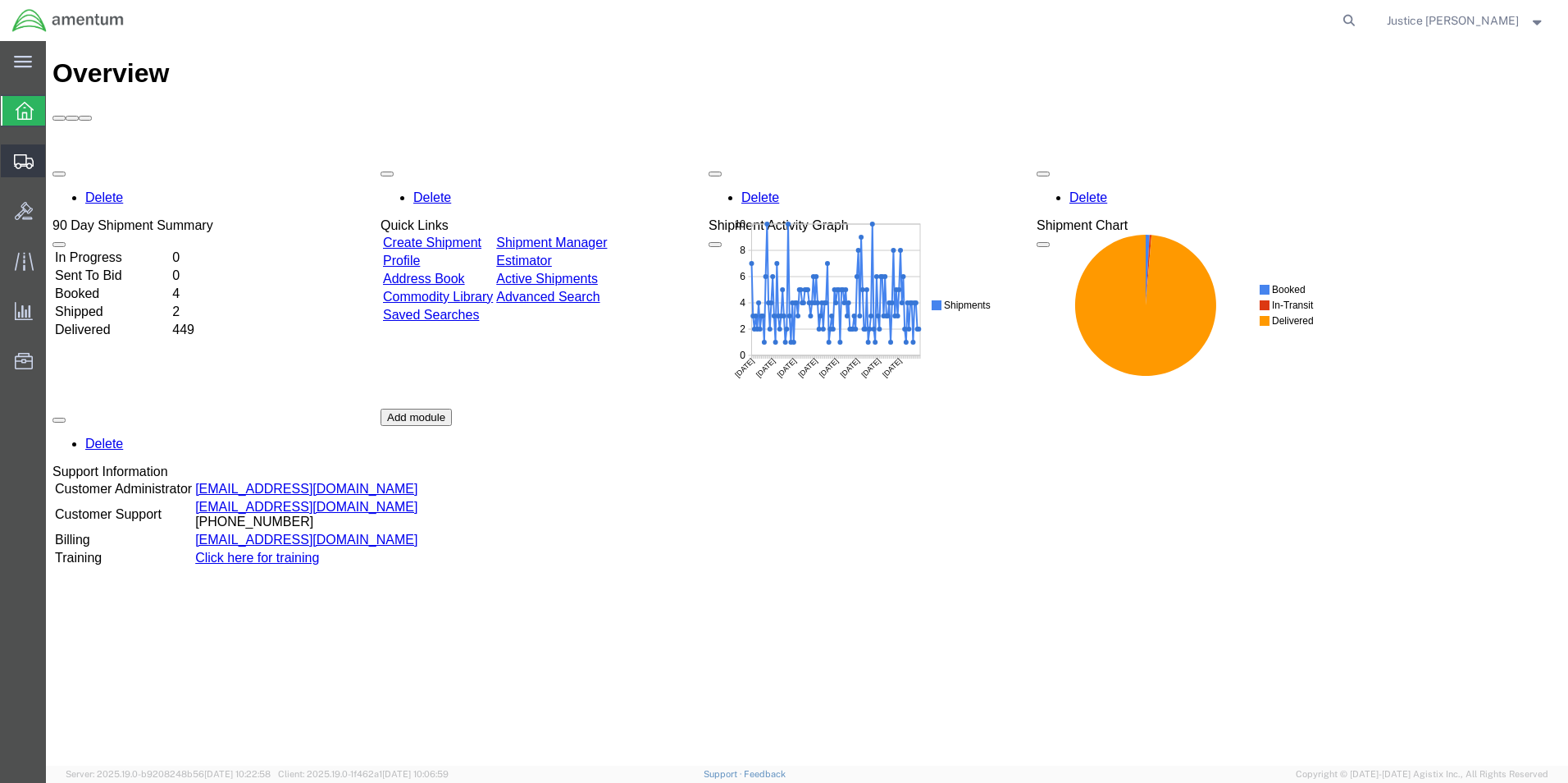
click at [0, 0] on span "Create Shipment" at bounding box center [0, 0] width 0 height 0
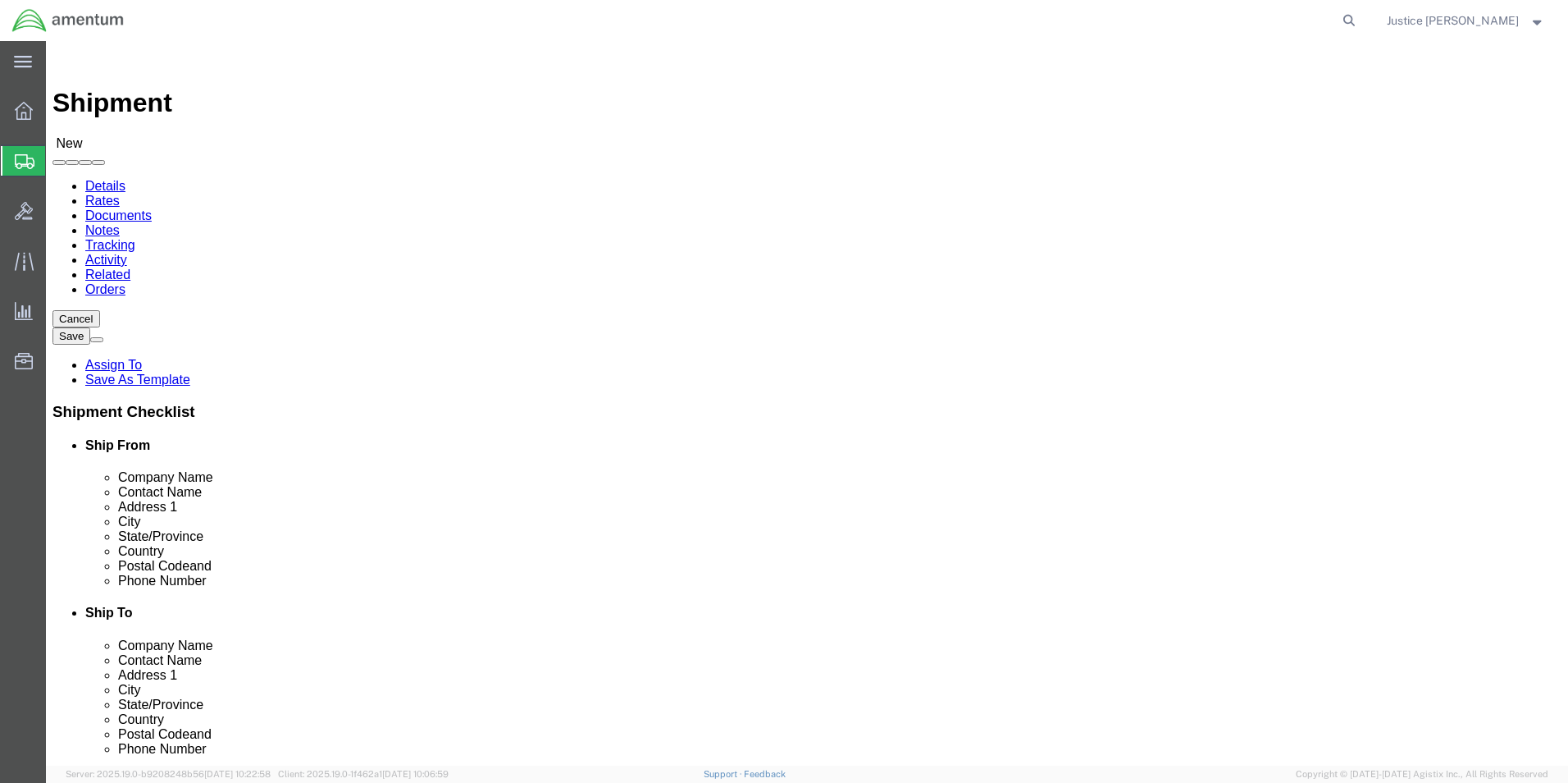
select select "MYPROFILE"
select select "OK"
click div "Ship To Location Location Select Select My Profile Location [PHONE_NUMBER] [PHO…"
click input "text"
paste input "TIME CALIBRATIONS"
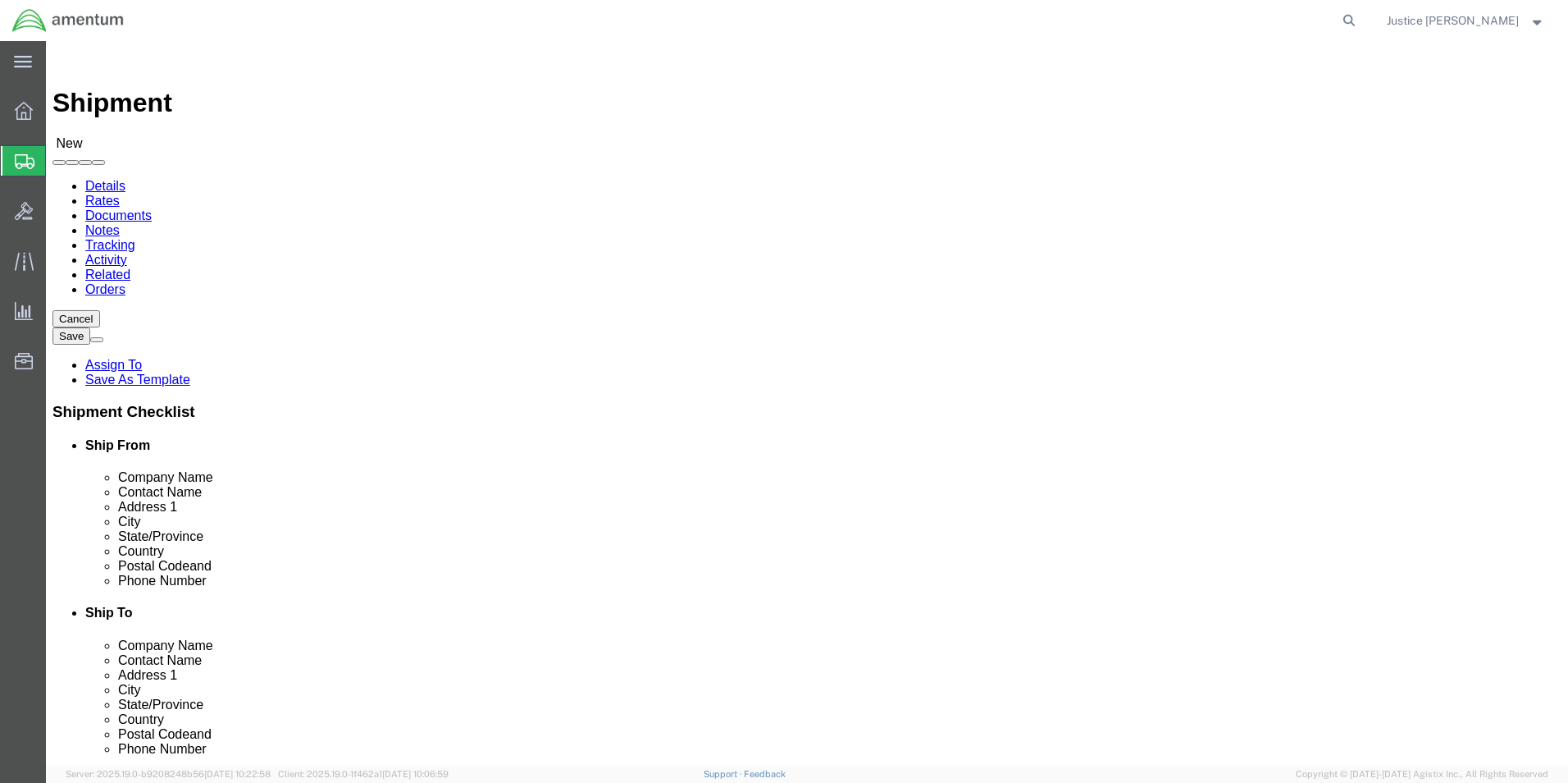
type input "TIME CALIBRATIONS"
click div "Ship From Location Location My Profile Location Select My Profile Location [PHO…"
click input "text"
paste input "[PERSON_NAME]"
type input "[PERSON_NAME]"
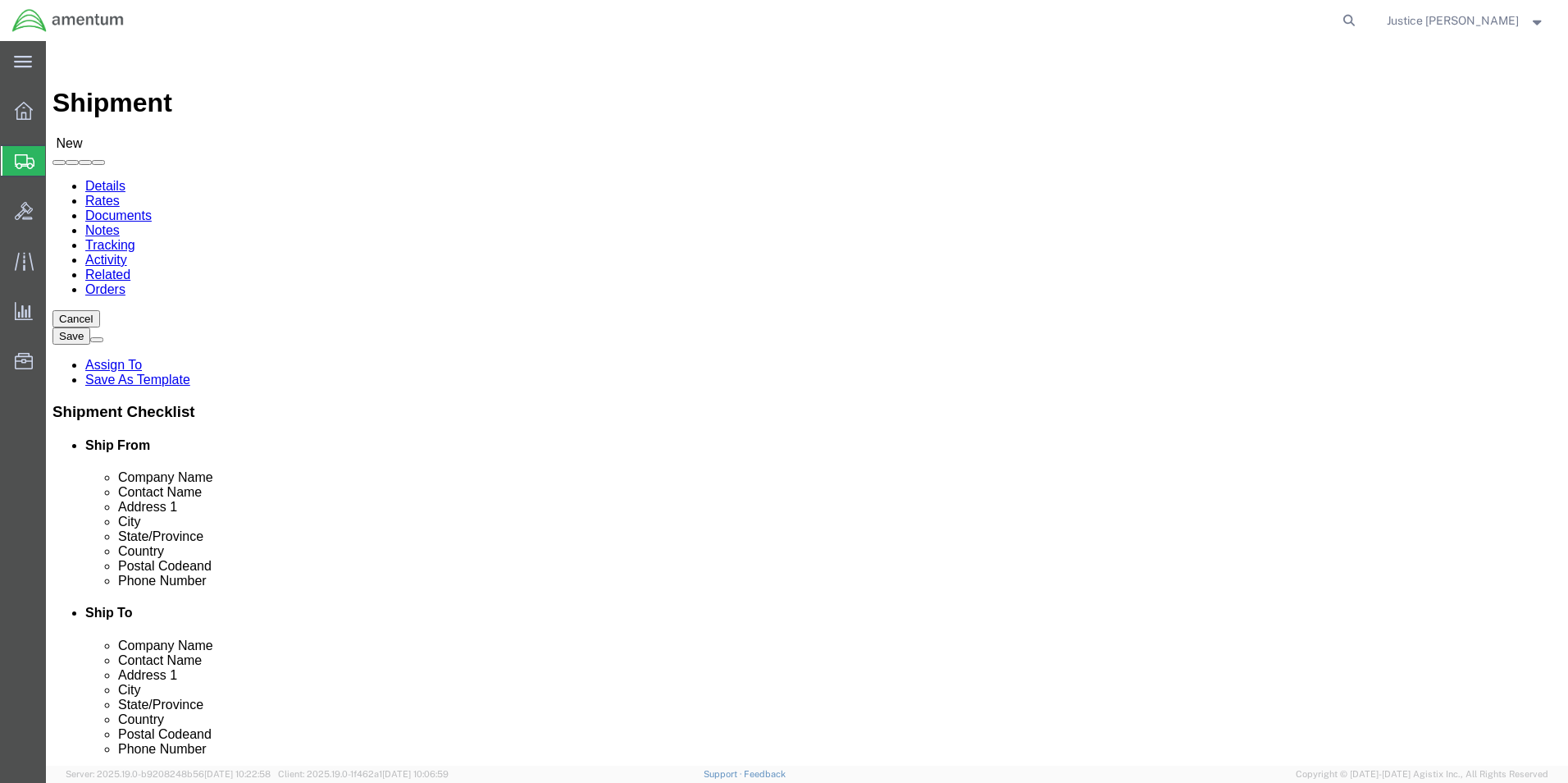
click div "Ship To Location Location Select Select My Profile Location [PHONE_NUMBER] [PHO…"
click input "text"
paste input "[STREET_ADDRESS]"
type input "[STREET_ADDRESS]"
click div "Ship To Location Location Select Select My Profile Location [PHONE_NUMBER] [PHO…"
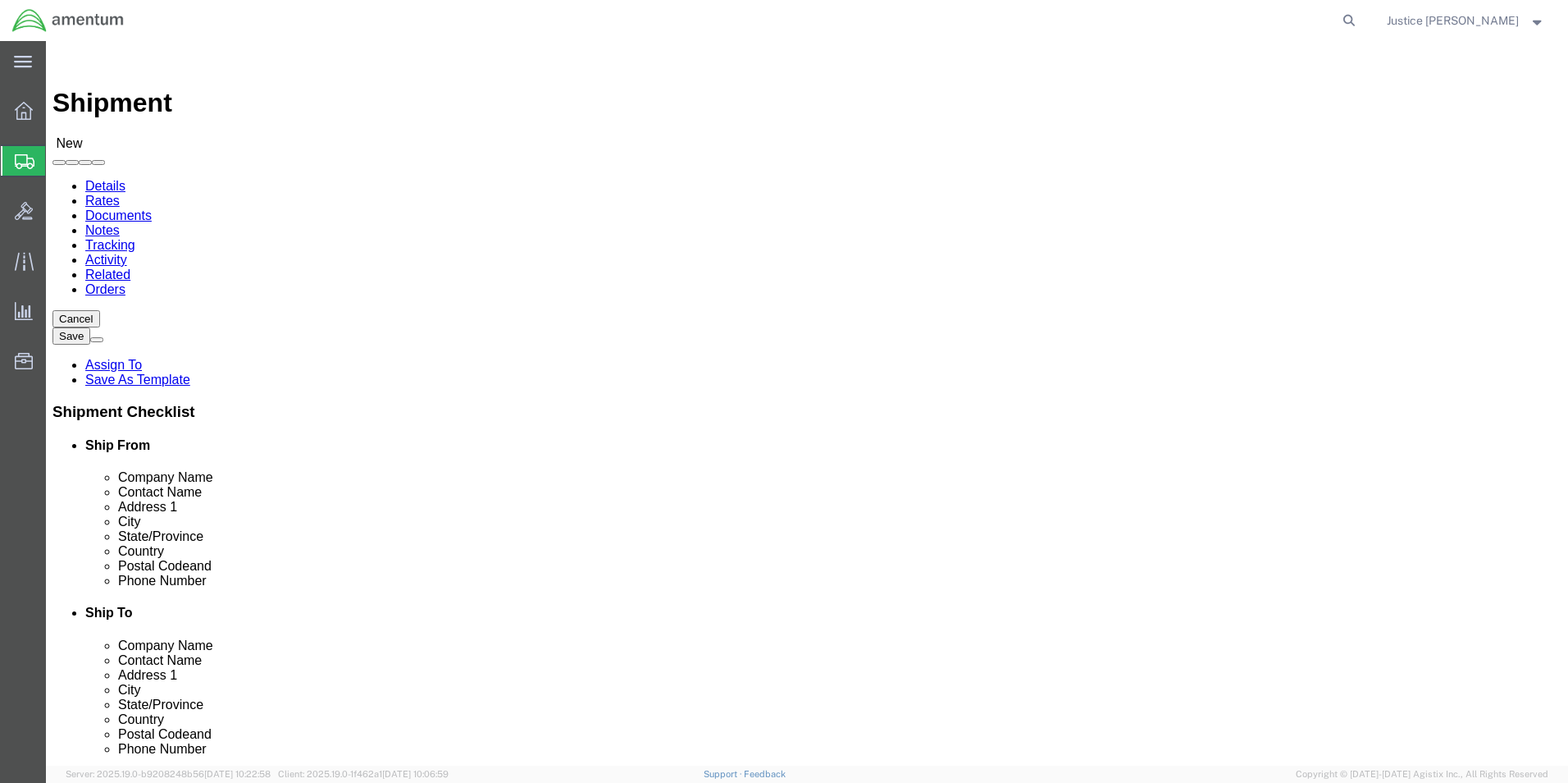
click input "text"
paste input "SAN [PERSON_NAME]"
type input "SAN [PERSON_NAME]"
click div "Ship From Location Location My Profile Location Select My Profile Location [PHO…"
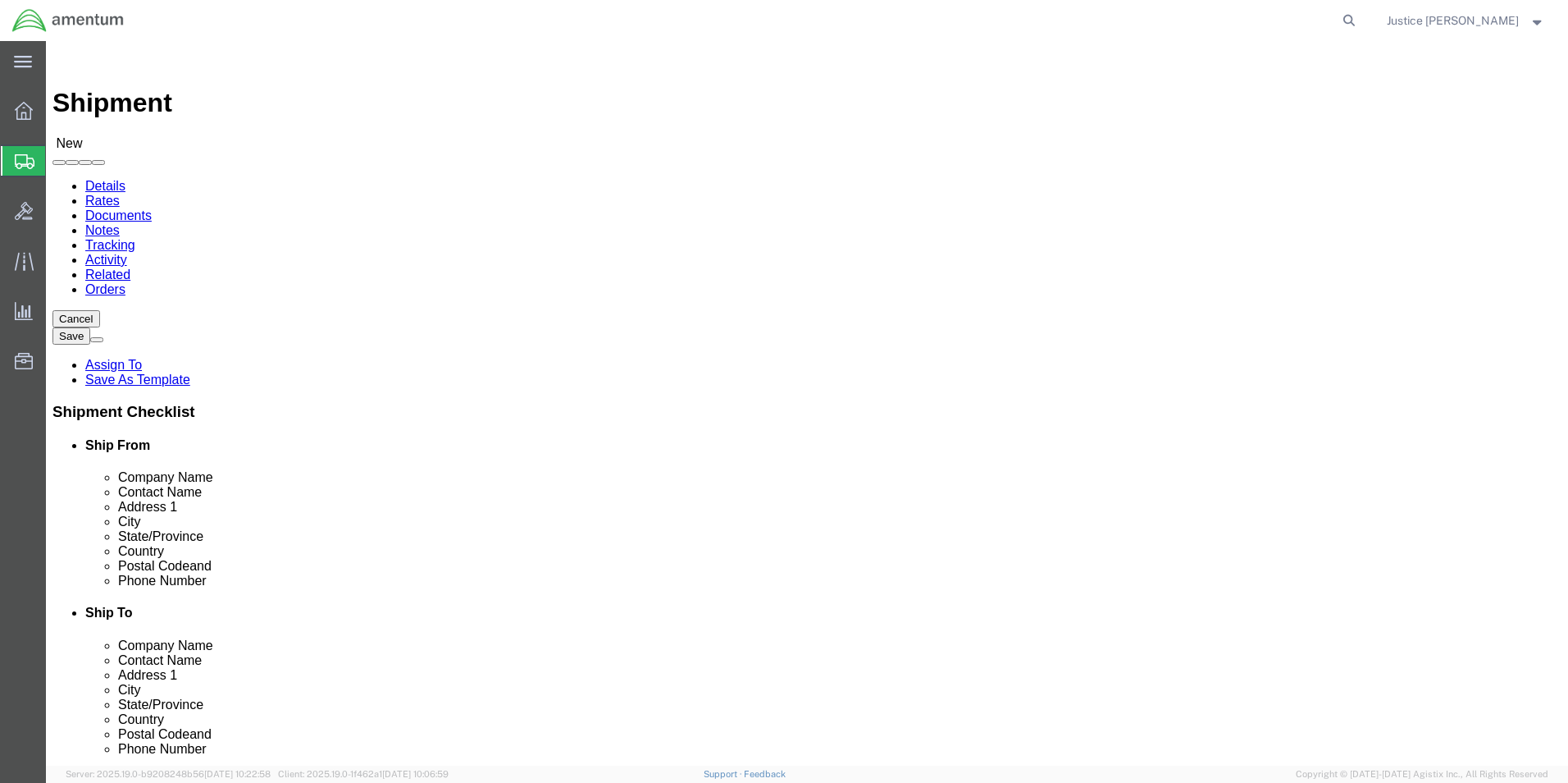
click div "Ship To Location Location Select Select My Profile Location [PHONE_NUMBER] [PHO…"
click input "Postal Code"
paste input "76904"
type input "76904"
click div "Ship From Location Location My Profile Location Select My Profile Location [PHO…"
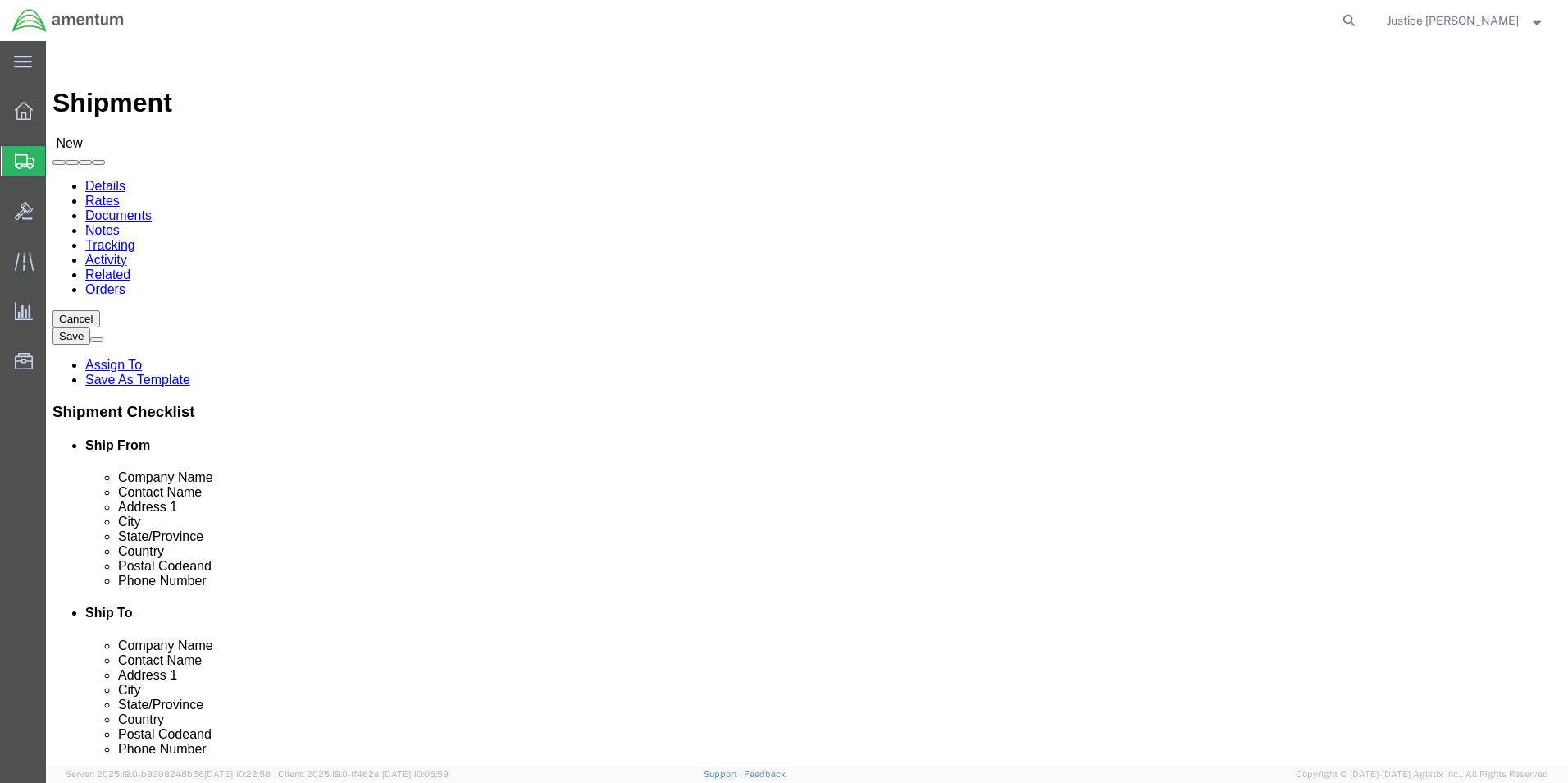
click input "text"
paste input "[PHONE_NUMBER]"
type input "[PHONE_NUMBER]"
click div "Ship From Location Location My Profile Location Select My Profile Location [PHO…"
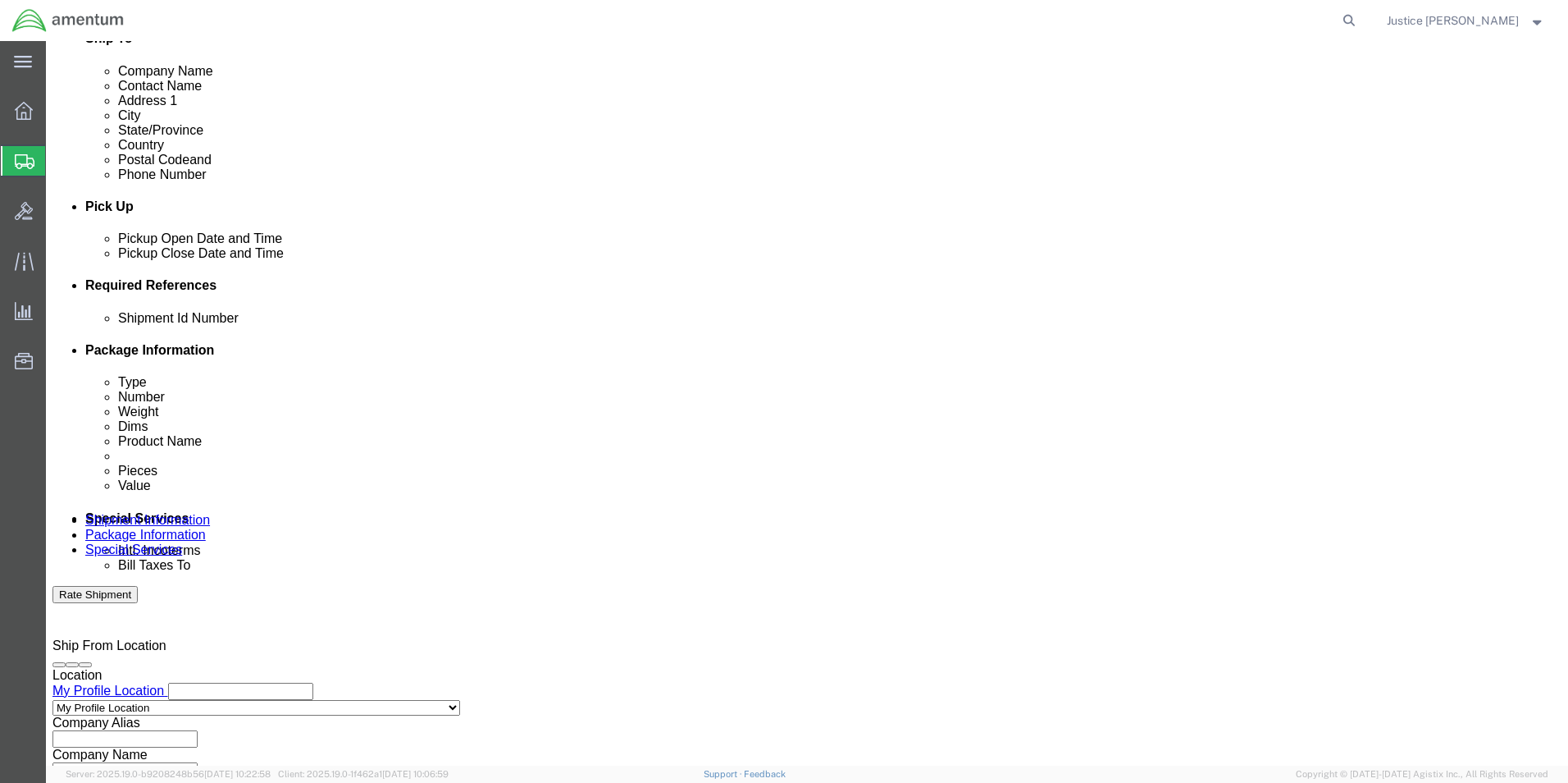
scroll to position [684, 0]
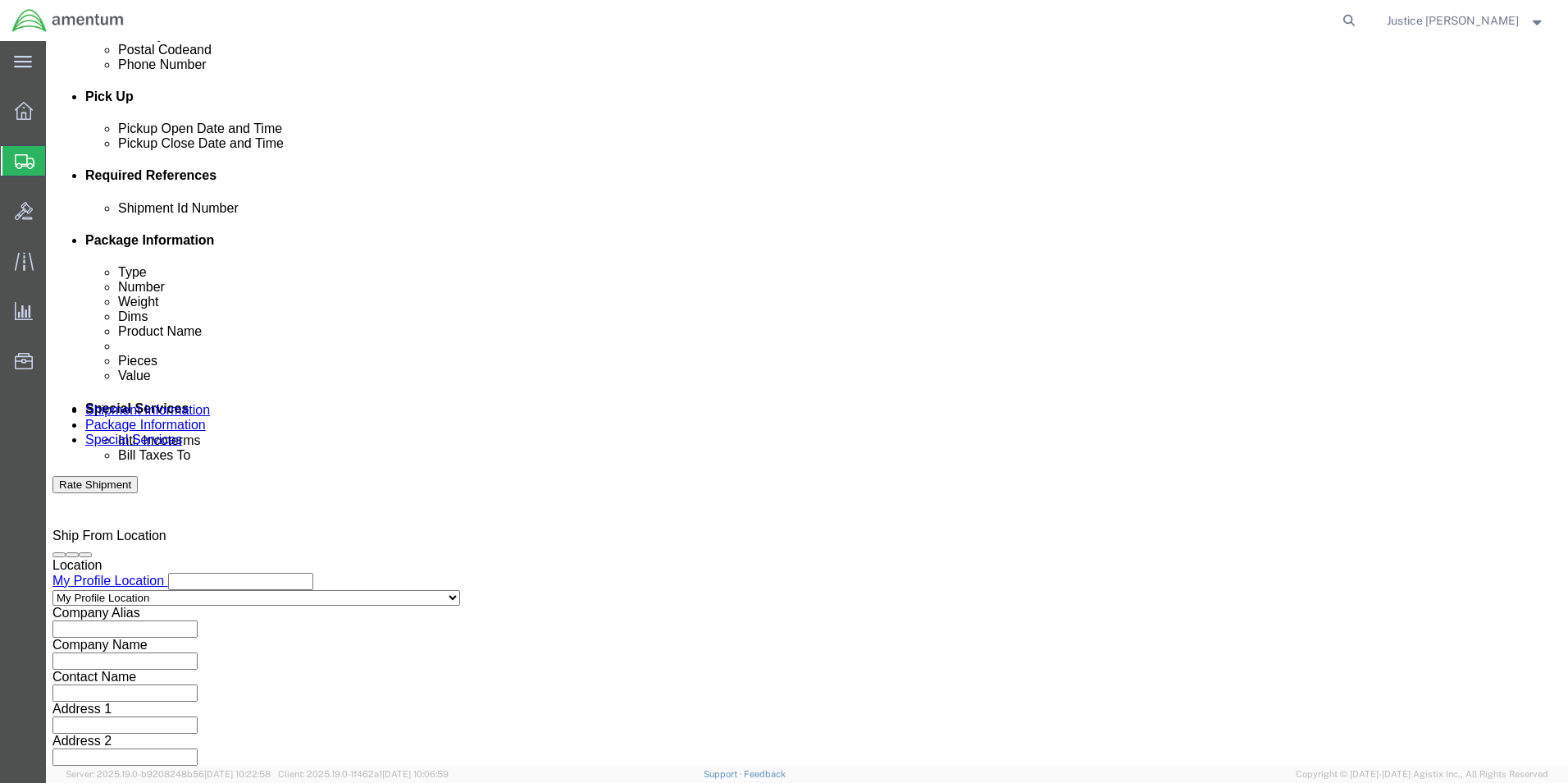
click button "Continue"
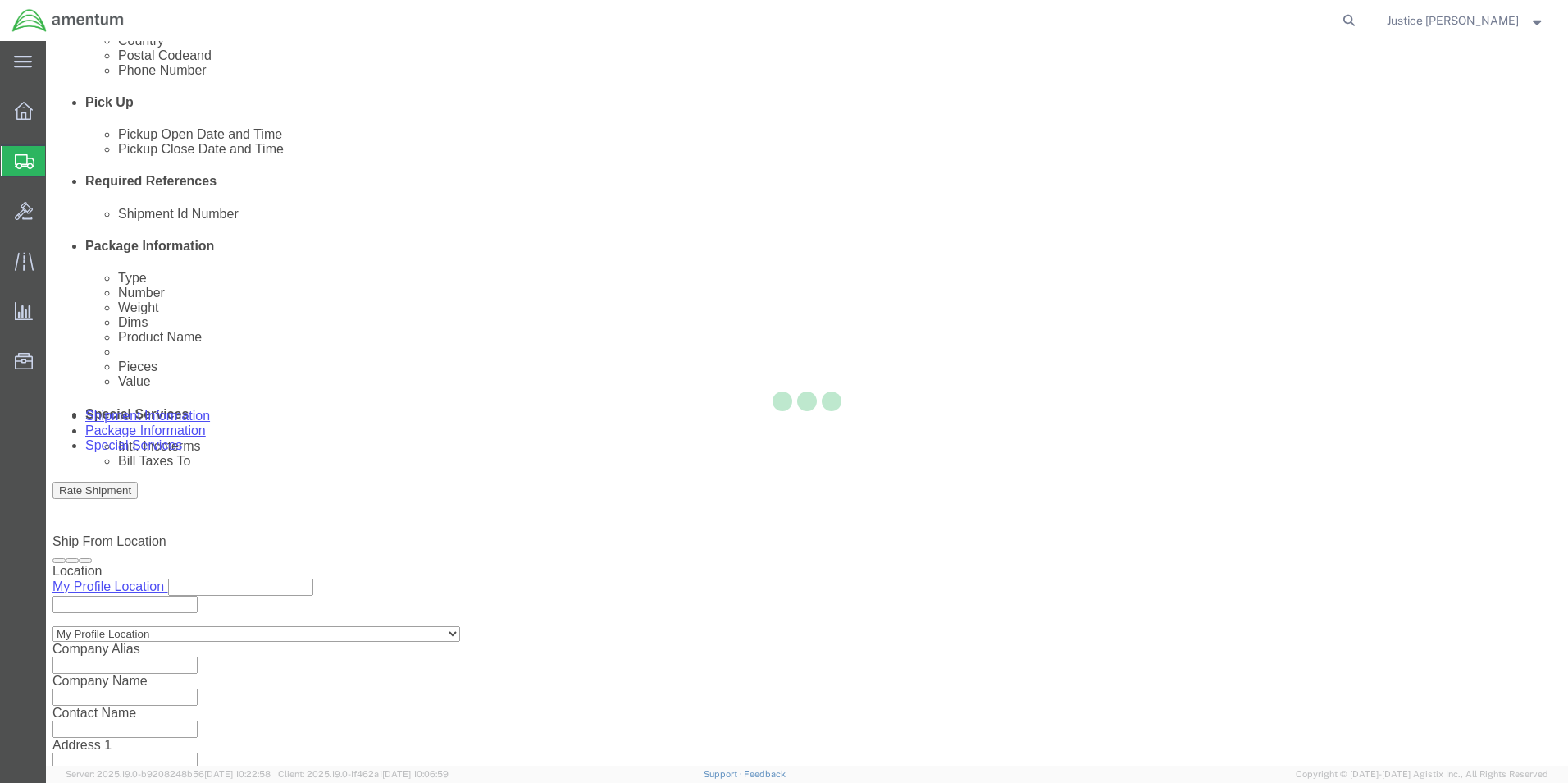
select select "CBOX"
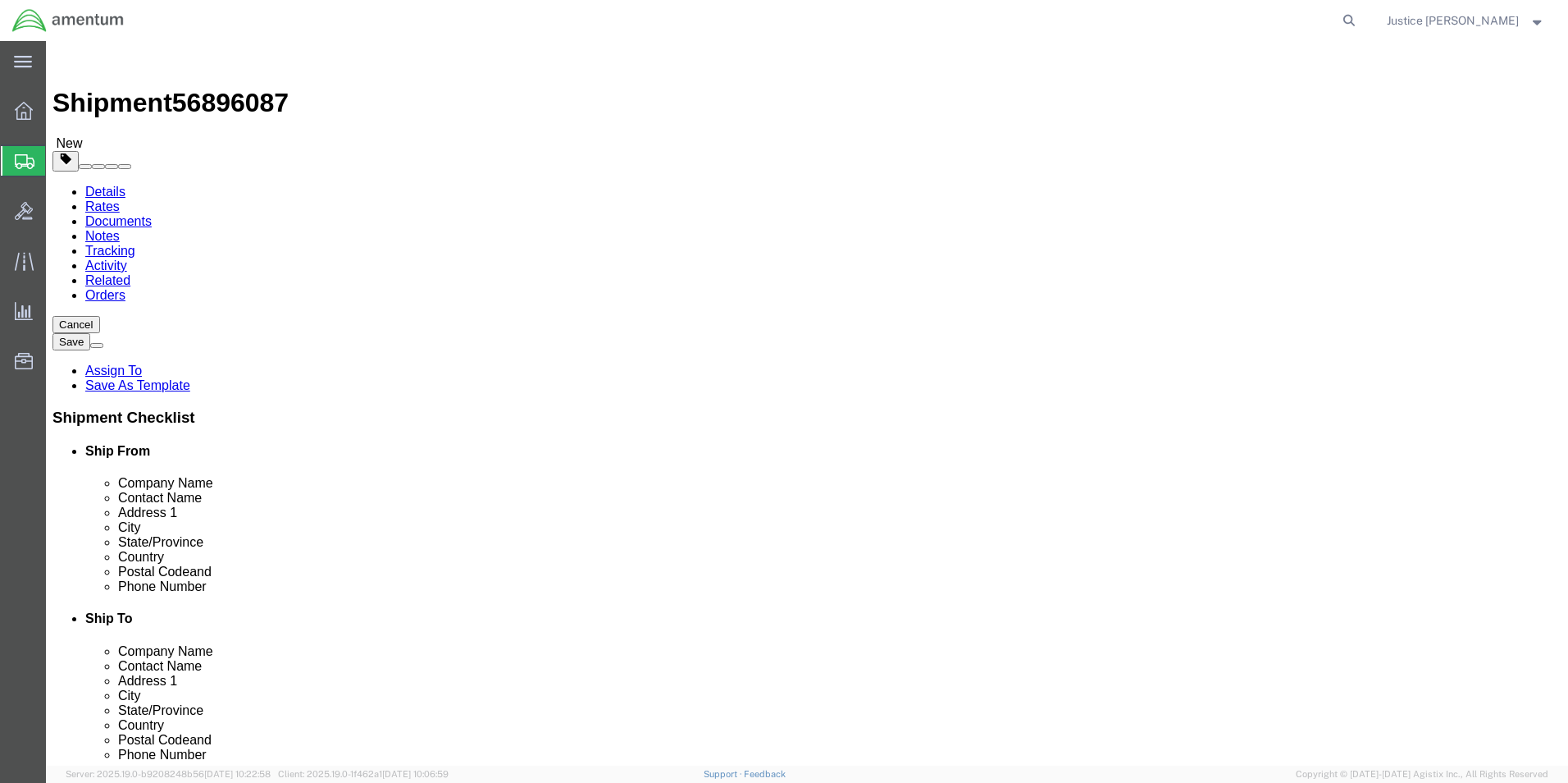
click button "Previous"
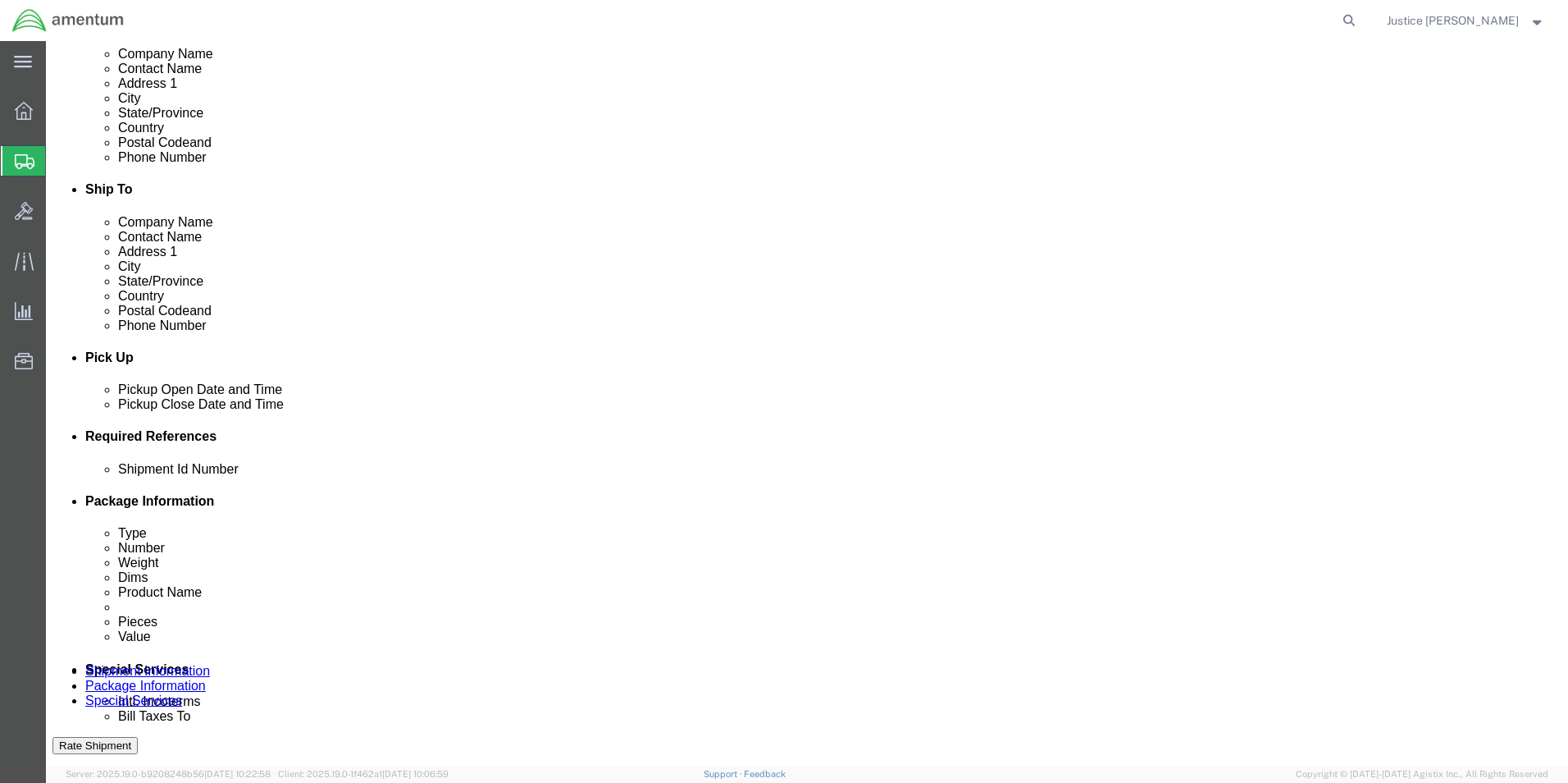
scroll to position [575, 0]
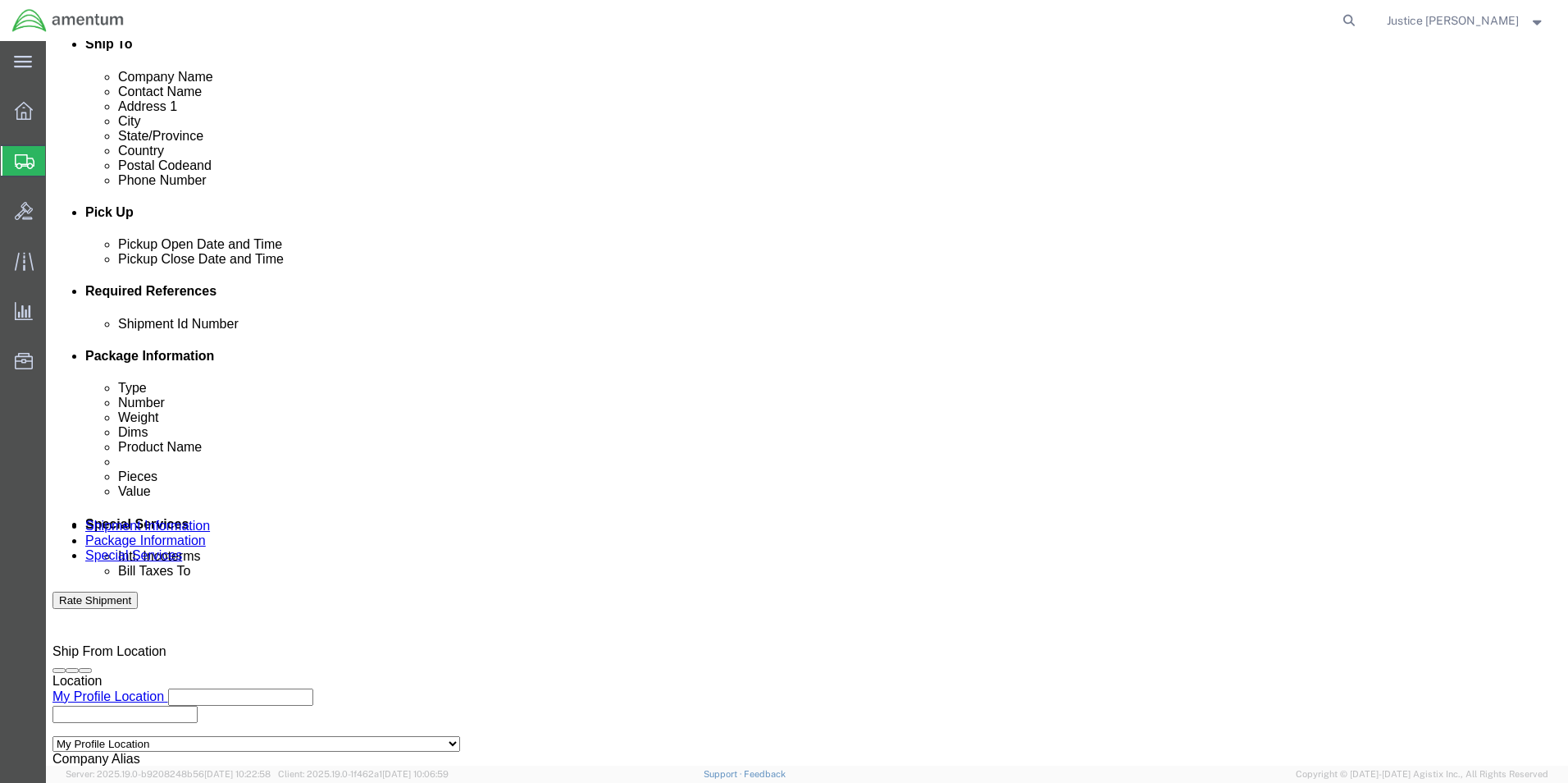
drag, startPoint x: 137, startPoint y: 15, endPoint x: 221, endPoint y: 19, distance: 84.1
click span "56896087"
copy span "56896087"
click input "text"
paste input "56896087"
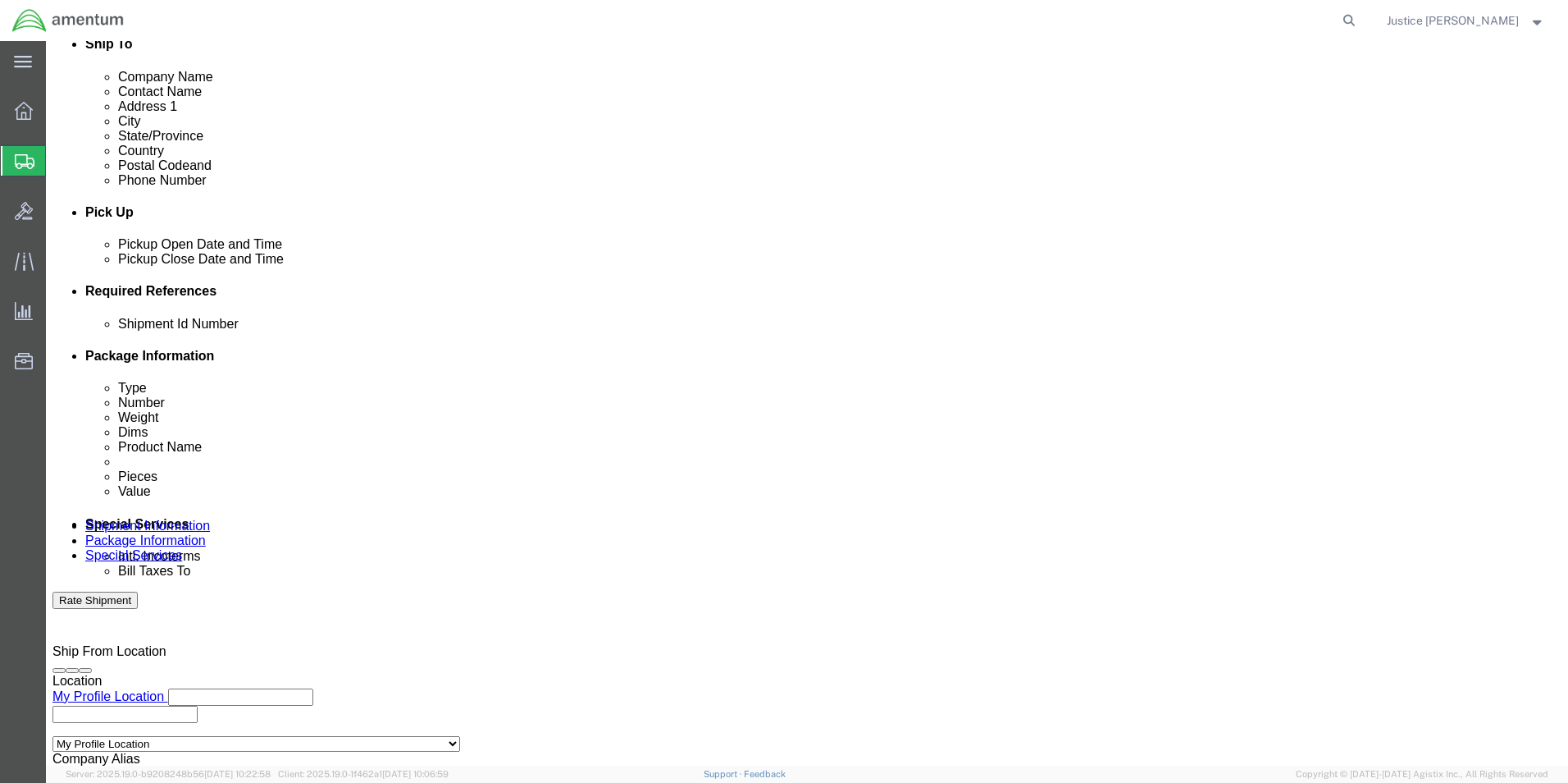
type input "56896087"
click button "Add reference"
click select "Select Account Type Activity ID Airline Appointment Number ASN Batch Request # …"
select select "DEPT"
click select "Select Account Type Activity ID Airline Appointment Number ASN Batch Request # …"
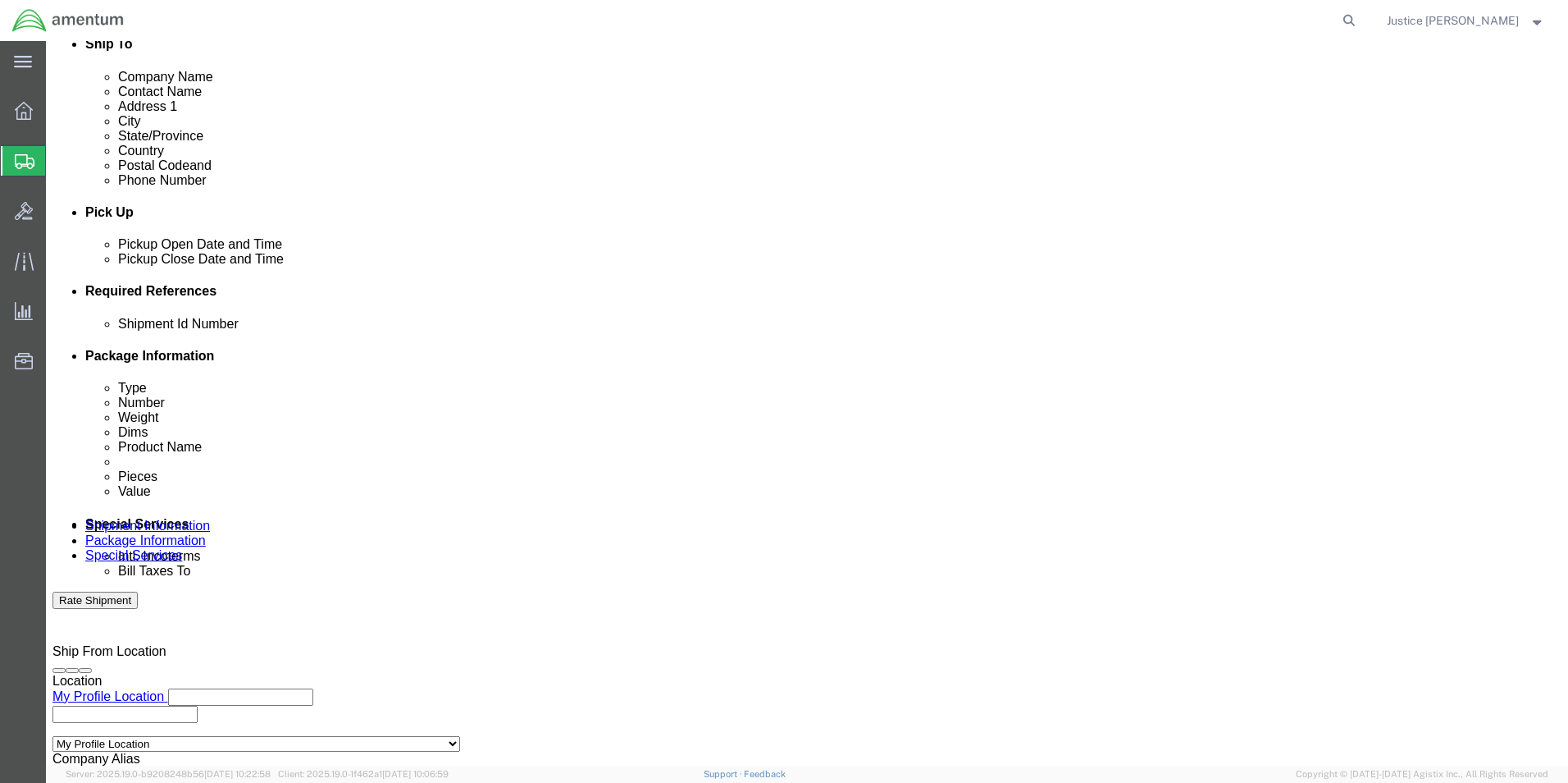
click input "text"
type input "CBP"
click button "Add reference"
click select "Select Account Type Activity ID Airline Appointment Number ASN Batch Request # …"
select select "CUSTREF"
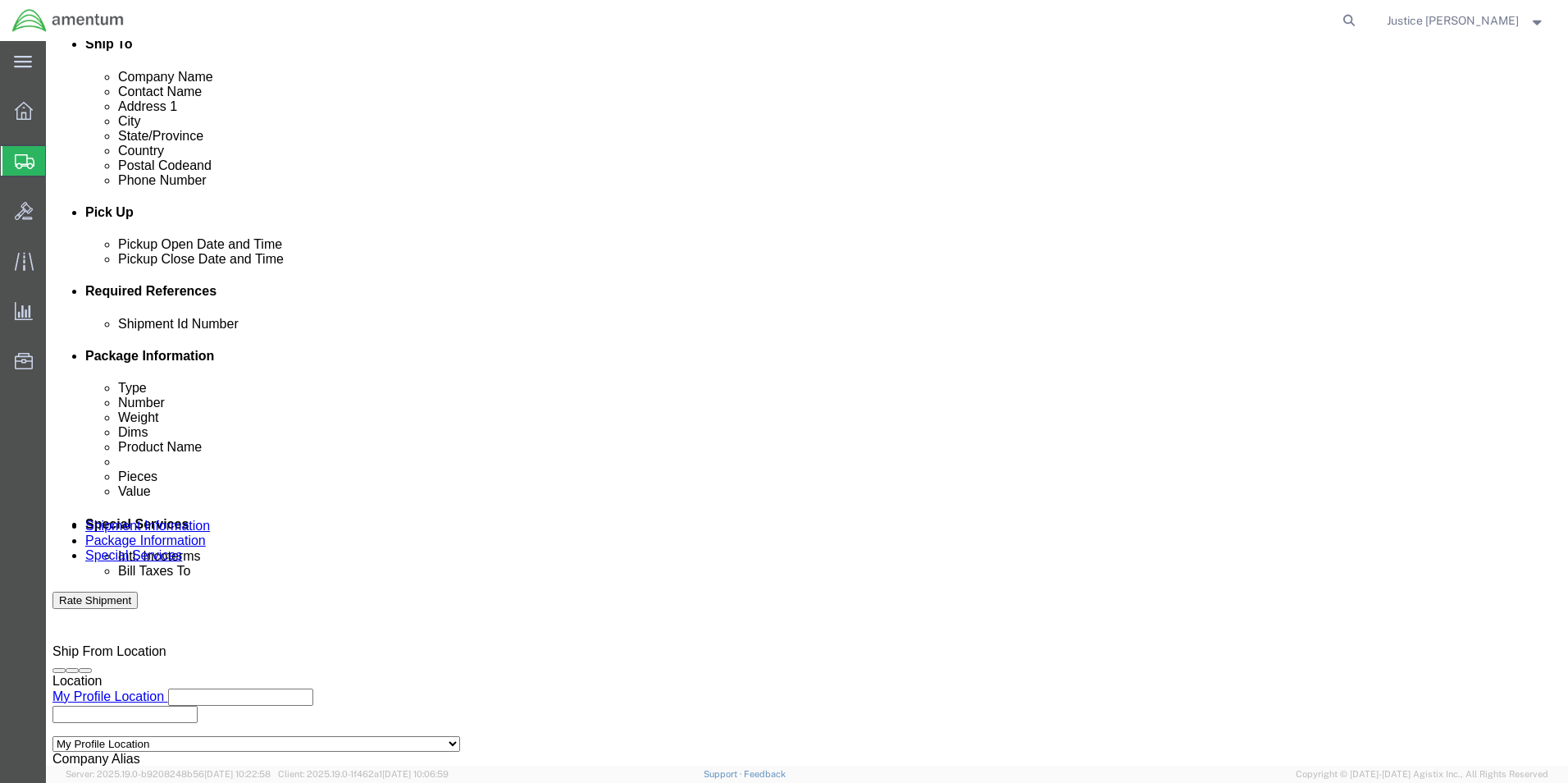
click select "Select Account Type Activity ID Airline Appointment Number ASN Batch Request # …"
click input "text"
type input "CALIBRATIONS"
click button "Add reference"
drag, startPoint x: 156, startPoint y: 470, endPoint x: 156, endPoint y: 457, distance: 13.0
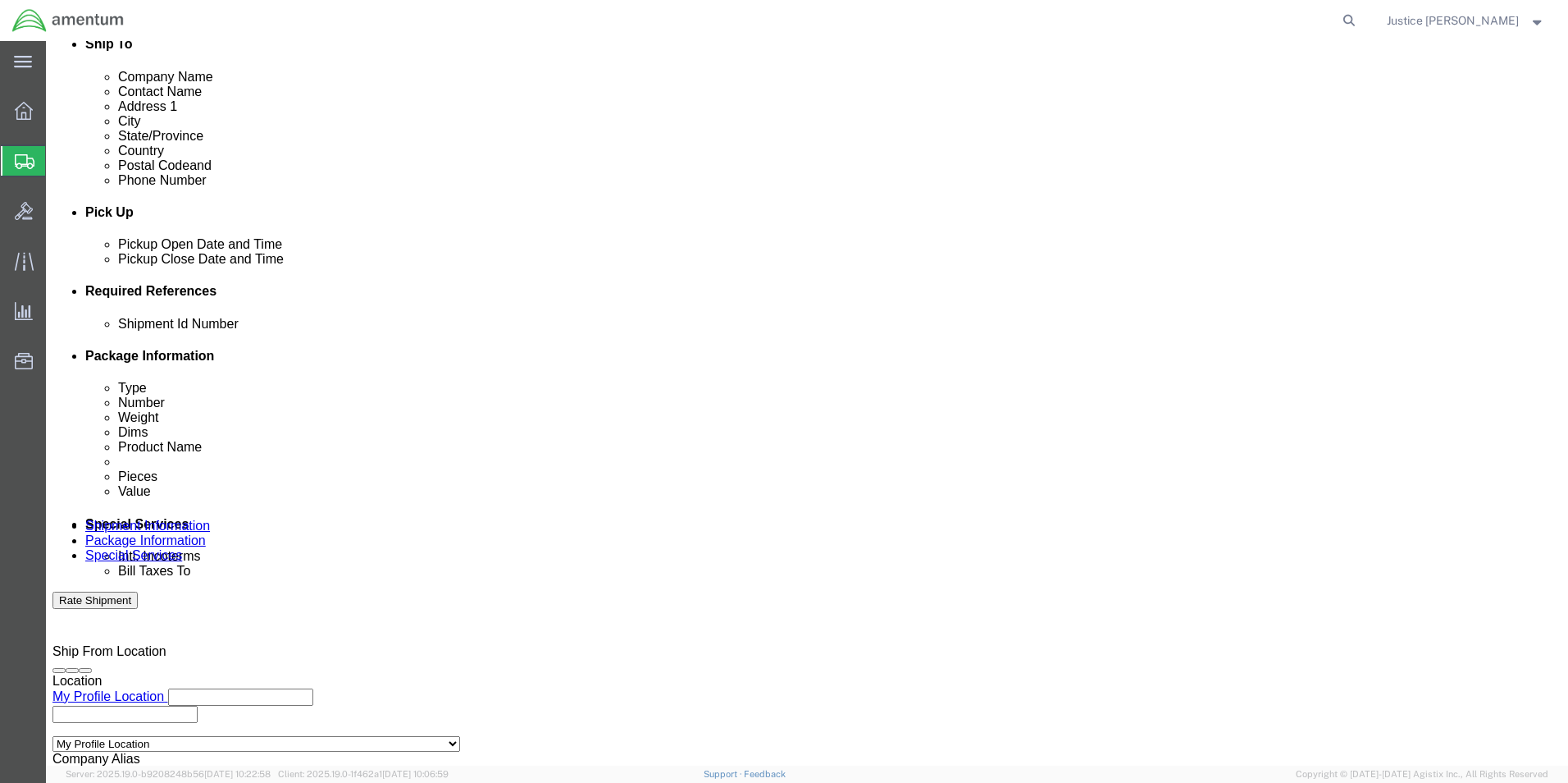
click select "Select Account Type Activity ID Airline Appointment Number ASN Batch Request # …"
select select "PURCHORD"
click select "Select Account Type Activity ID Airline Appointment Number ASN Batch Request # …"
click div "Ship From Location Location My Profile Location My Profile Location [PHONE_NUMB…"
click input "text"
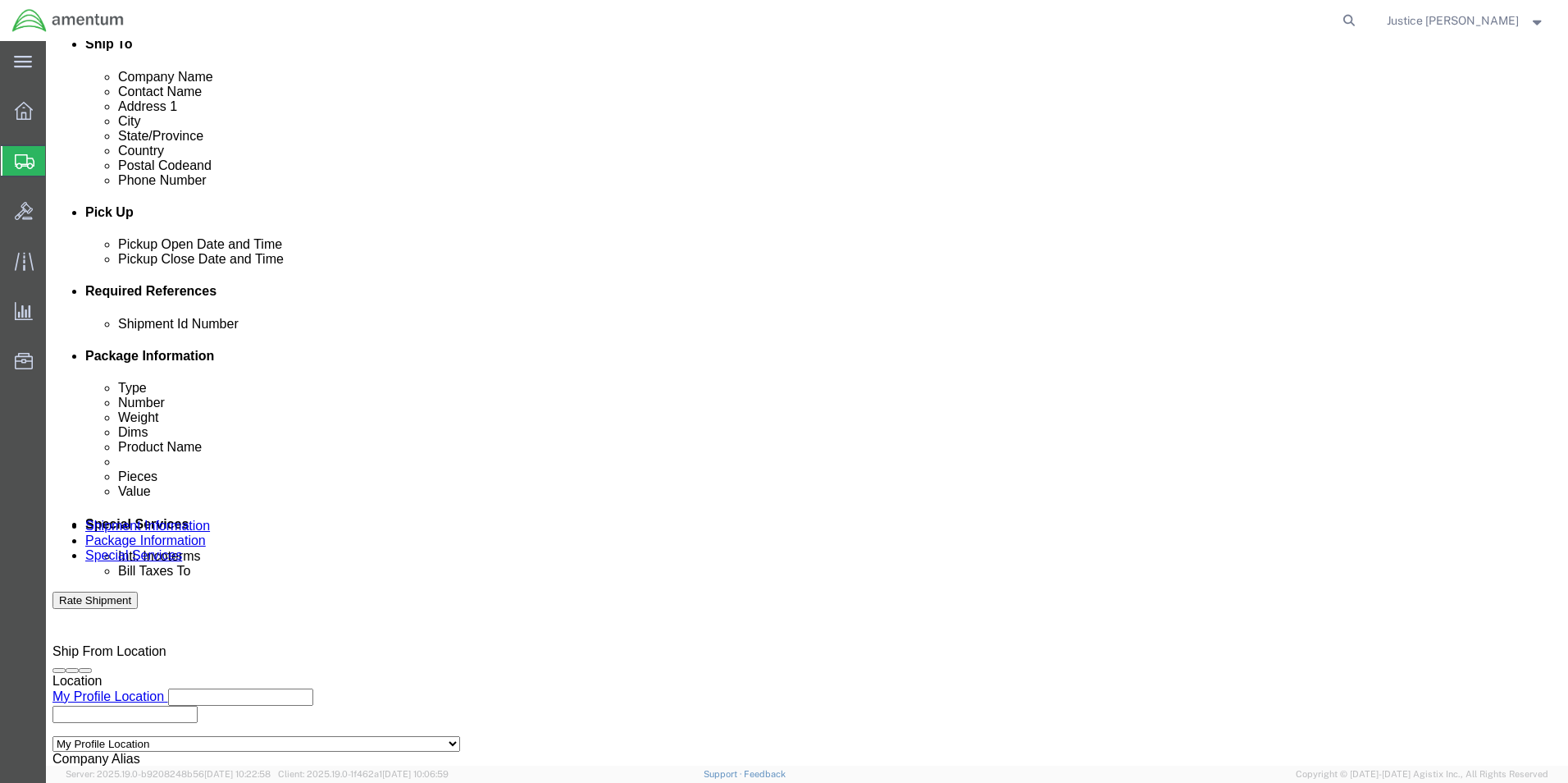
paste input "CBP0044435"
type input "CBP0044435"
click div "Shipment Id Number 56896087 Select Account Type Activity ID Airline Appointment…"
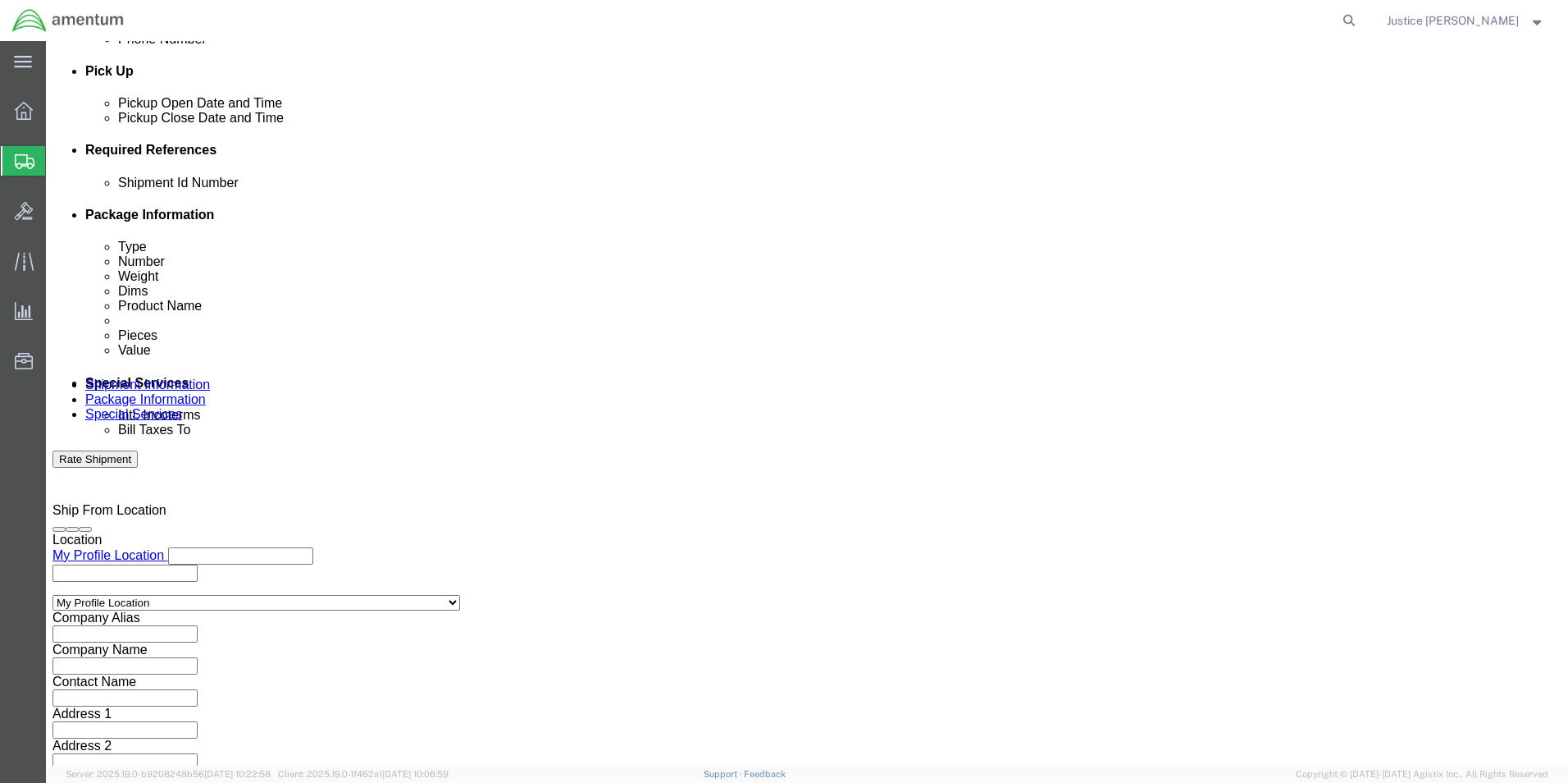
click button "Continue"
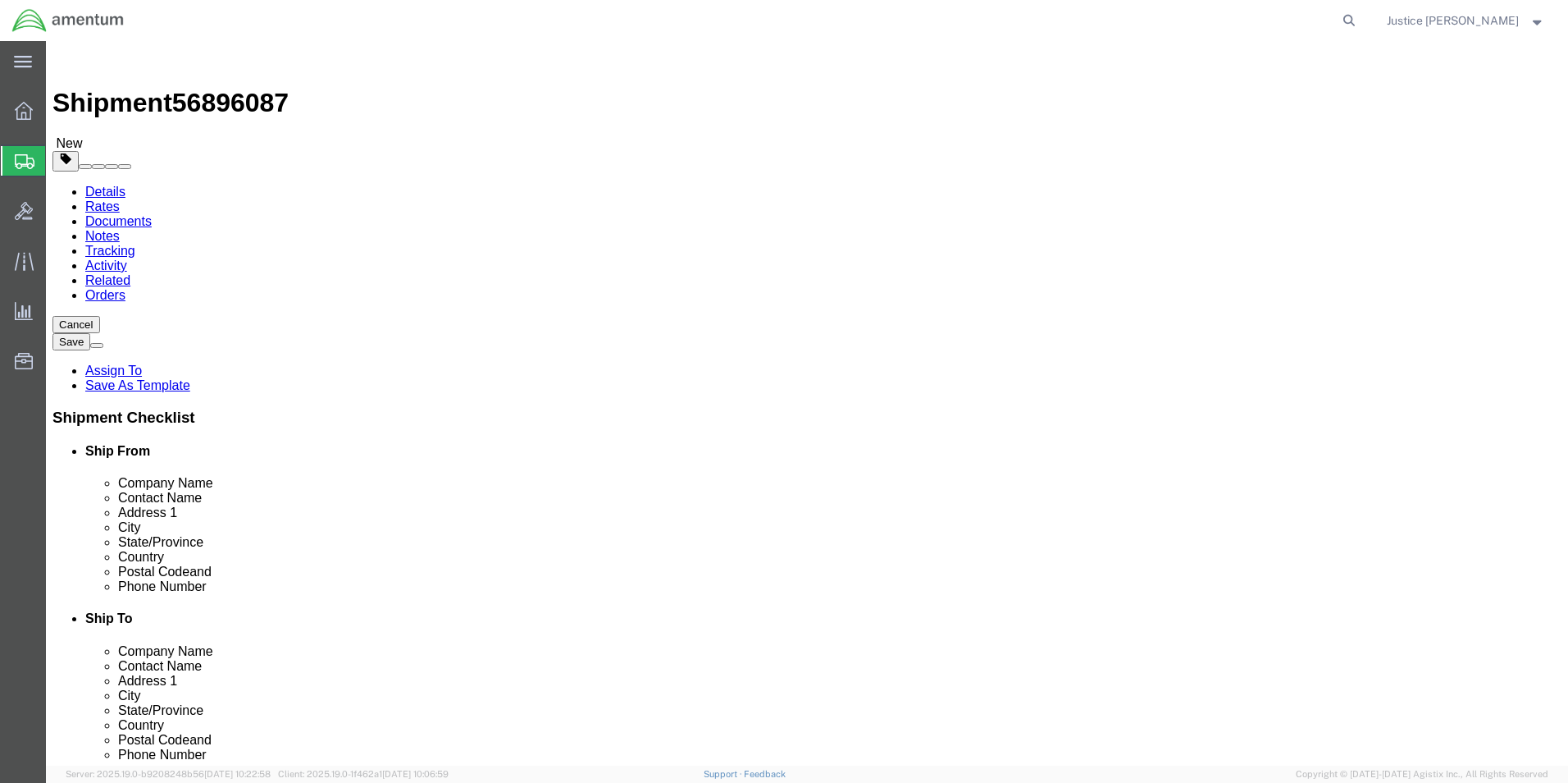
click input "text"
type input "20"
type input "12"
drag, startPoint x: 242, startPoint y: 378, endPoint x: 200, endPoint y: 380, distance: 42.0
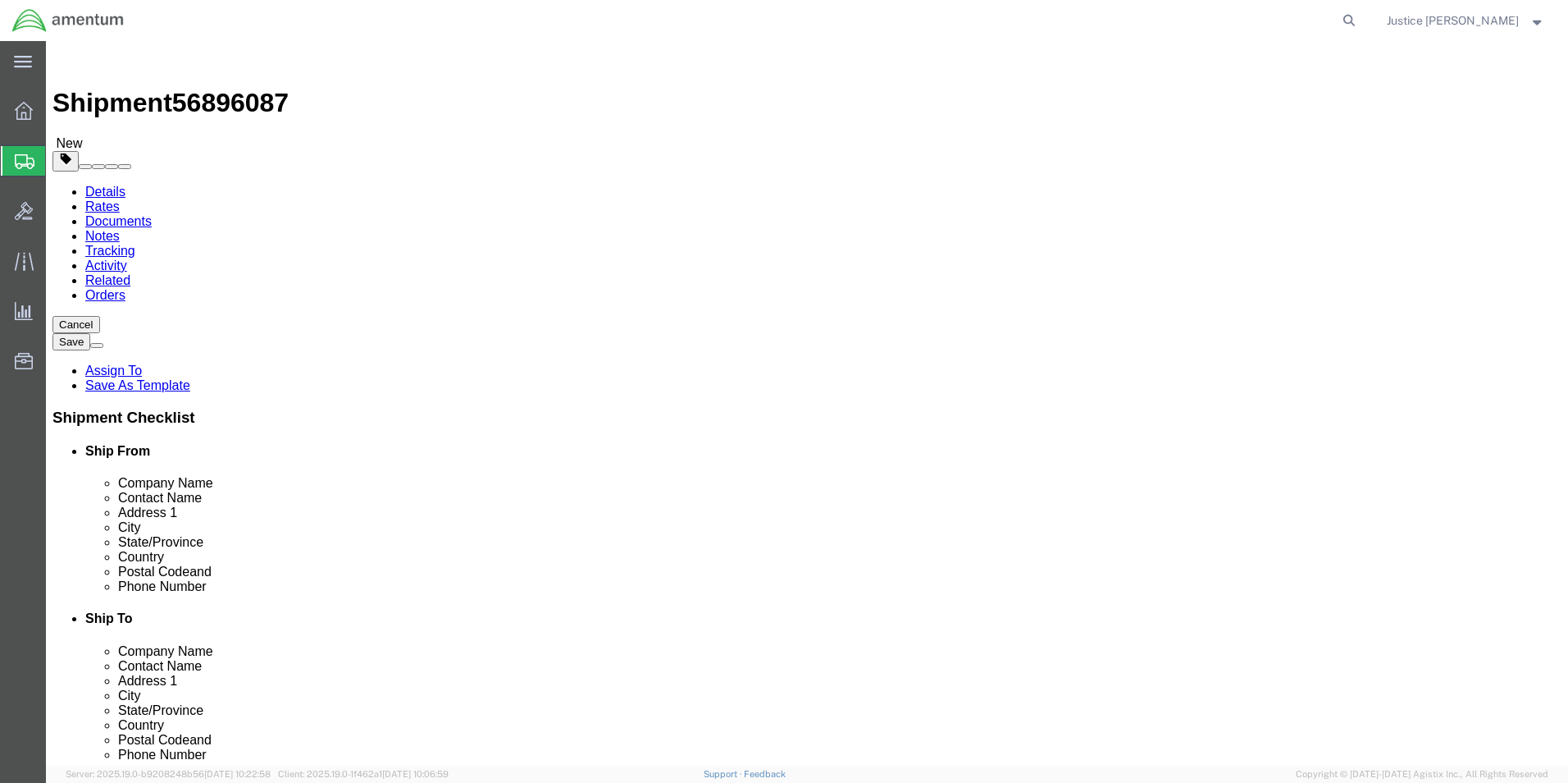
click div "Weight 0.00 Select kgs lbs Ship. t°"
type input "12"
click div "Please fix the following errors Ship From Location Location My Profile Location…"
click link "Add Content"
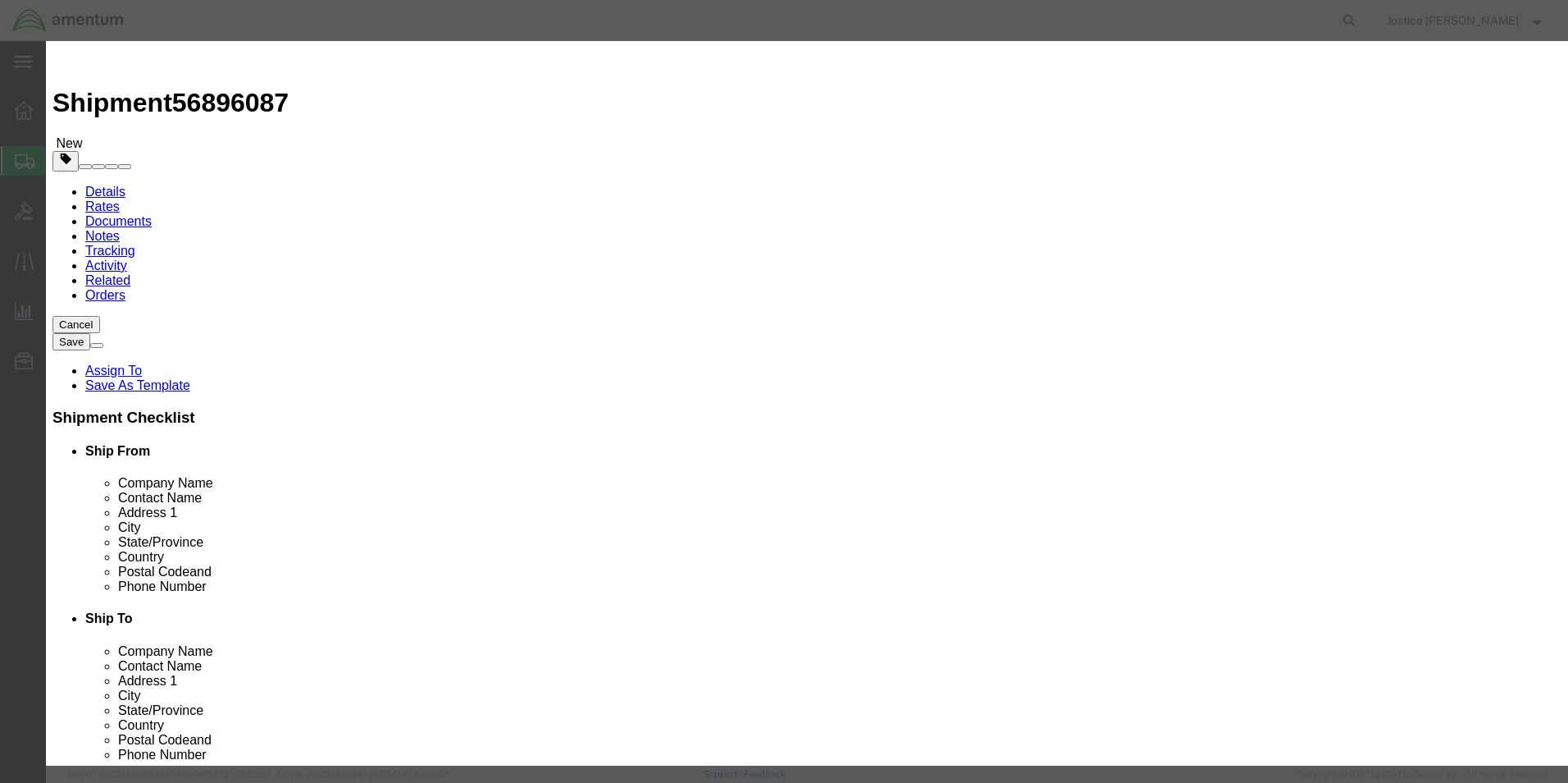
click input "text"
type input "CALIBRATIONS"
click div "Commodity library Product Name CALIBRATIONS CALIBRA Pieces 0 Select Bag Barrels…"
drag, startPoint x: 500, startPoint y: 172, endPoint x: 497, endPoint y: 163, distance: 9.5
click div "Product Name CALIBRATIONS CALIBRA Pieces 0 Select Bag Barrels 100Board Feet Bot…"
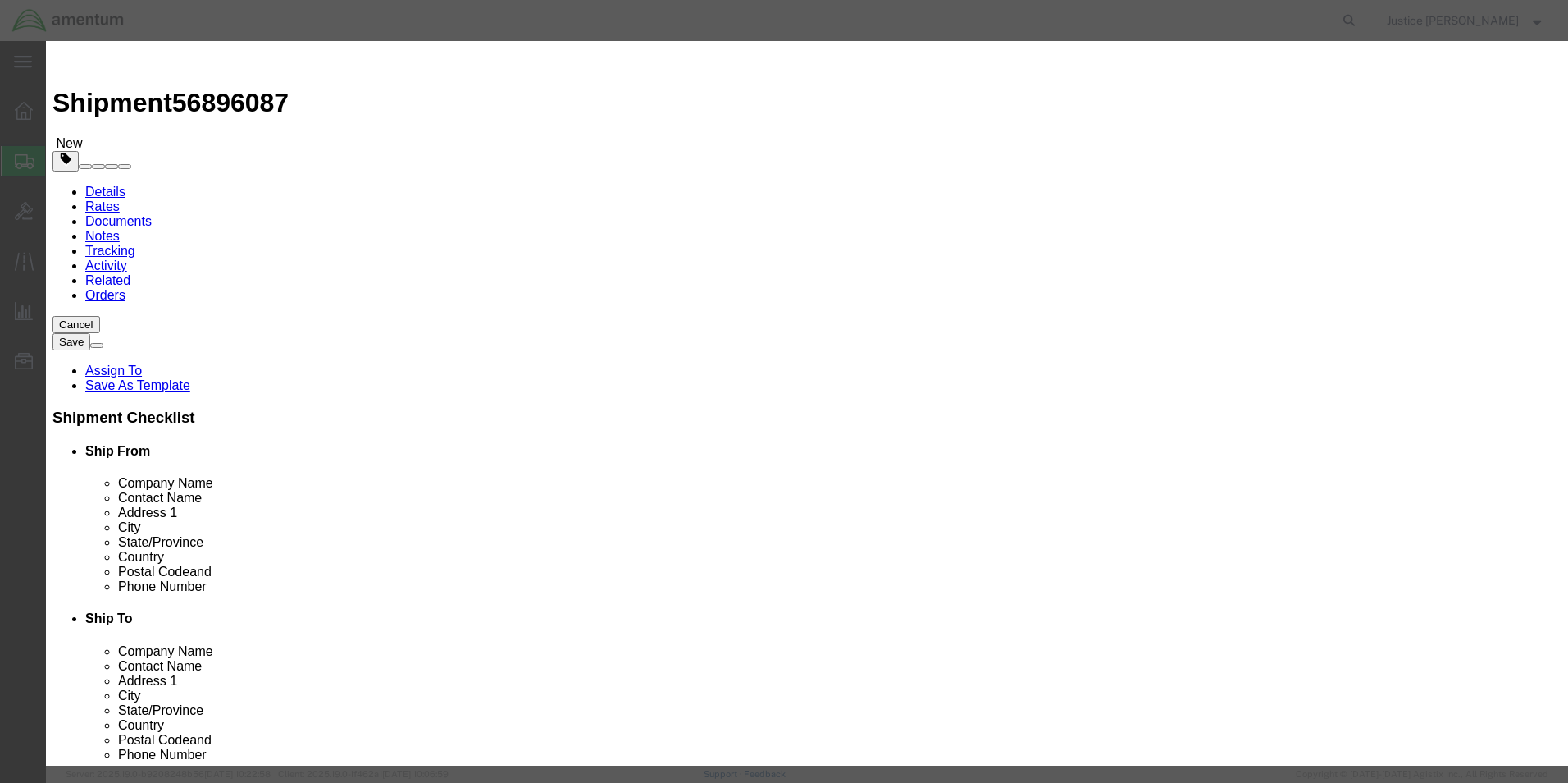
drag, startPoint x: 500, startPoint y: 156, endPoint x: 471, endPoint y: 156, distance: 29.0
click div "0"
type input "5"
click div "Commodity library"
click input "text"
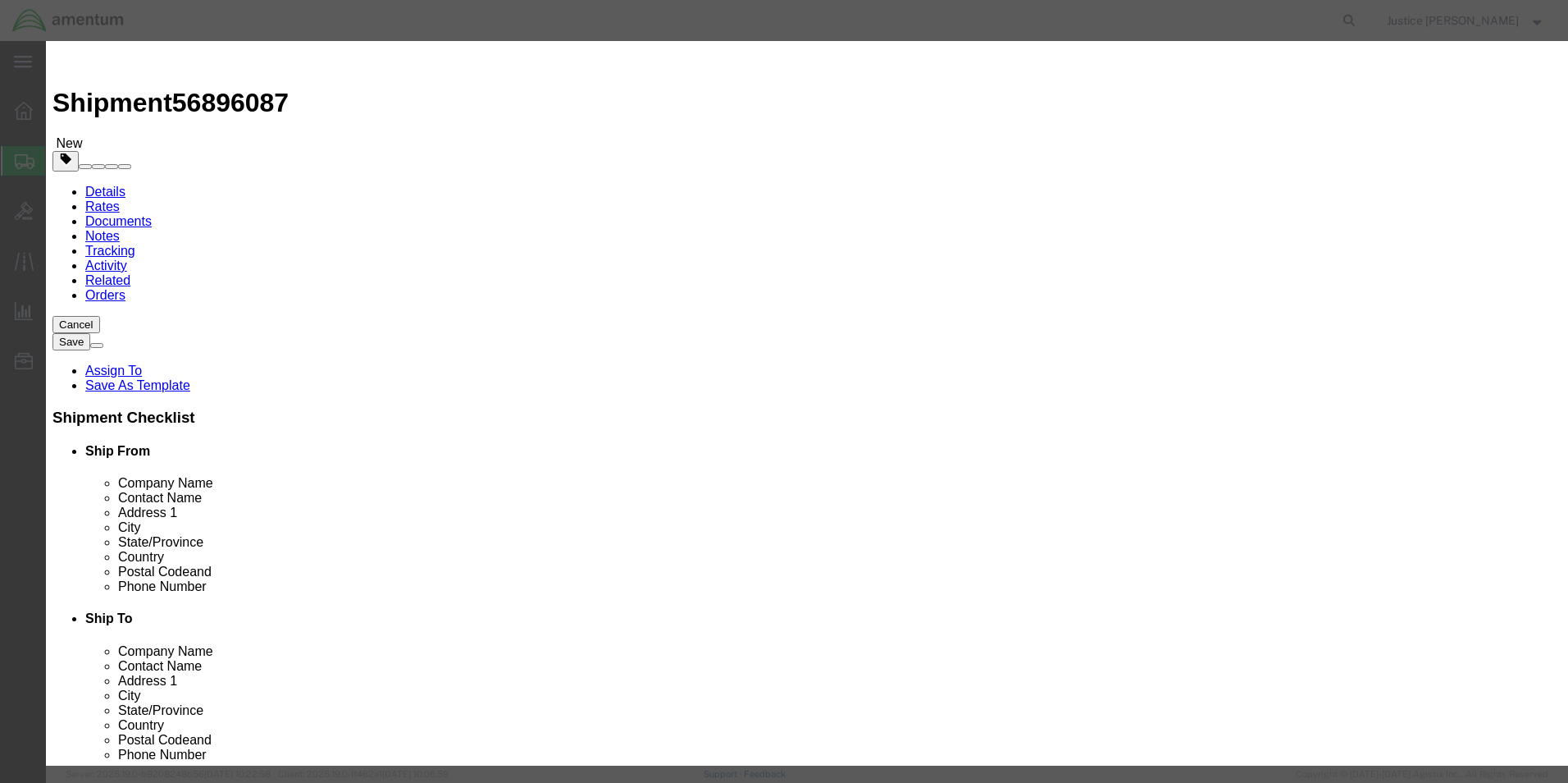
type input "5000"
click div "Commodity library Product Name CALIBRATIONS CALIBRA Pieces 5 Select Bag Barrels…"
click div "Save & Add Another Save & Close Close"
click button "Save & Close"
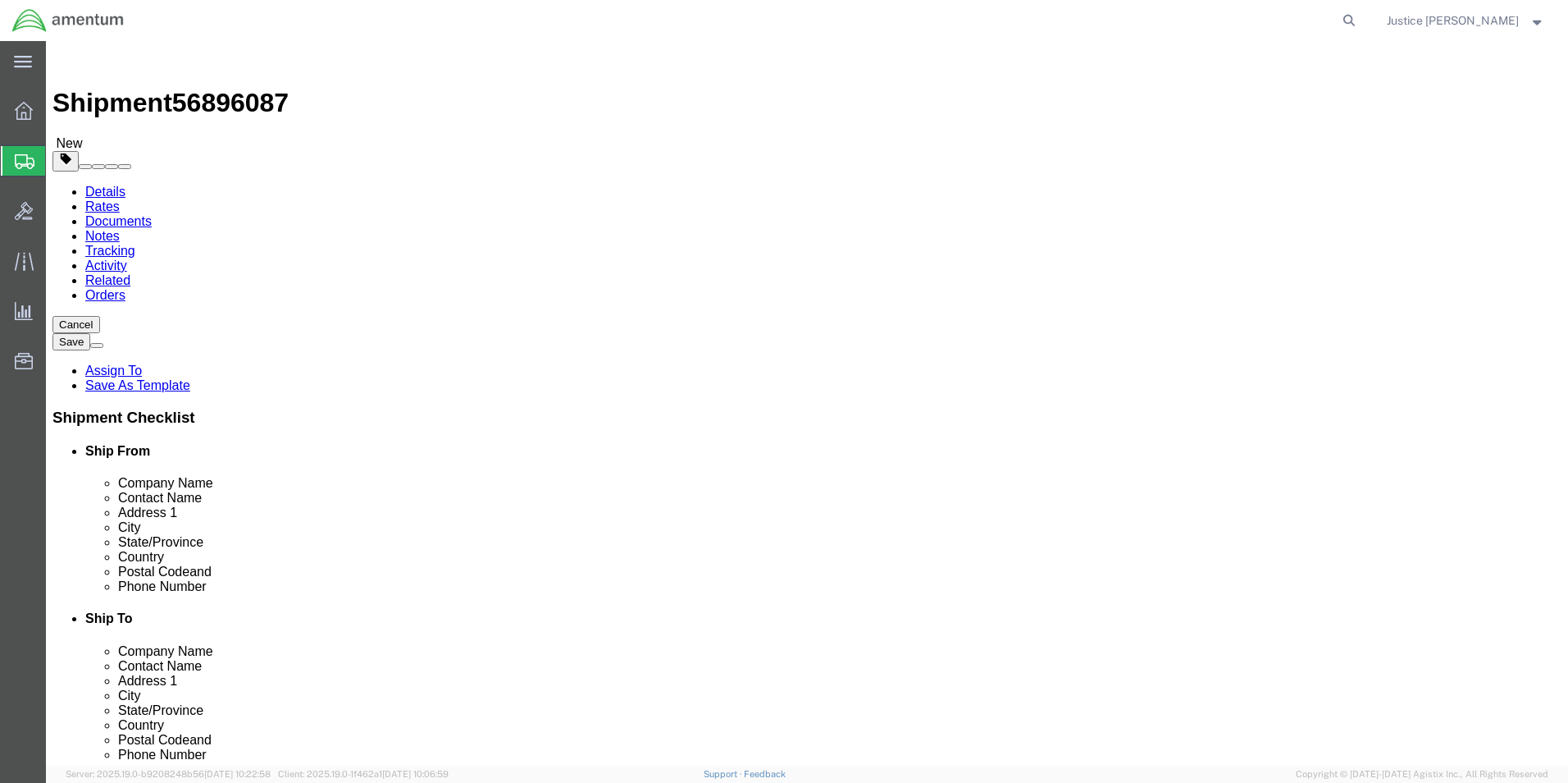
click button "Continue"
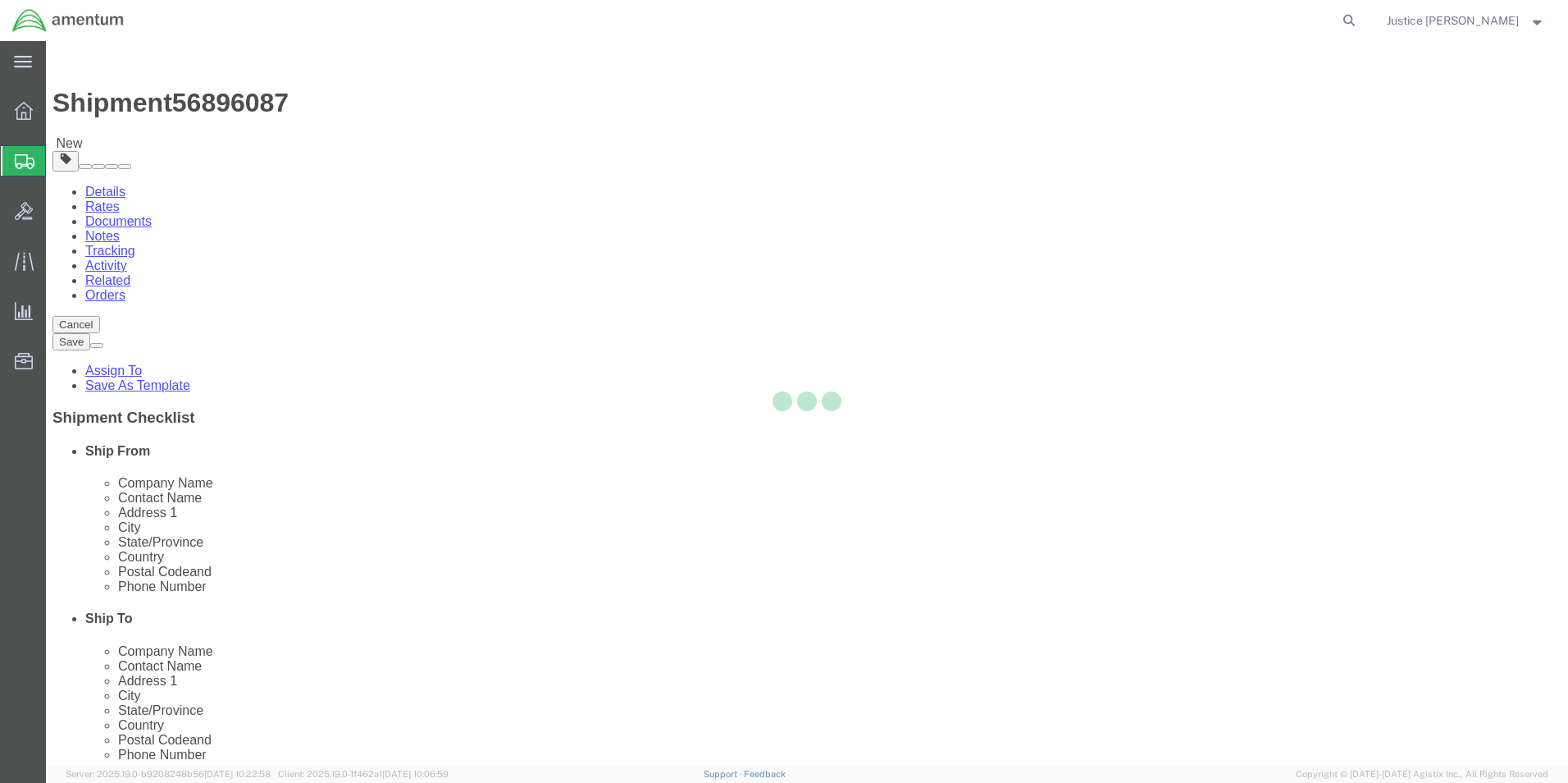
select select
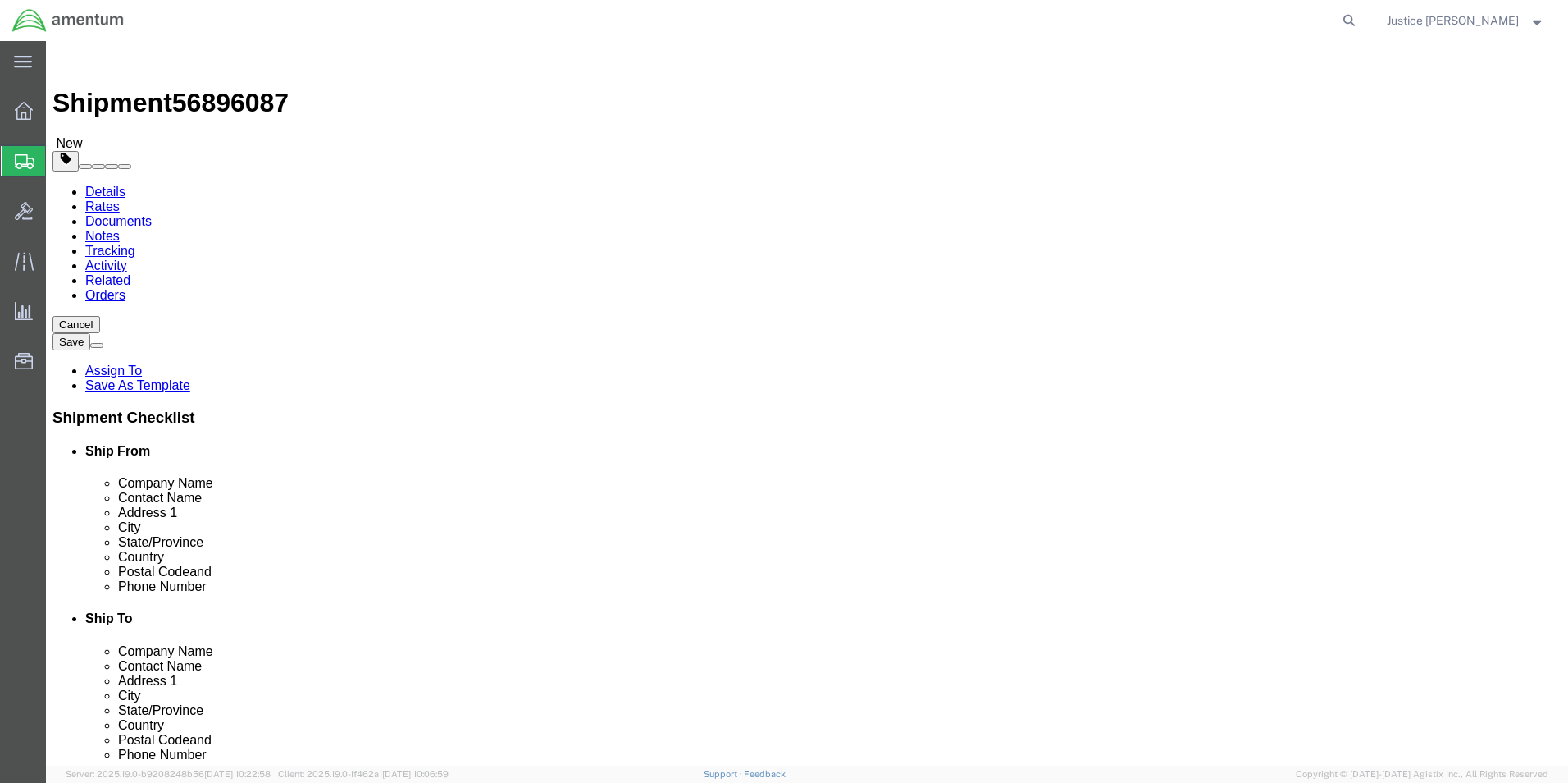
click button "Rate Shipment"
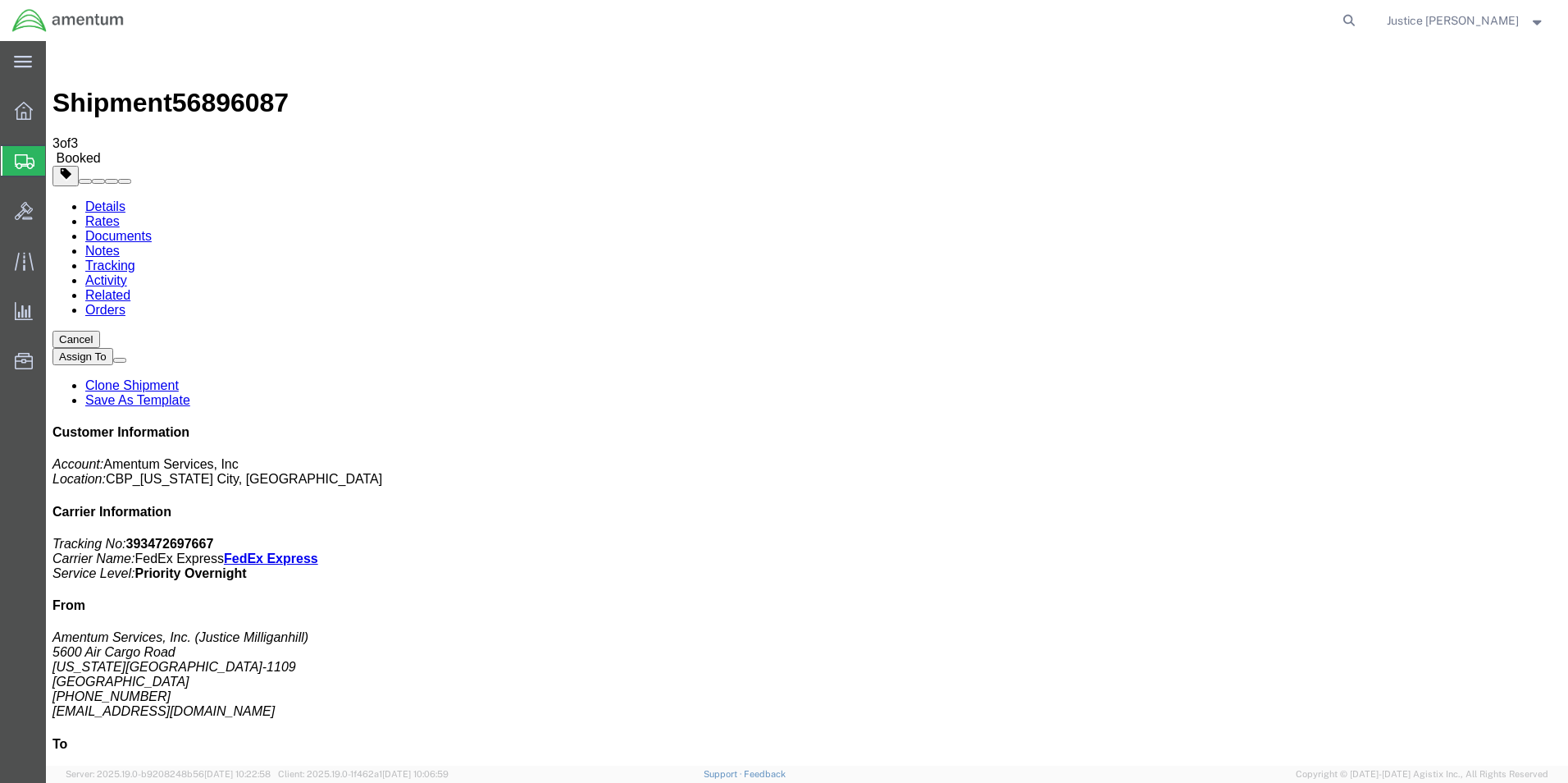
drag, startPoint x: 87, startPoint y: 367, endPoint x: 683, endPoint y: 294, distance: 600.5
drag, startPoint x: 1415, startPoint y: 252, endPoint x: 1339, endPoint y: 247, distance: 76.2
click at [1339, 536] on p "Tracking No: 393472697667 Carrier Name: FedEx Express FedEx Express Service Lev…" at bounding box center [806, 558] width 1509 height 44
copy b "393472697667"
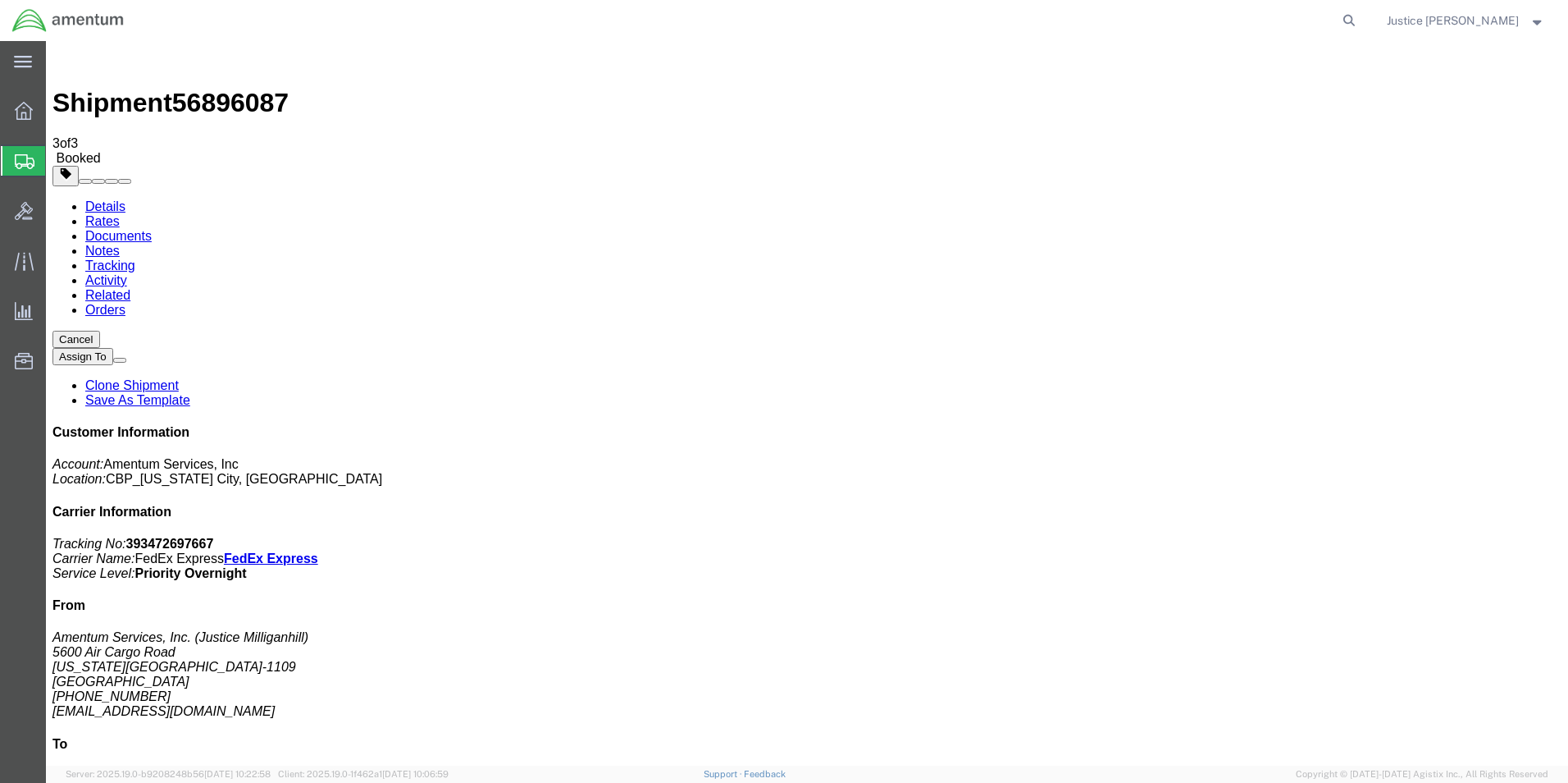
click at [29, 107] on icon at bounding box center [24, 111] width 18 height 18
